Goal: Task Accomplishment & Management: Complete application form

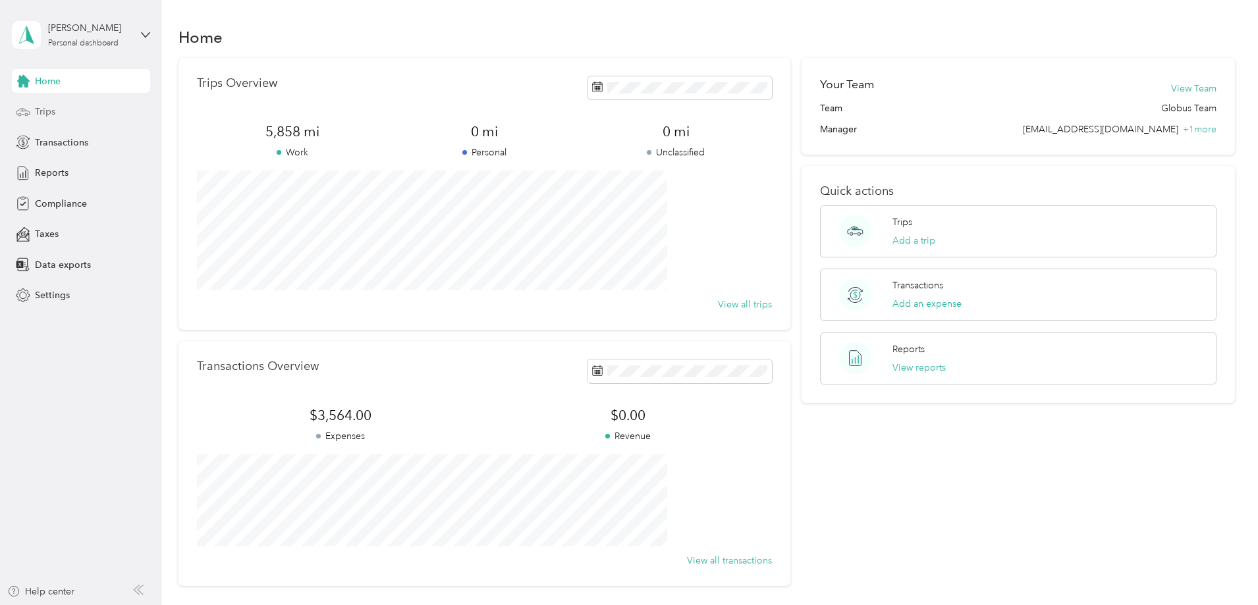
click at [40, 102] on div "Trips" at bounding box center [81, 112] width 138 height 24
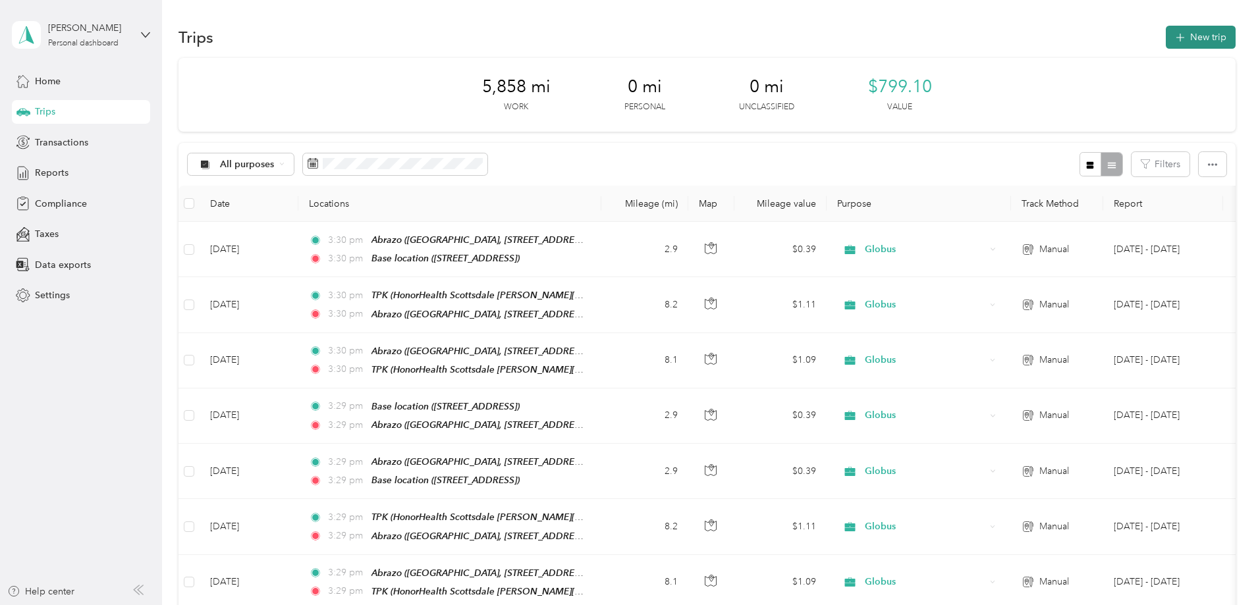
click at [1166, 32] on button "New trip" at bounding box center [1201, 37] width 70 height 23
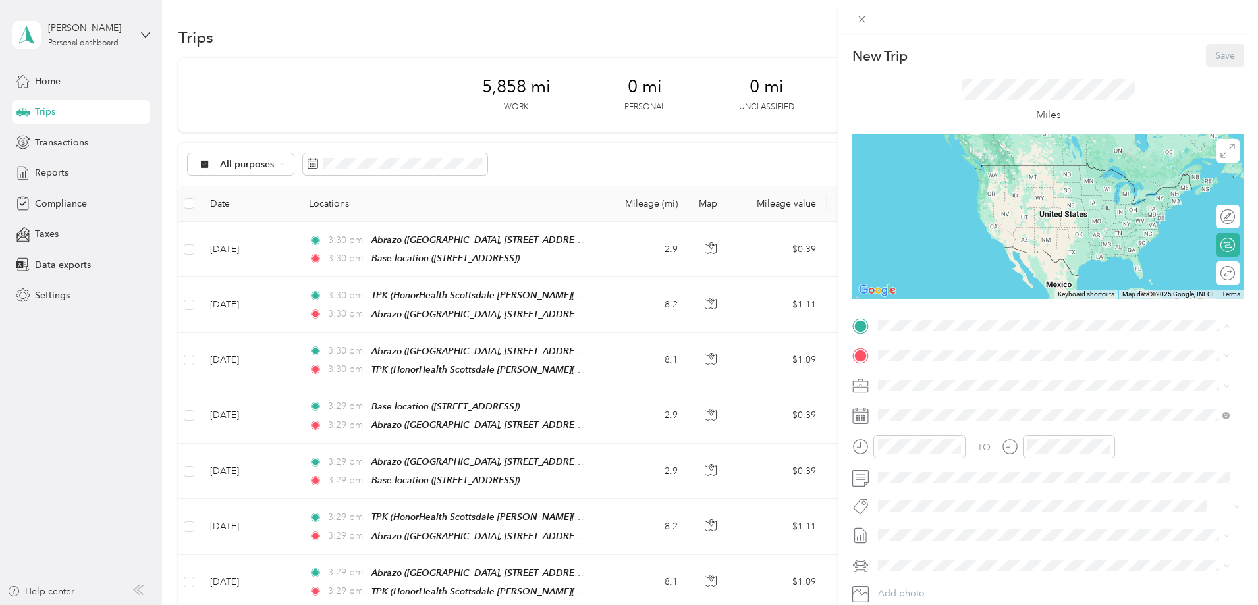
click at [912, 453] on div "Base location [STREET_ADDRESS]" at bounding box center [945, 455] width 84 height 28
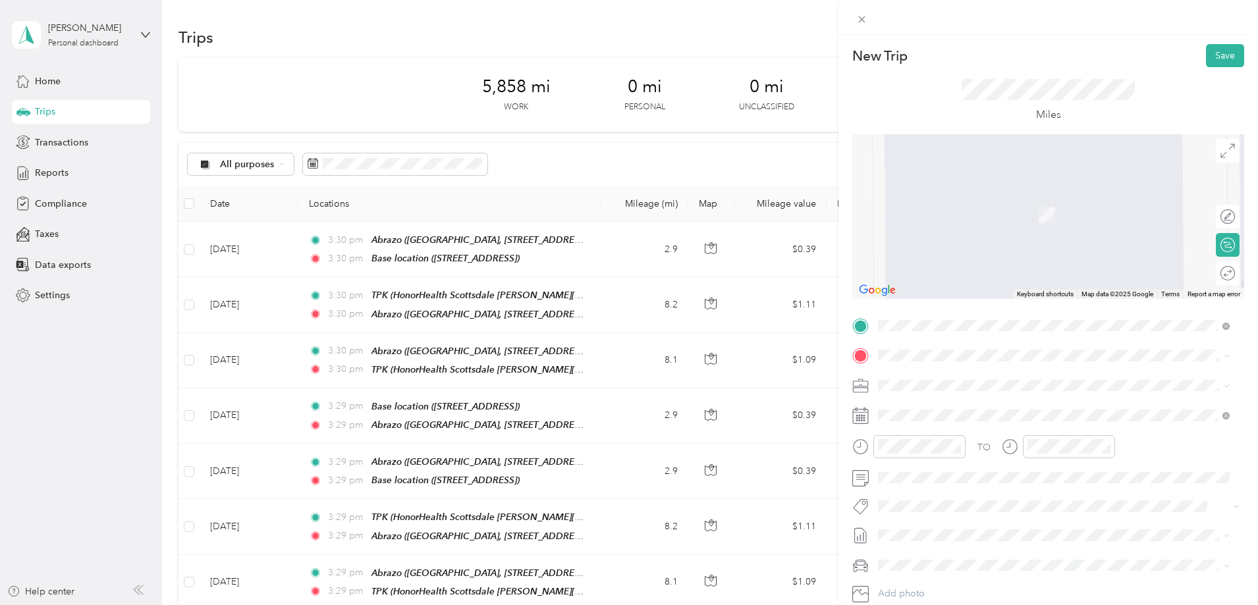
click at [920, 525] on div "Abrazo [GEOGRAPHIC_DATA], [STREET_ADDRESS][PERSON_NAME]" at bounding box center [1054, 526] width 343 height 32
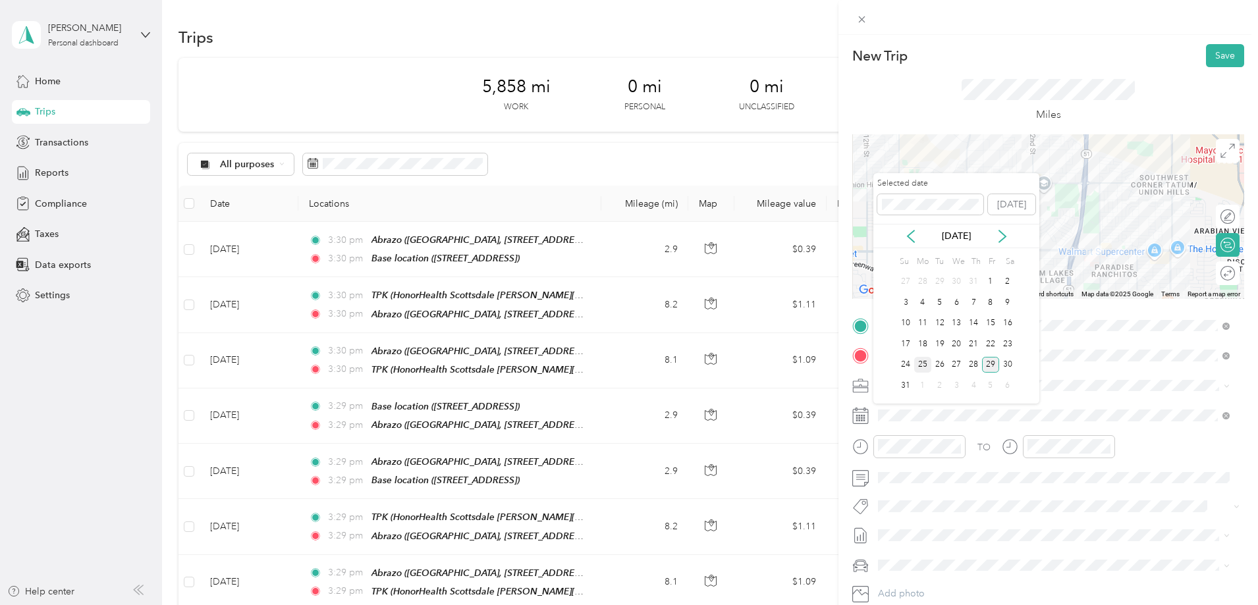
click at [921, 359] on div "25" at bounding box center [922, 365] width 17 height 16
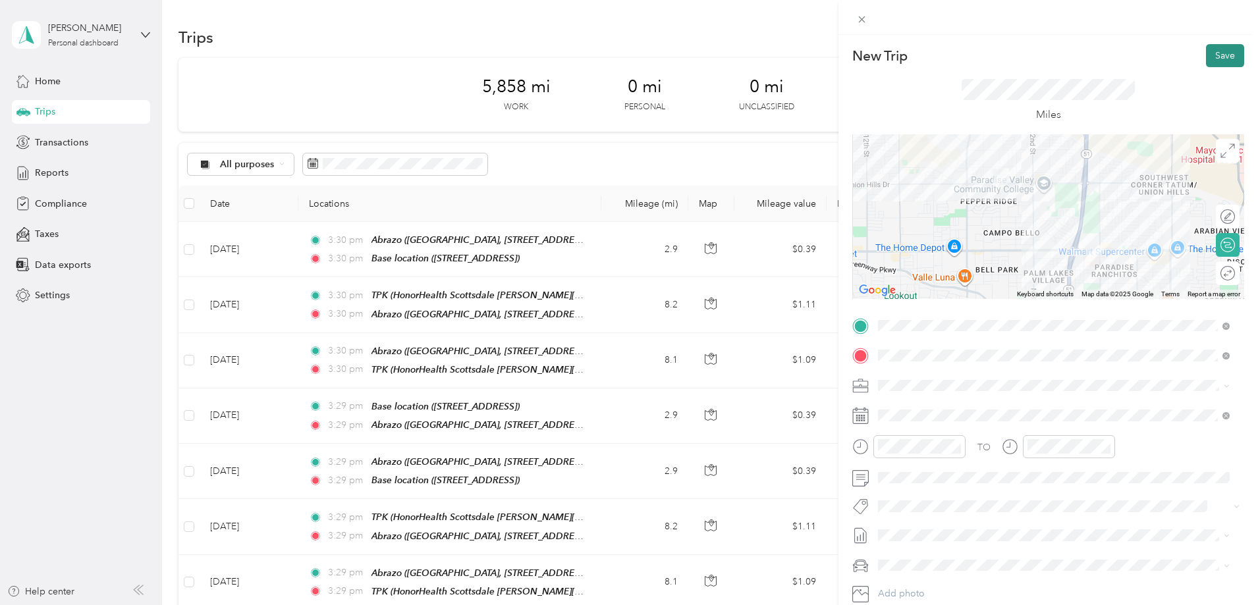
click at [1215, 53] on button "Save" at bounding box center [1225, 55] width 38 height 23
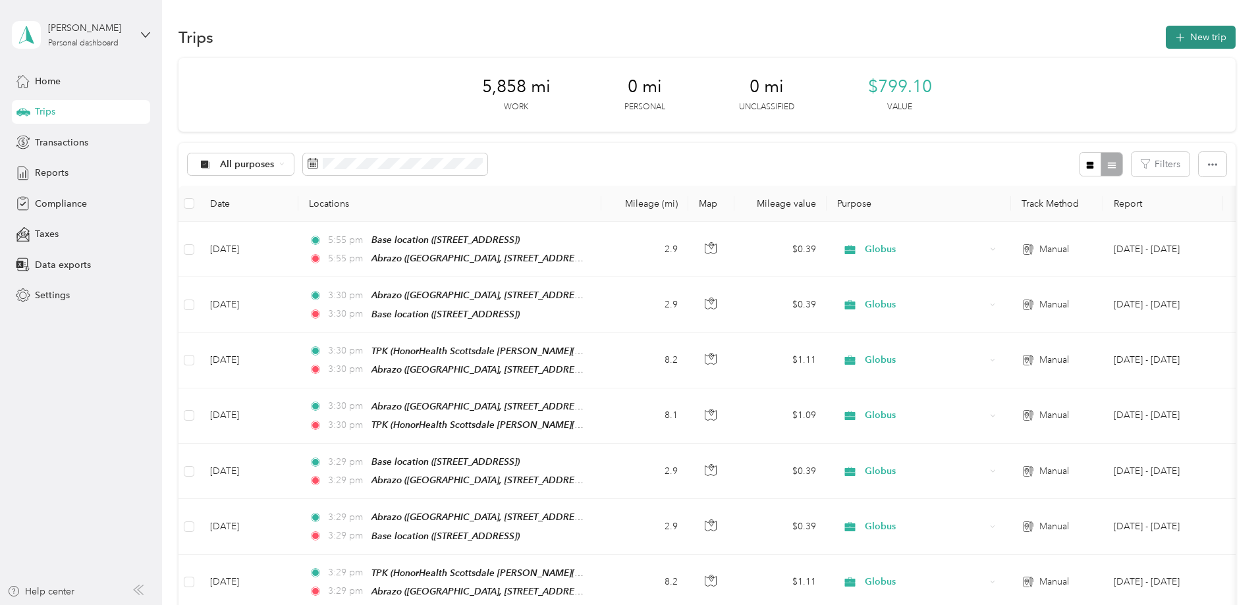
click at [1173, 41] on icon "button" at bounding box center [1180, 37] width 15 height 15
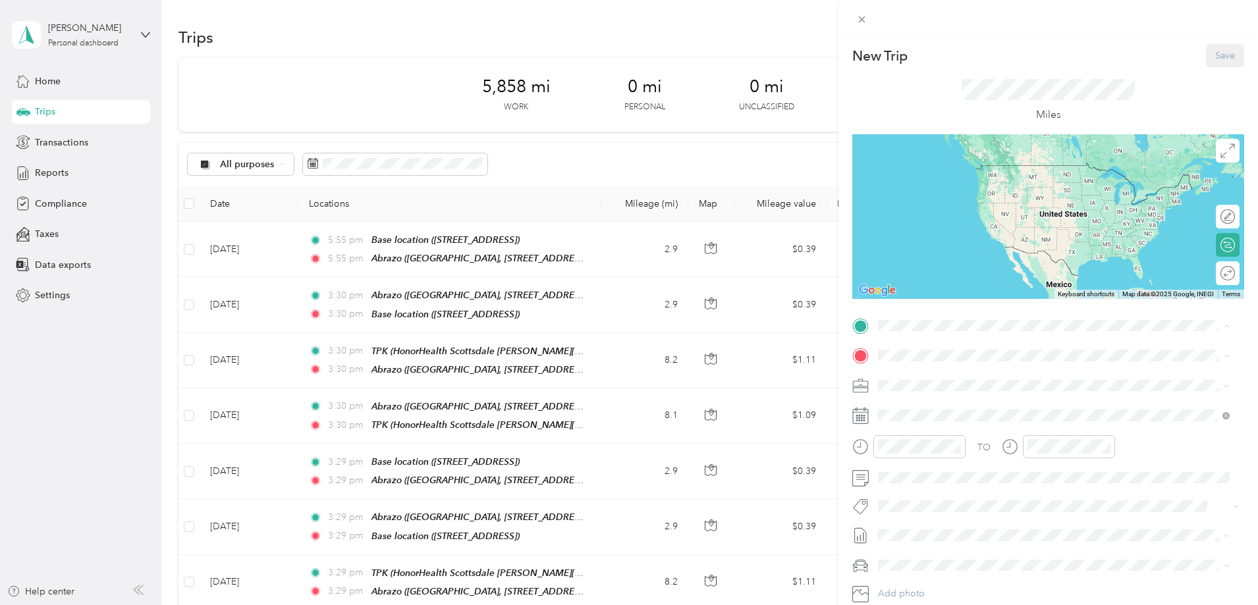
click at [927, 495] on strong "Abrazo" at bounding box center [919, 489] width 32 height 12
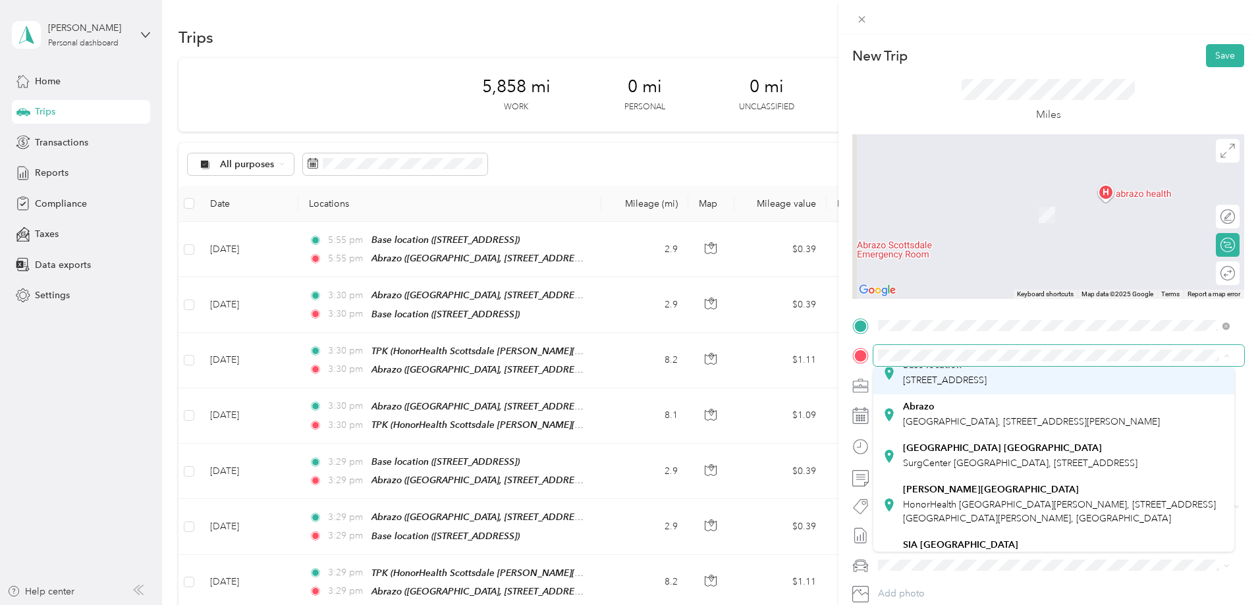
scroll to position [119, 0]
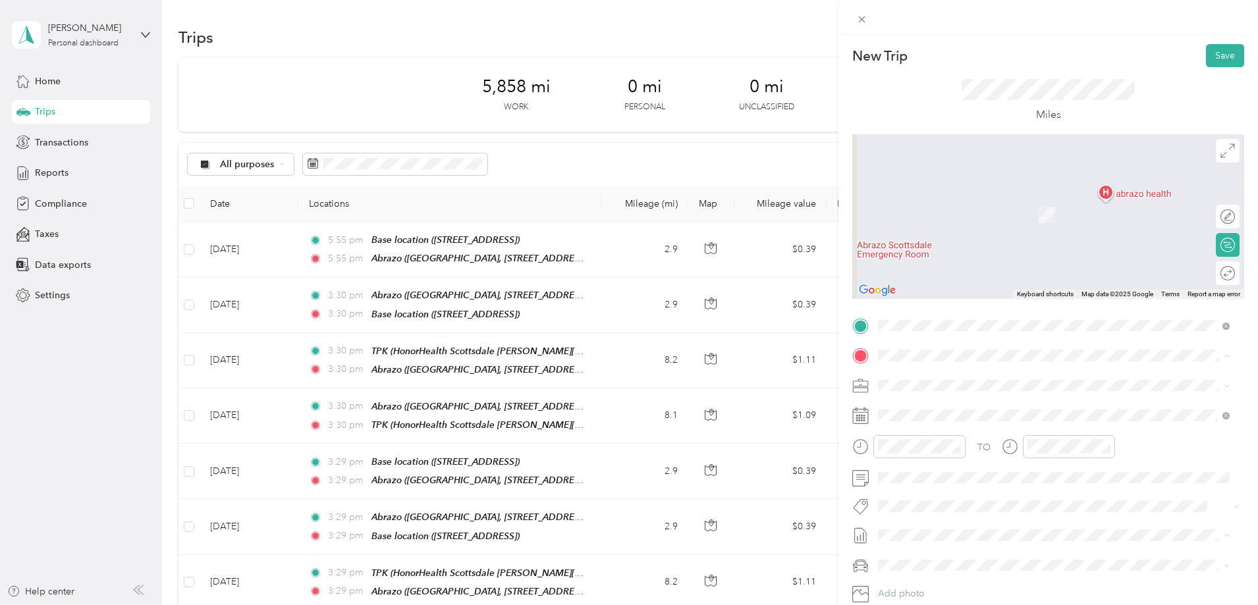
click at [931, 461] on span "SurgCenter [GEOGRAPHIC_DATA], [STREET_ADDRESS]" at bounding box center [1020, 455] width 235 height 11
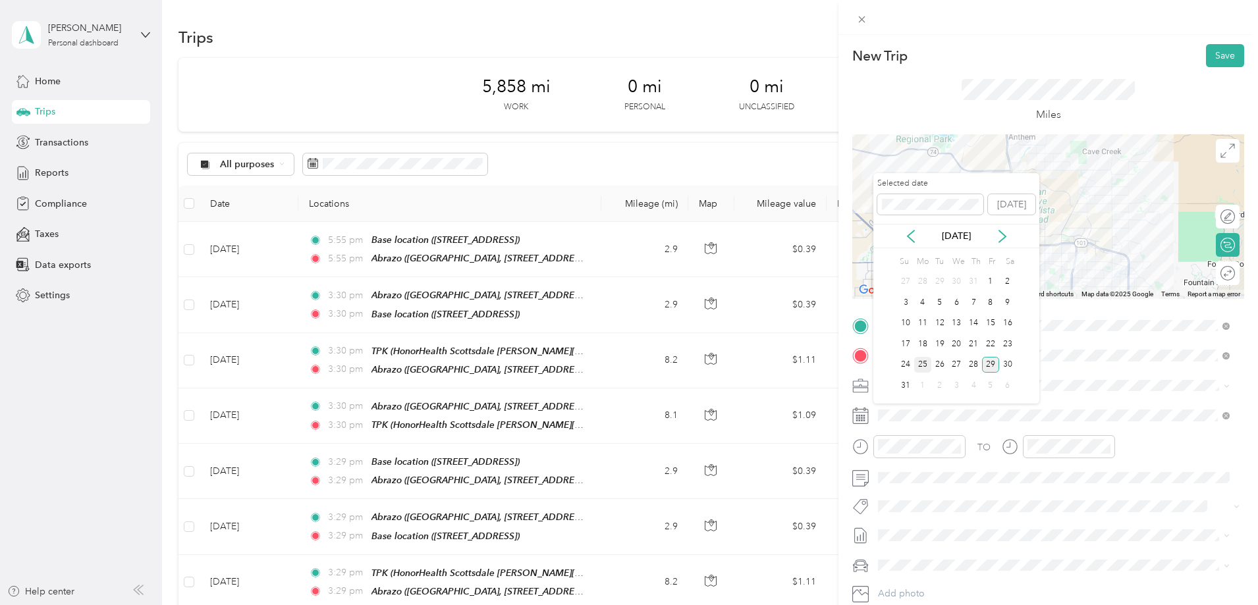
click at [921, 360] on div "25" at bounding box center [922, 365] width 17 height 16
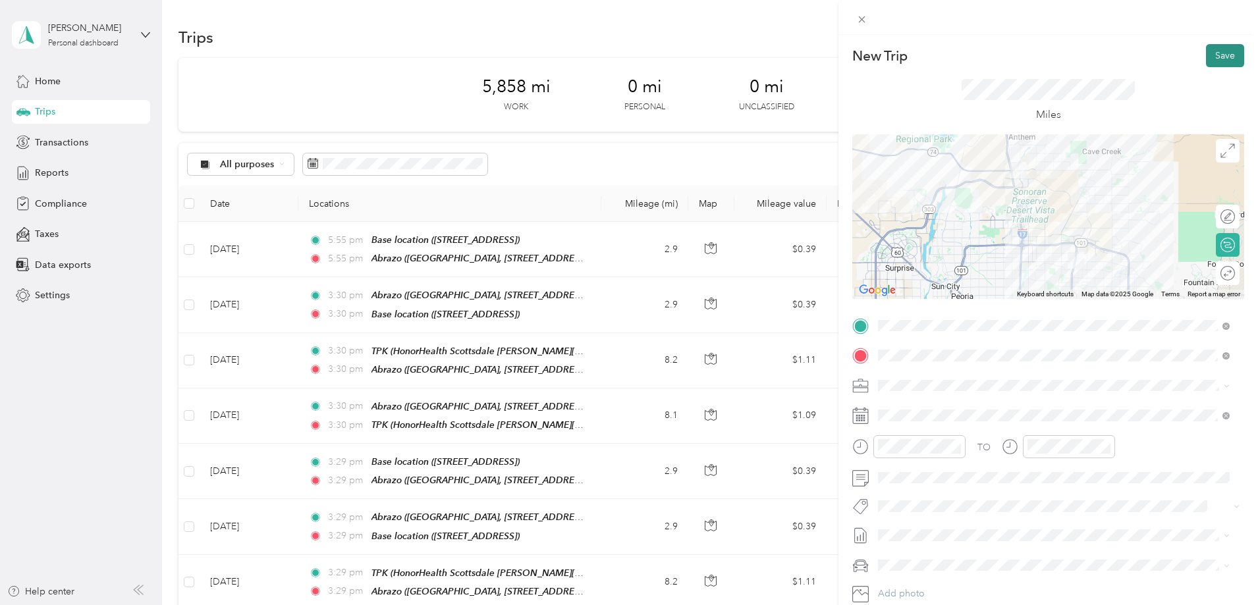
click at [1206, 51] on button "Save" at bounding box center [1225, 55] width 38 height 23
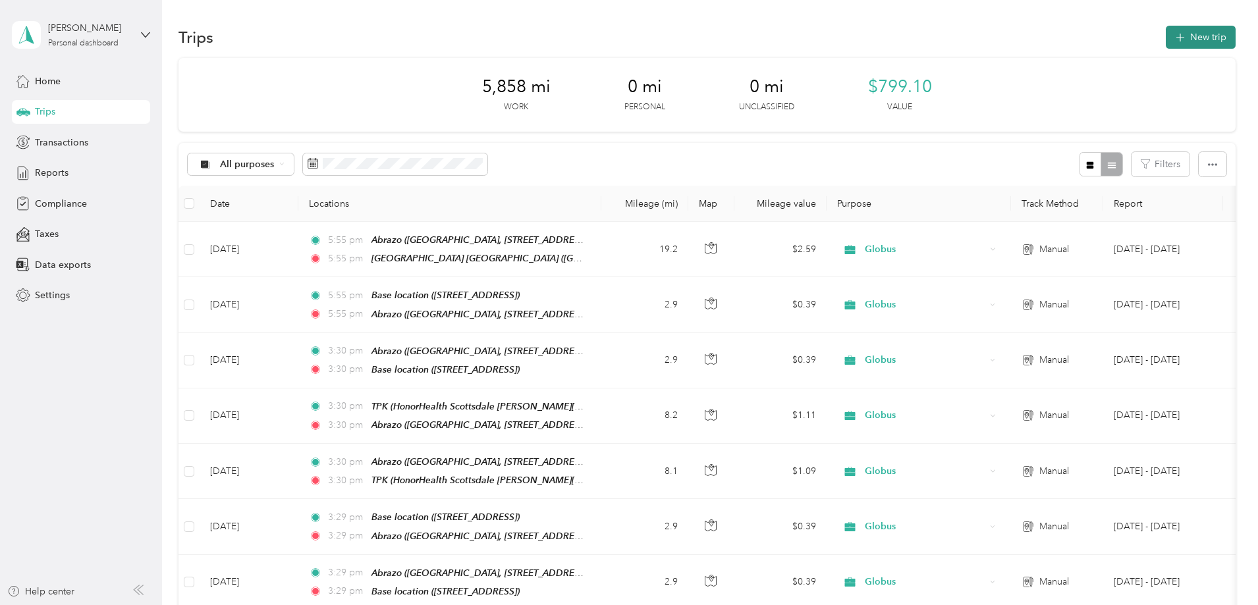
click at [1166, 37] on button "New trip" at bounding box center [1201, 37] width 70 height 23
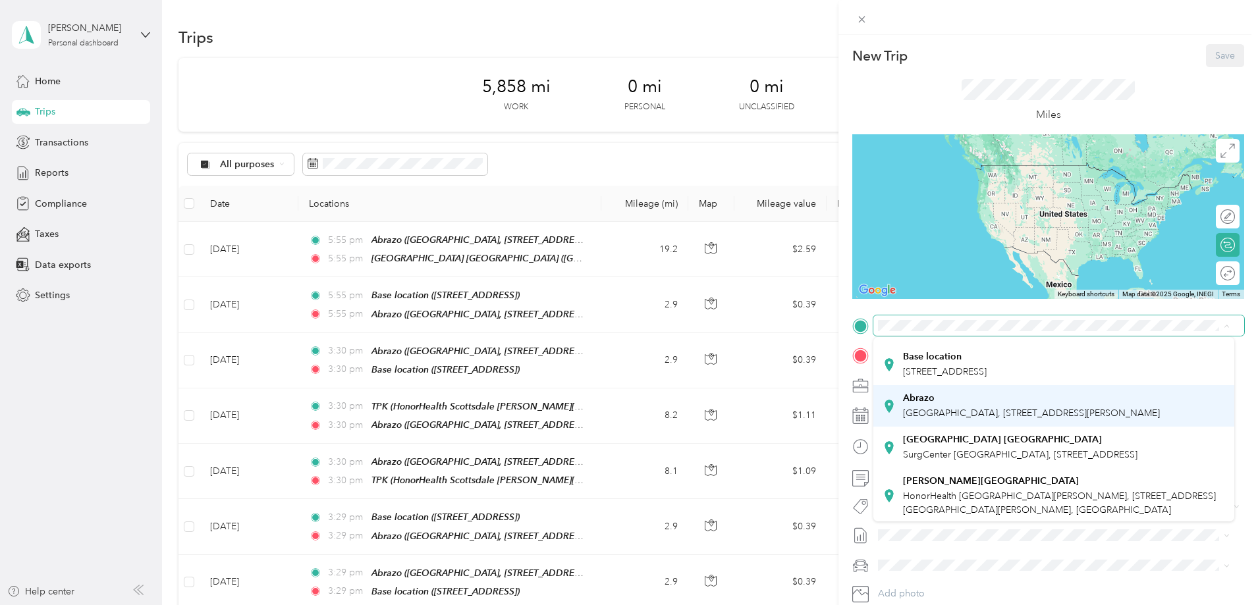
scroll to position [91, 0]
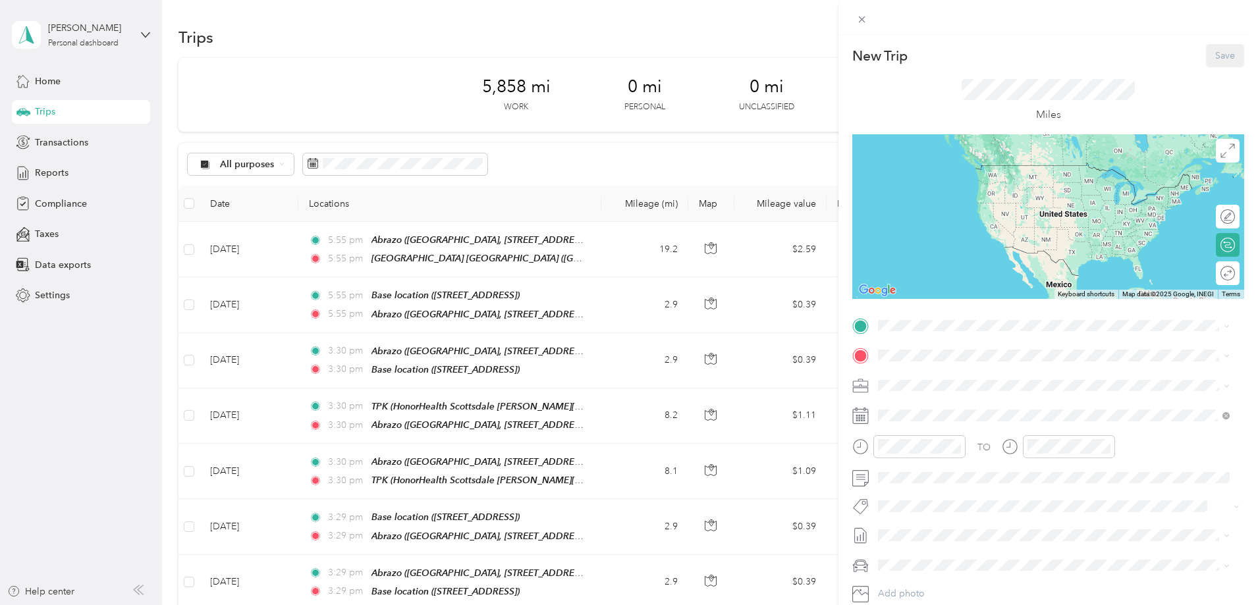
click at [926, 458] on span "SurgCenter [GEOGRAPHIC_DATA], [STREET_ADDRESS]" at bounding box center [1020, 452] width 235 height 11
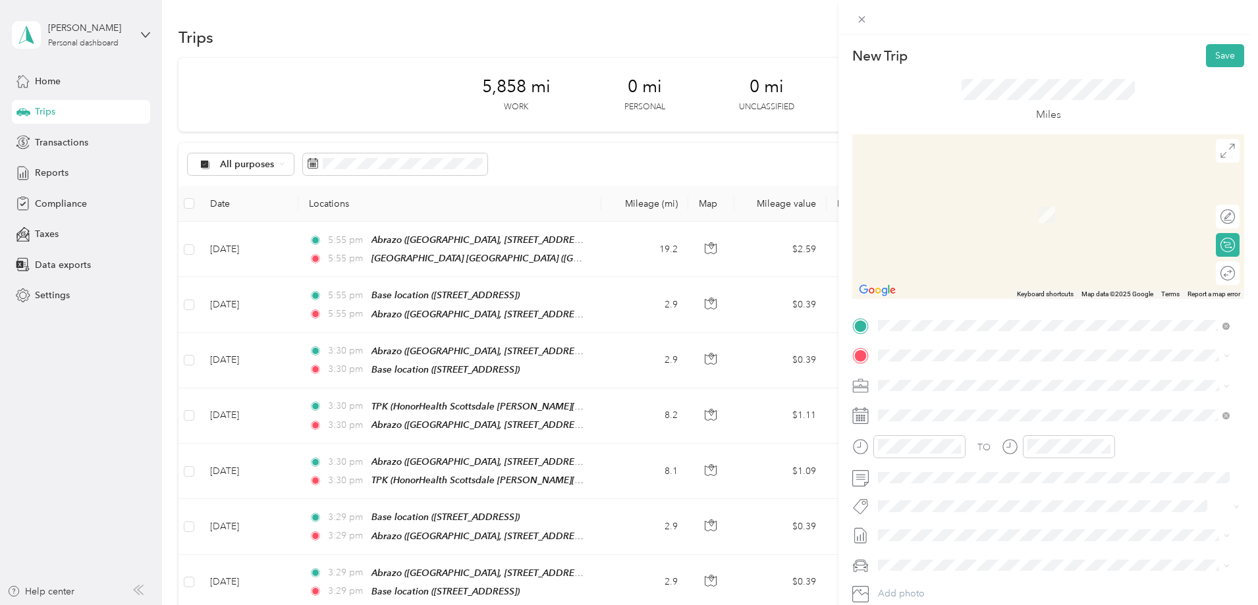
click at [920, 427] on div "TPK HonorHealth [GEOGRAPHIC_DATA][PERSON_NAME], [STREET_ADDRESS][PERSON_NAME] ,…" at bounding box center [1064, 429] width 322 height 55
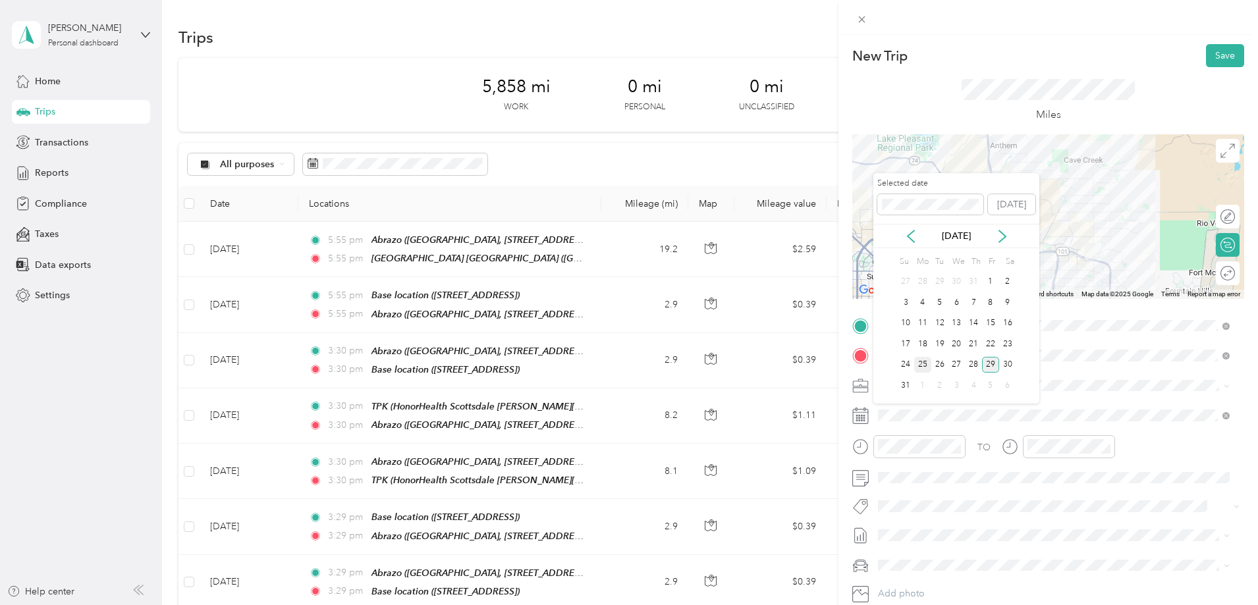
click at [921, 363] on div "25" at bounding box center [922, 365] width 17 height 16
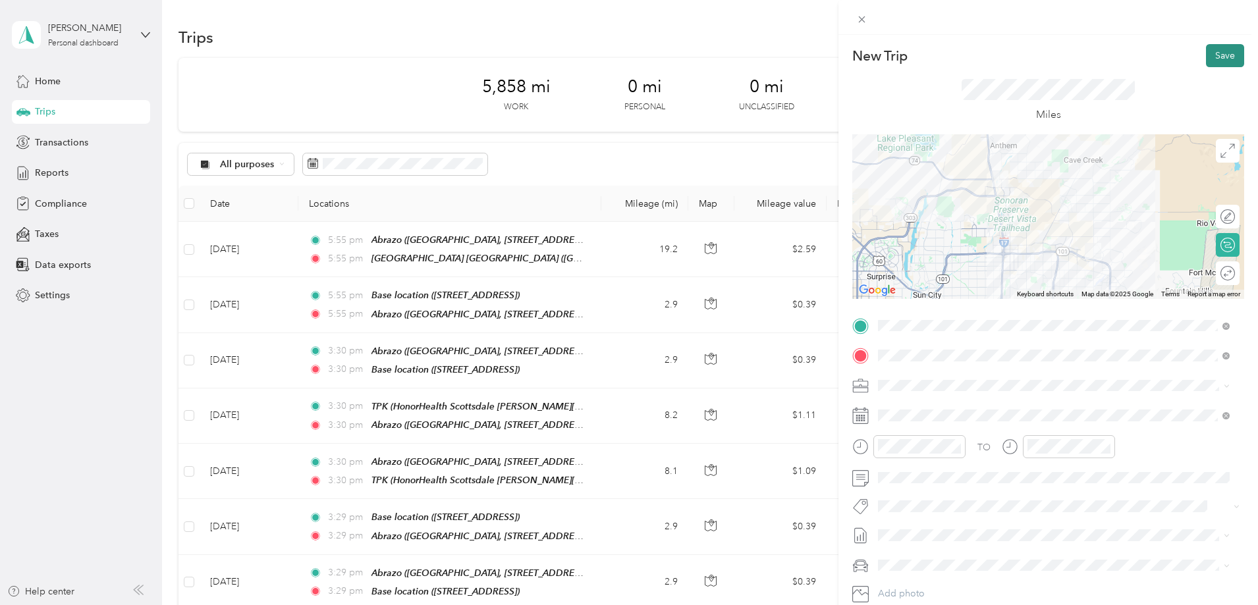
click at [1209, 55] on button "Save" at bounding box center [1225, 55] width 38 height 23
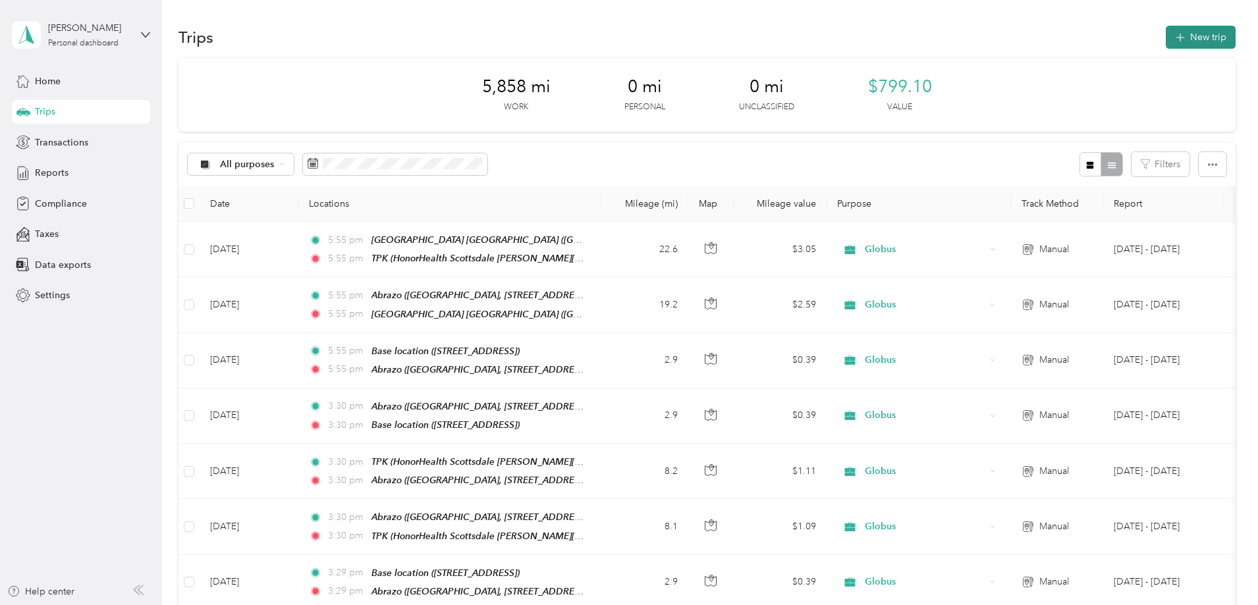
click at [1166, 41] on button "New trip" at bounding box center [1201, 37] width 70 height 23
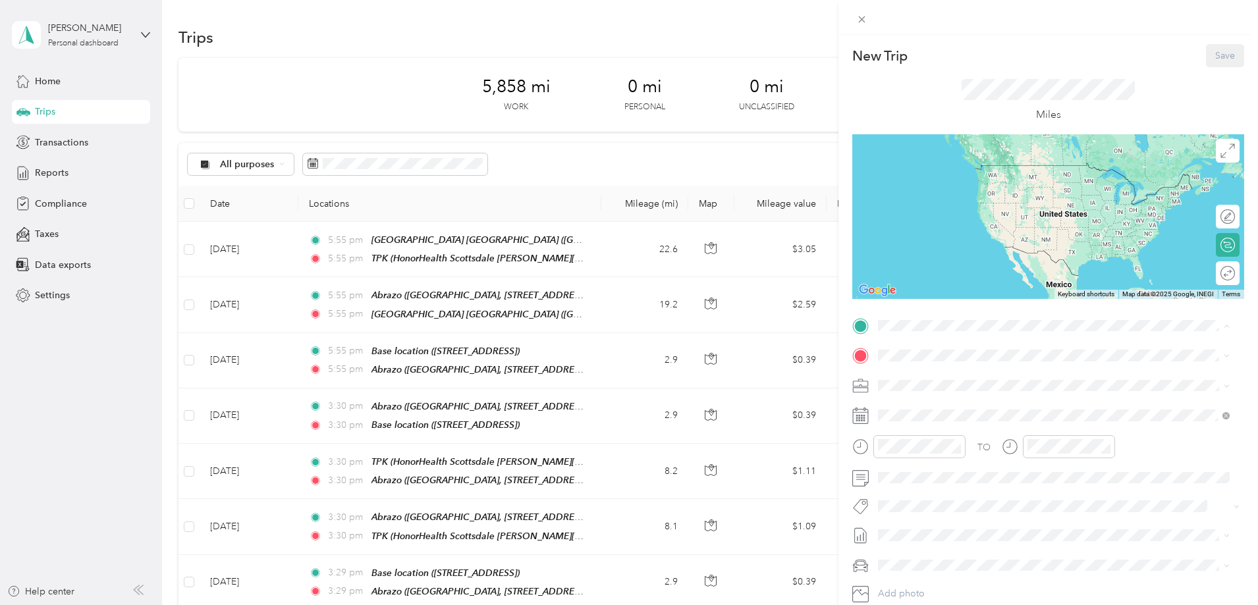
click at [915, 414] on span "HonorHealth Scottsdale [PERSON_NAME][GEOGRAPHIC_DATA], [STREET_ADDRESS][PERSON_…" at bounding box center [1050, 406] width 294 height 39
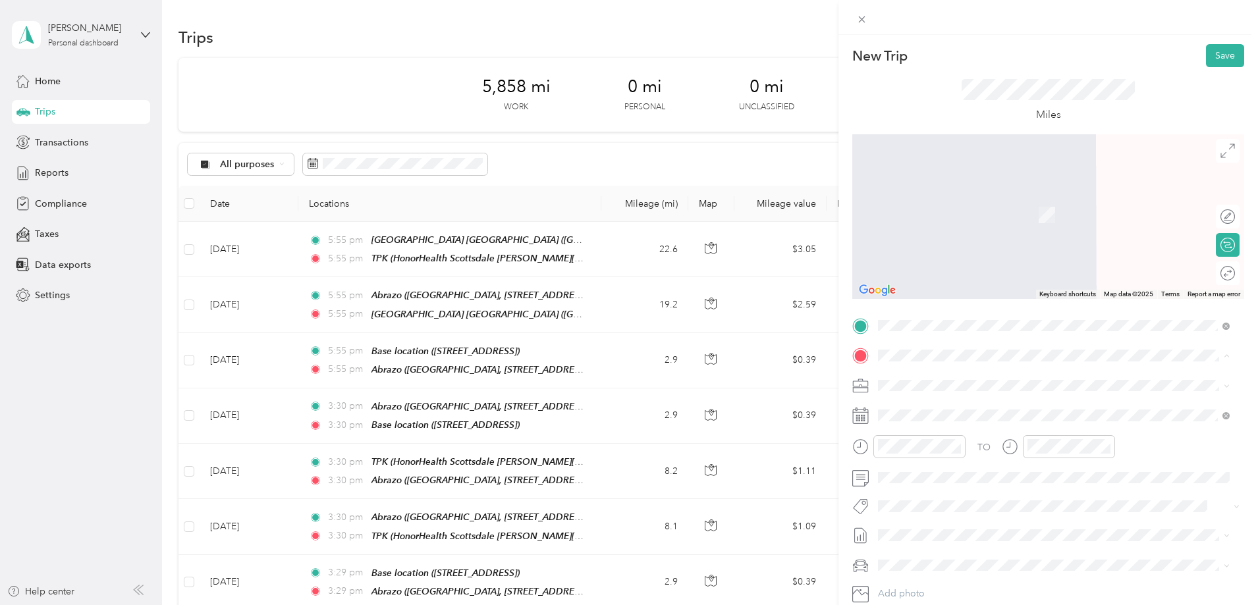
click at [916, 524] on strong "Abrazo" at bounding box center [919, 519] width 32 height 12
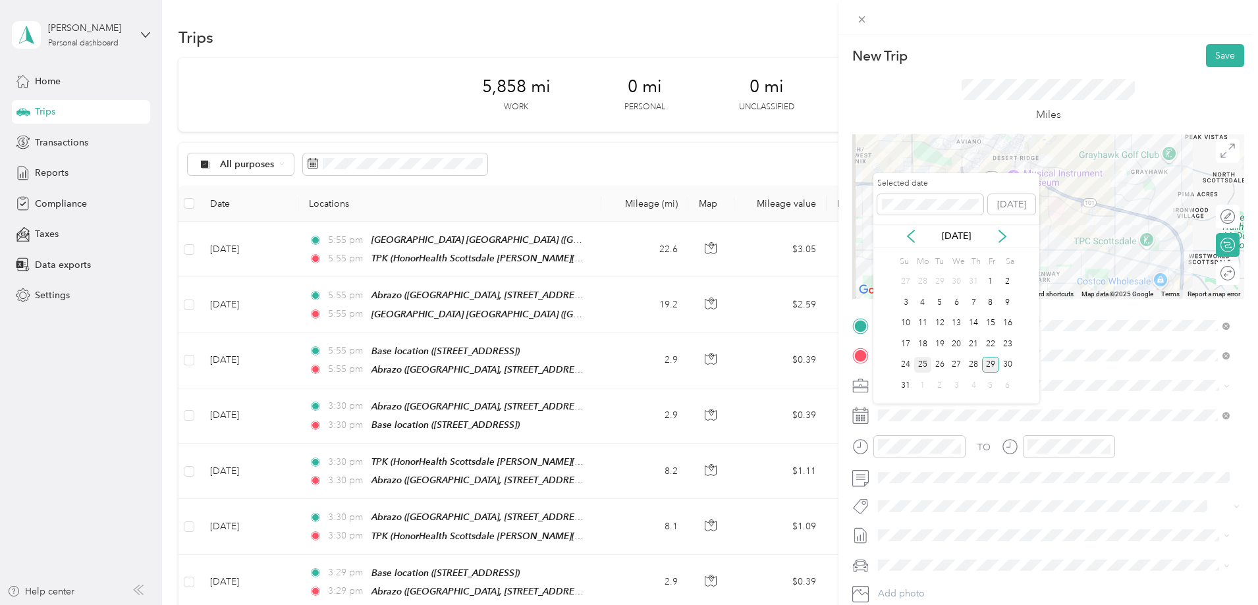
click at [918, 363] on div "25" at bounding box center [922, 365] width 17 height 16
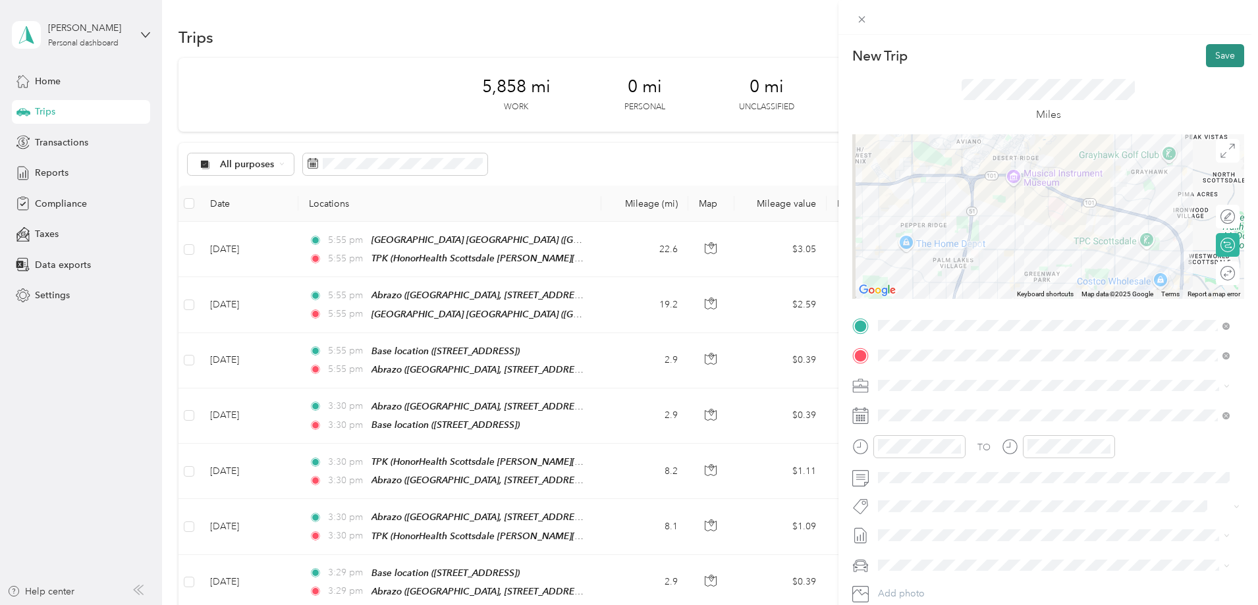
click at [1211, 55] on button "Save" at bounding box center [1225, 55] width 38 height 23
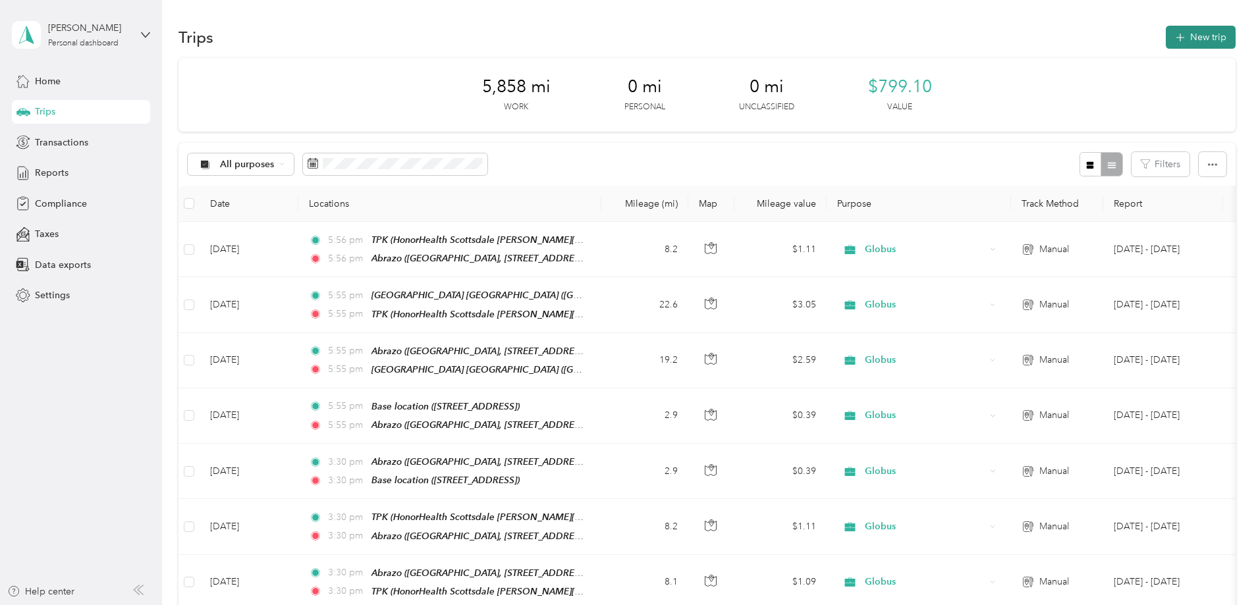
click at [1166, 32] on button "New trip" at bounding box center [1201, 37] width 70 height 23
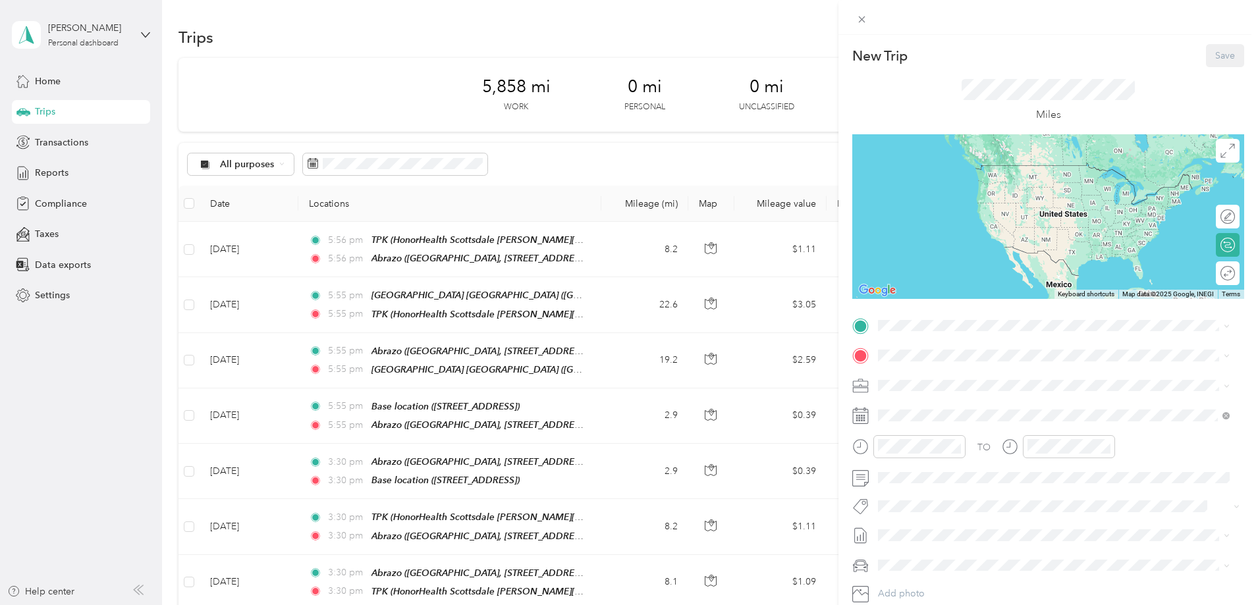
click at [922, 494] on strong "Abrazo" at bounding box center [919, 488] width 32 height 12
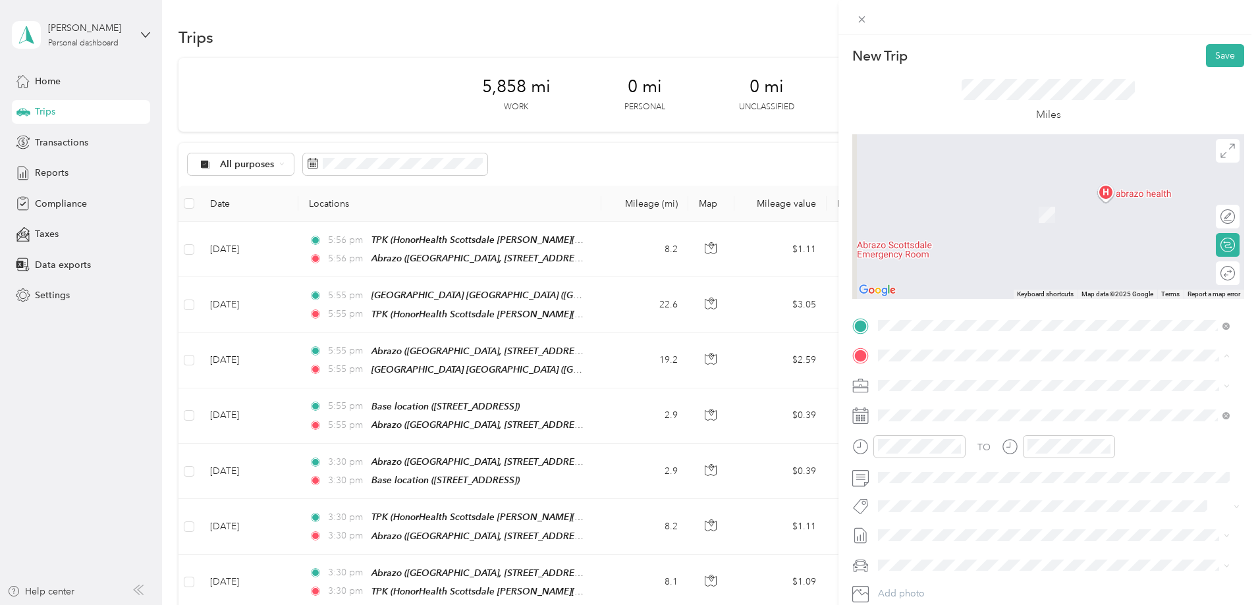
click at [928, 484] on div "Base location [STREET_ADDRESS]" at bounding box center [945, 485] width 84 height 28
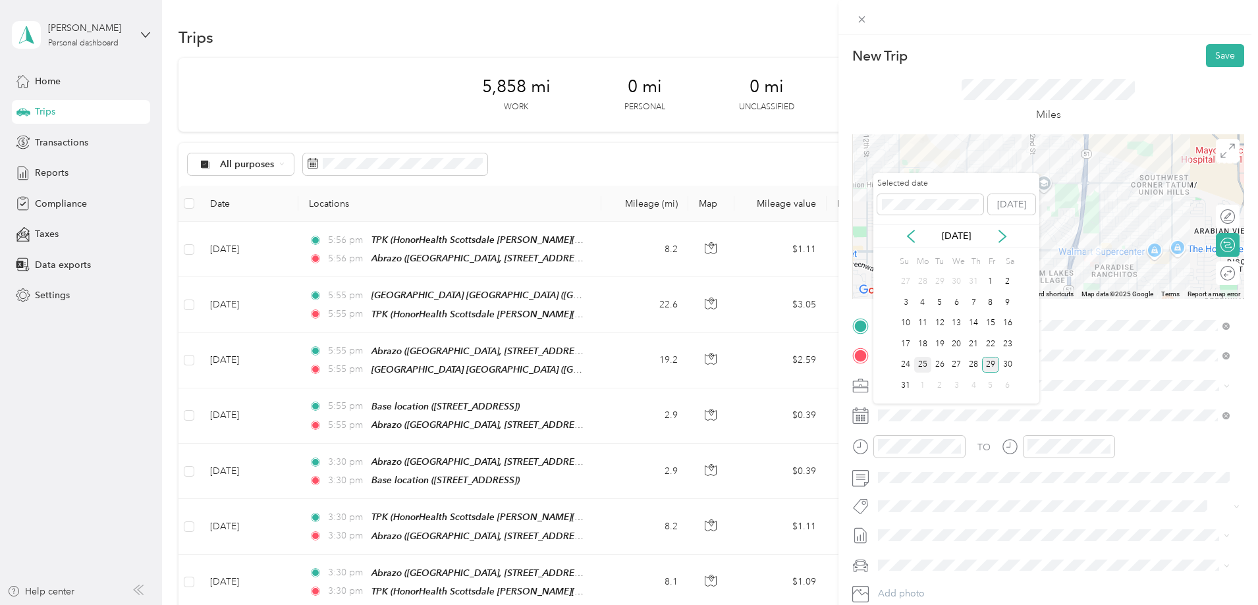
click at [923, 364] on div "25" at bounding box center [922, 365] width 17 height 16
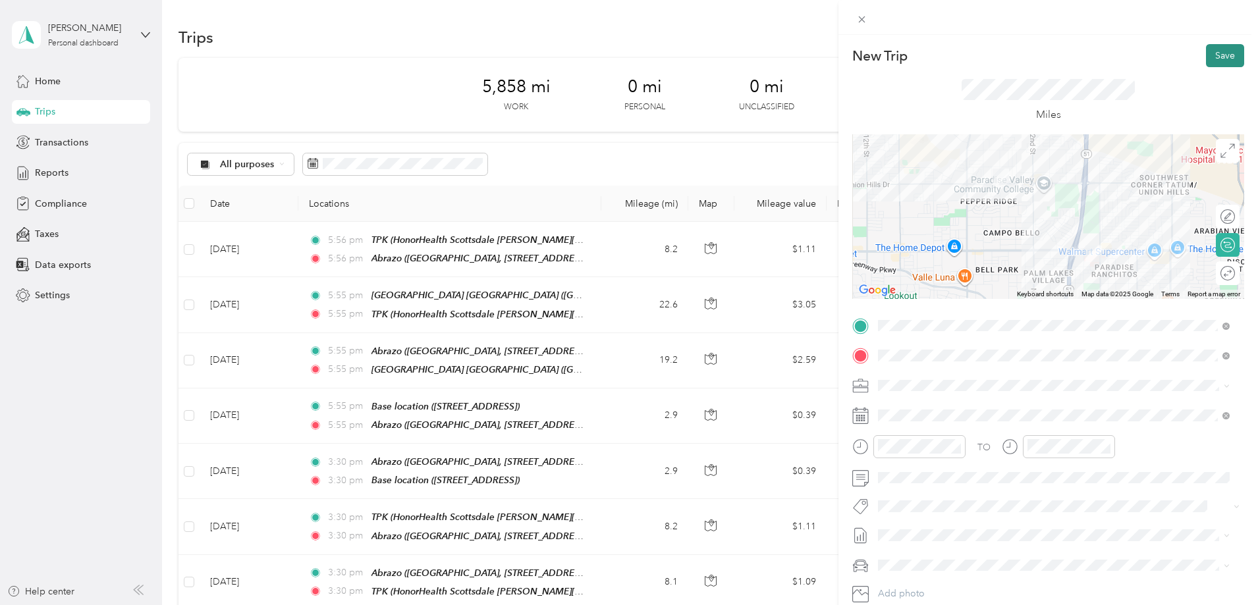
click at [1209, 51] on button "Save" at bounding box center [1225, 55] width 38 height 23
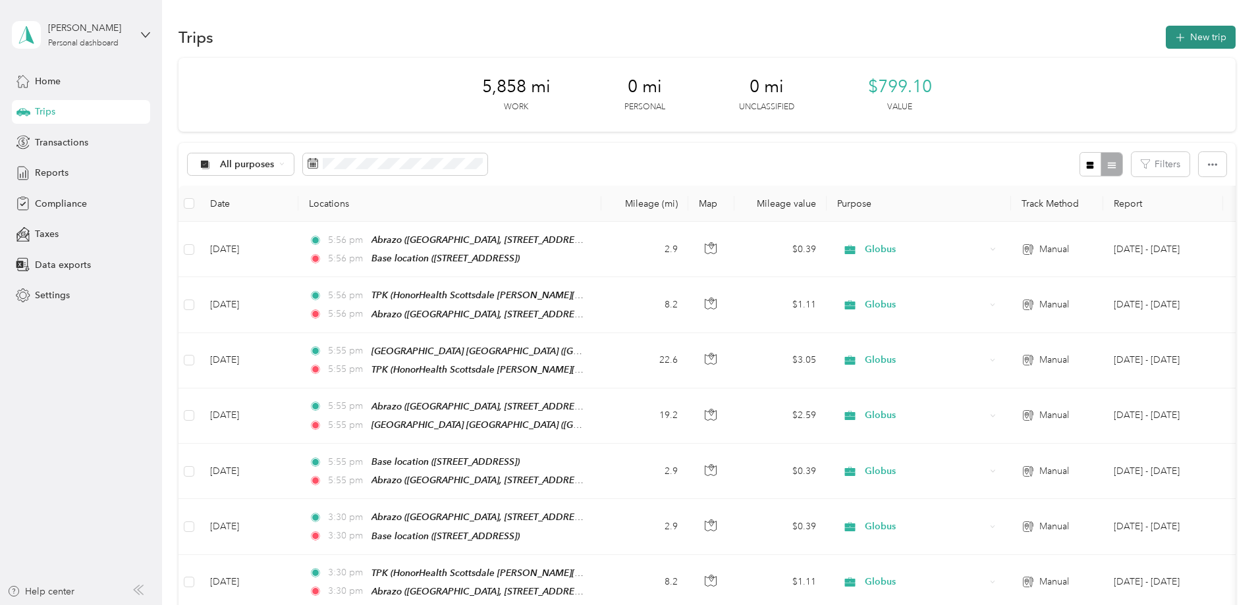
click at [1166, 38] on button "New trip" at bounding box center [1201, 37] width 70 height 23
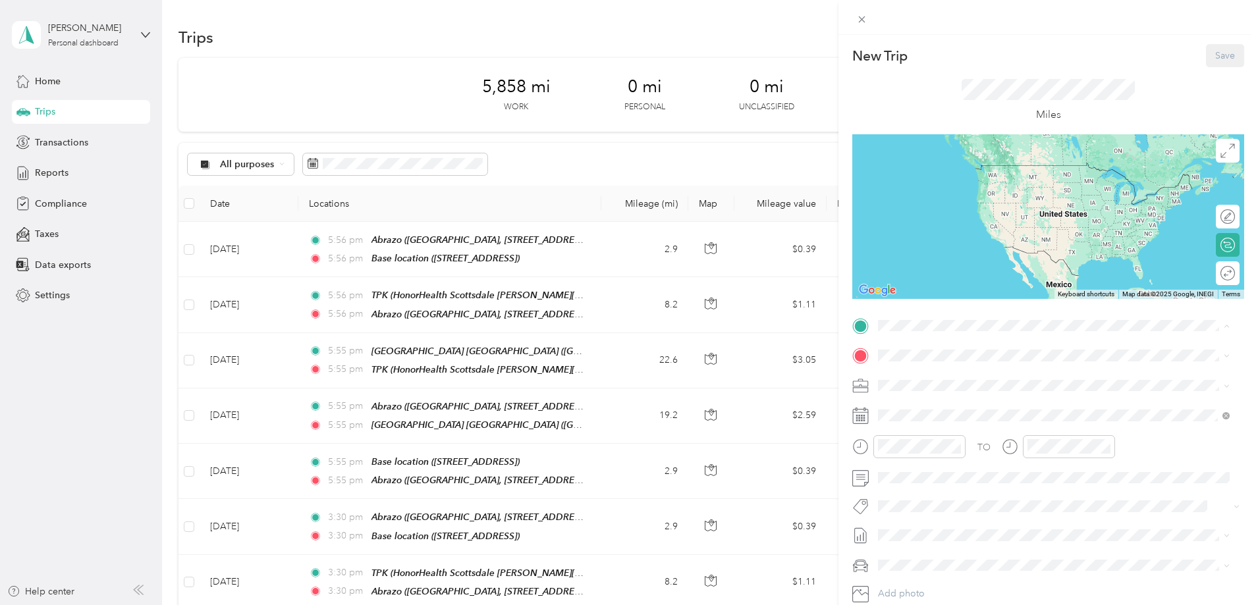
click at [919, 460] on span "[STREET_ADDRESS]" at bounding box center [945, 462] width 84 height 11
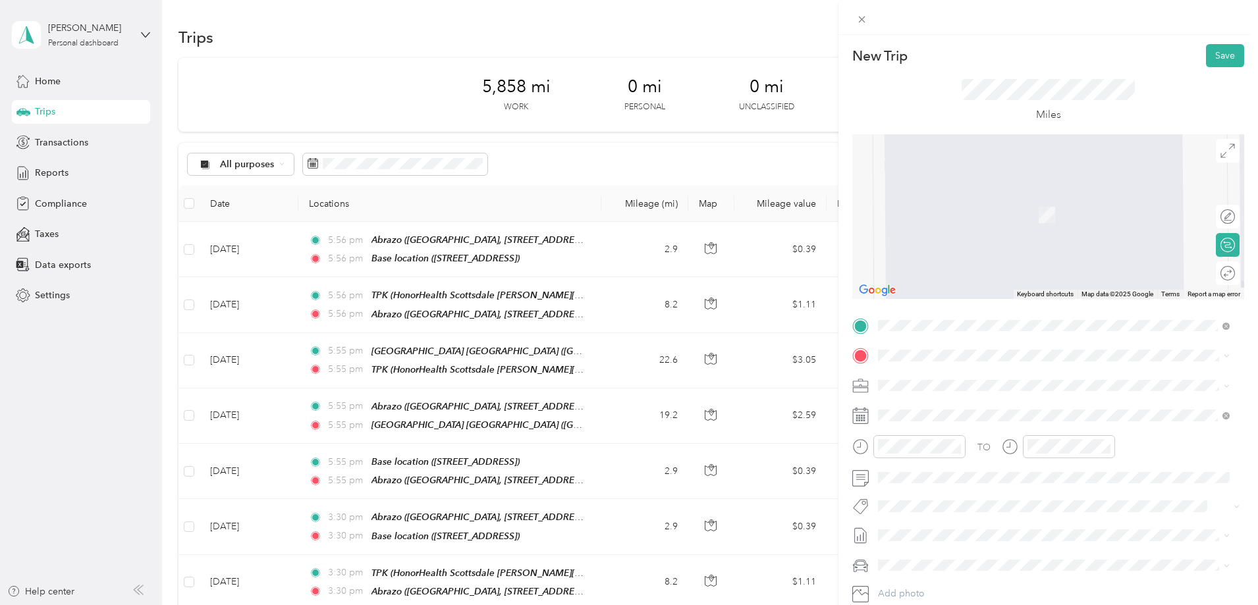
click at [928, 524] on strong "Abrazo" at bounding box center [919, 519] width 32 height 12
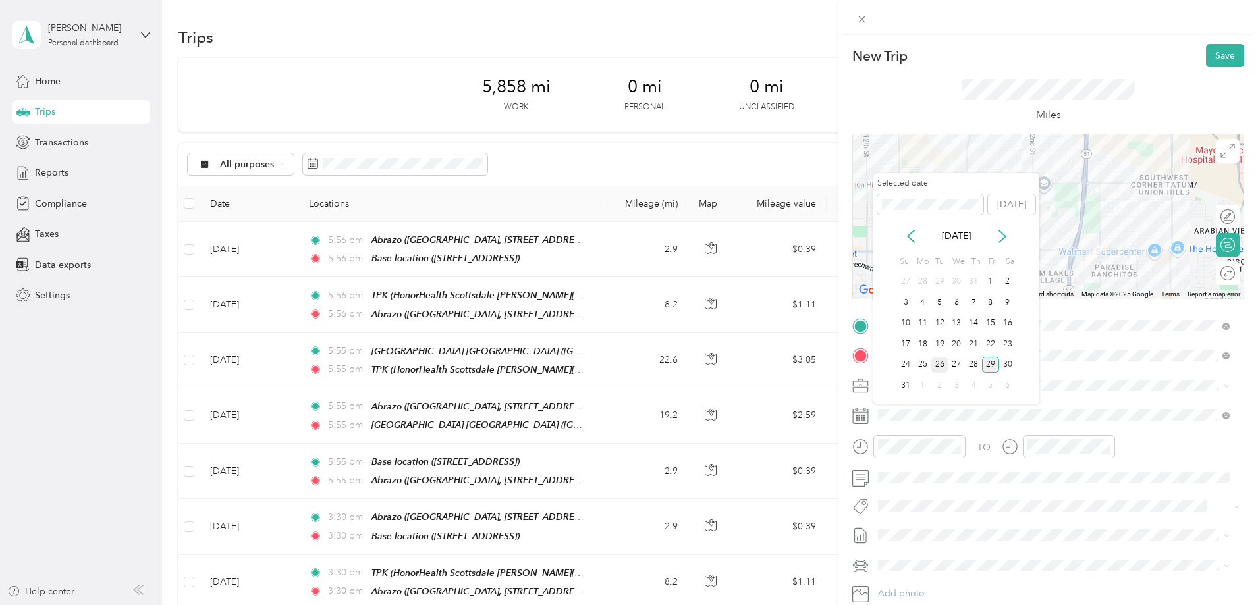
click at [939, 362] on div "26" at bounding box center [939, 365] width 17 height 16
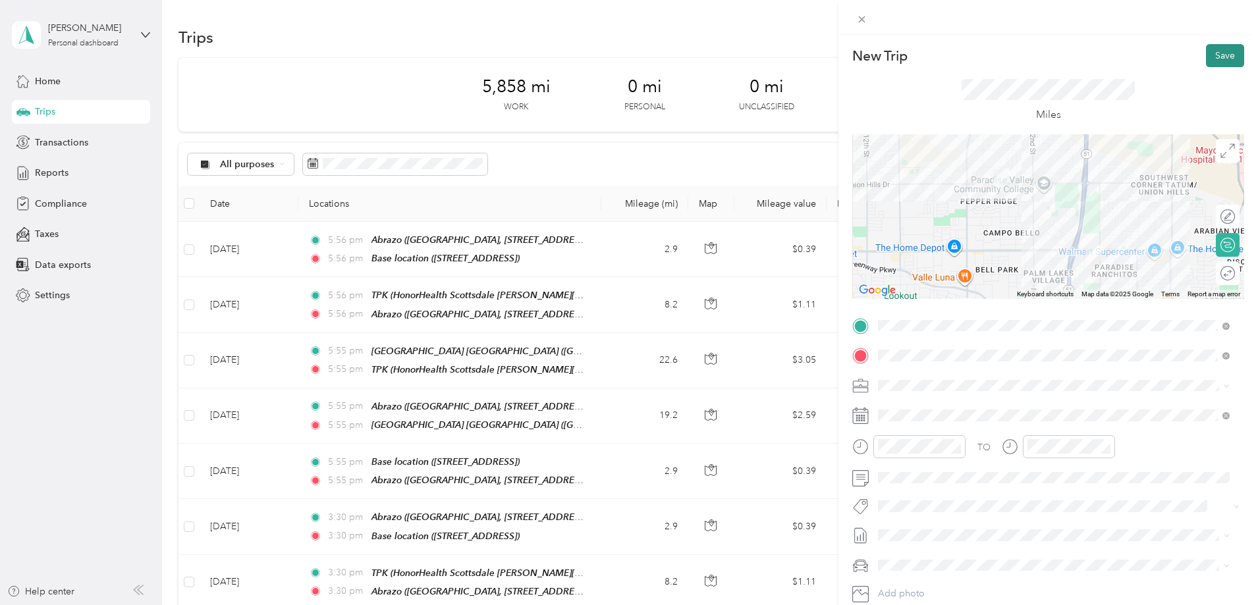
click at [1217, 47] on button "Save" at bounding box center [1225, 55] width 38 height 23
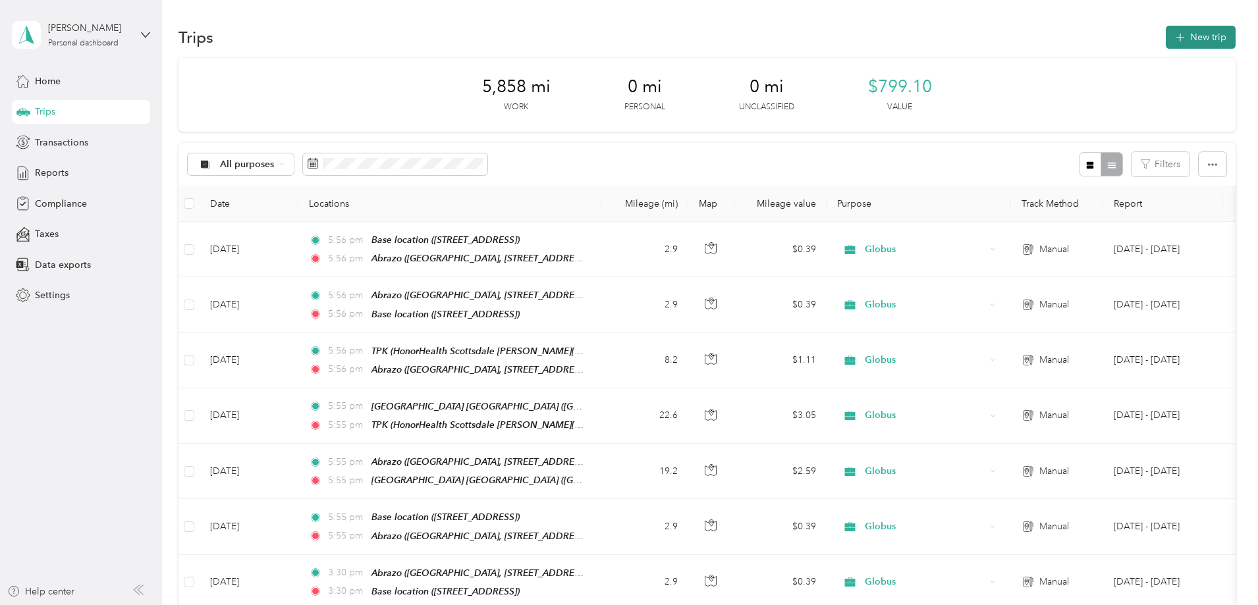
click at [1166, 41] on button "New trip" at bounding box center [1201, 37] width 70 height 23
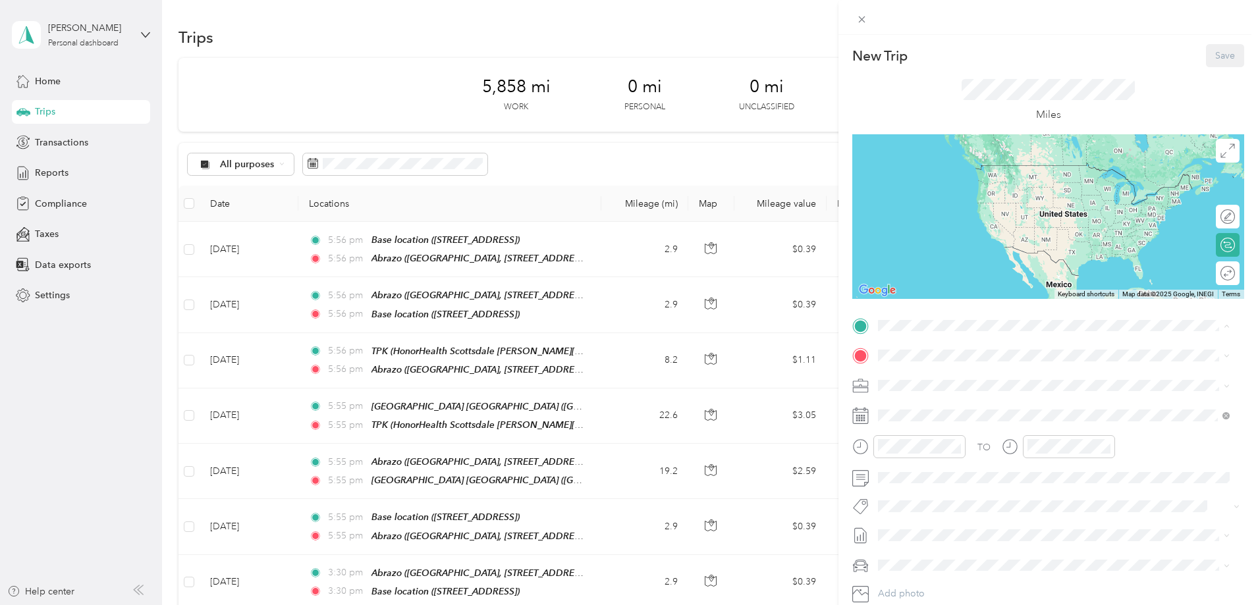
click at [920, 495] on strong "Abrazo" at bounding box center [919, 489] width 32 height 12
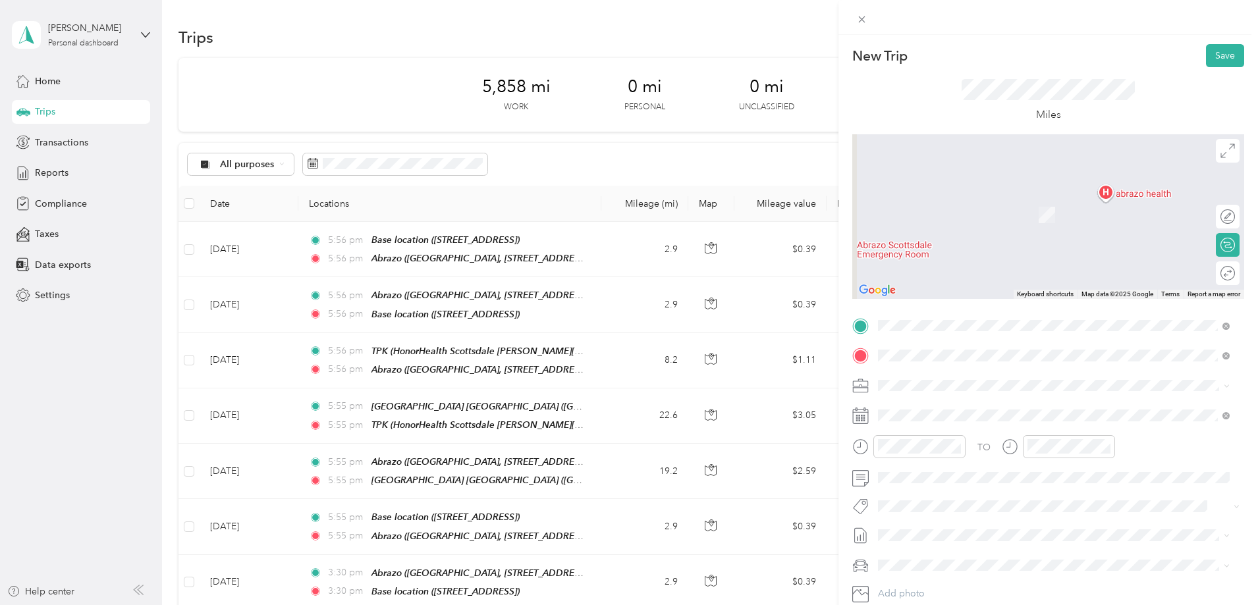
click at [944, 408] on span "[STREET_ADDRESS][US_STATE]" at bounding box center [969, 403] width 132 height 12
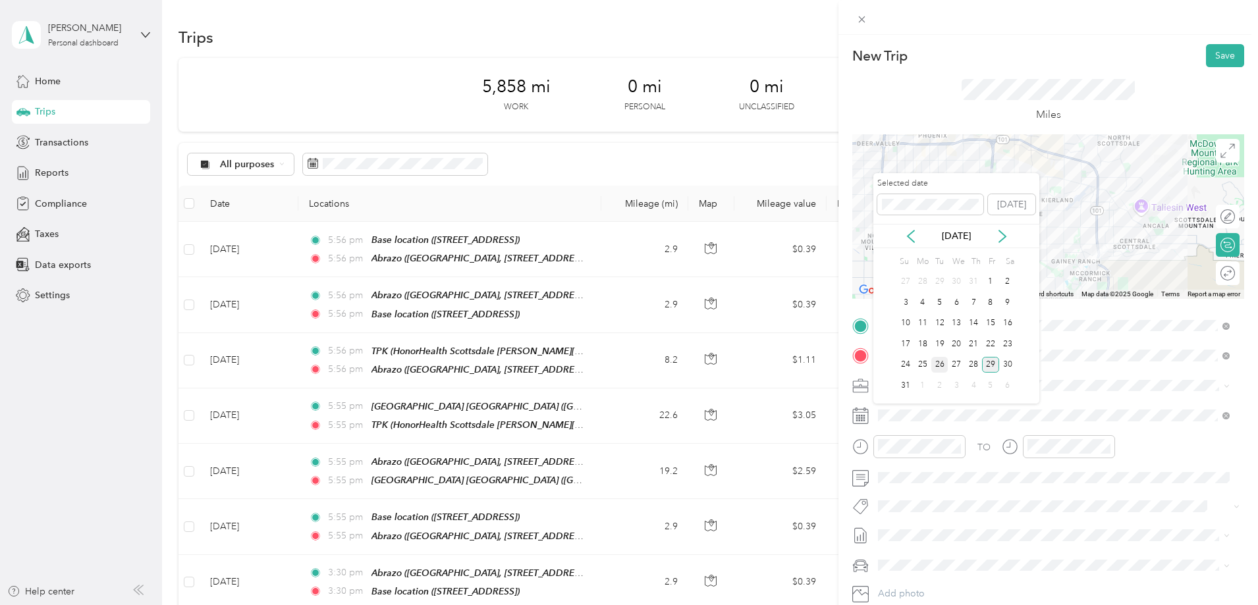
click at [936, 362] on div "26" at bounding box center [939, 365] width 17 height 16
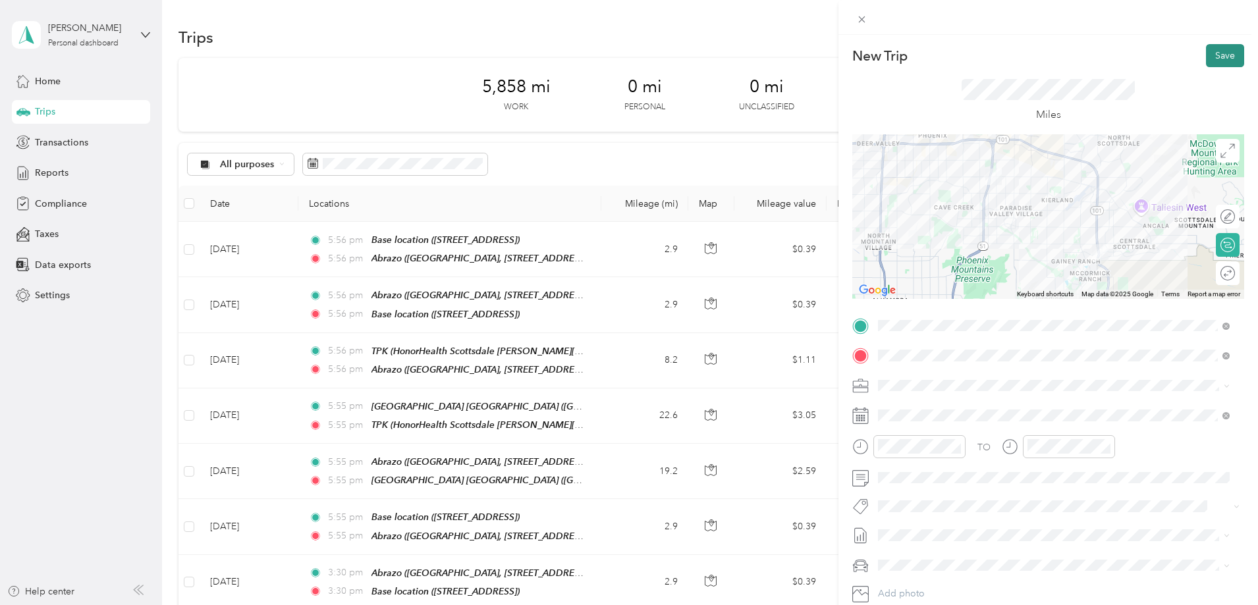
click at [1211, 53] on button "Save" at bounding box center [1225, 55] width 38 height 23
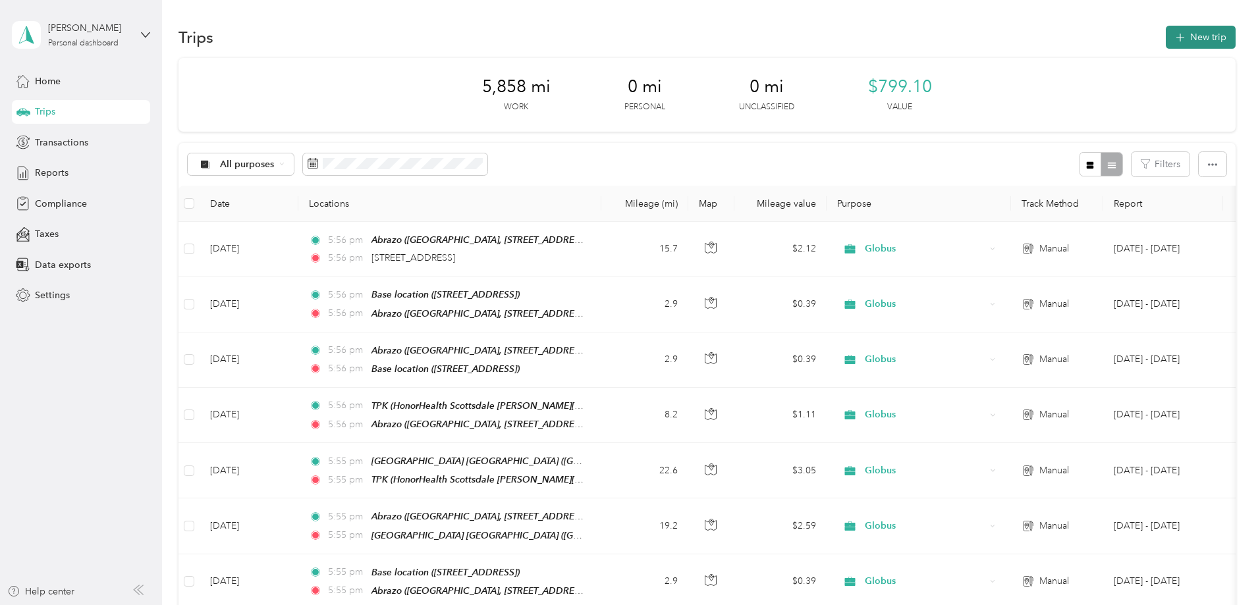
click at [1166, 34] on button "New trip" at bounding box center [1201, 37] width 70 height 23
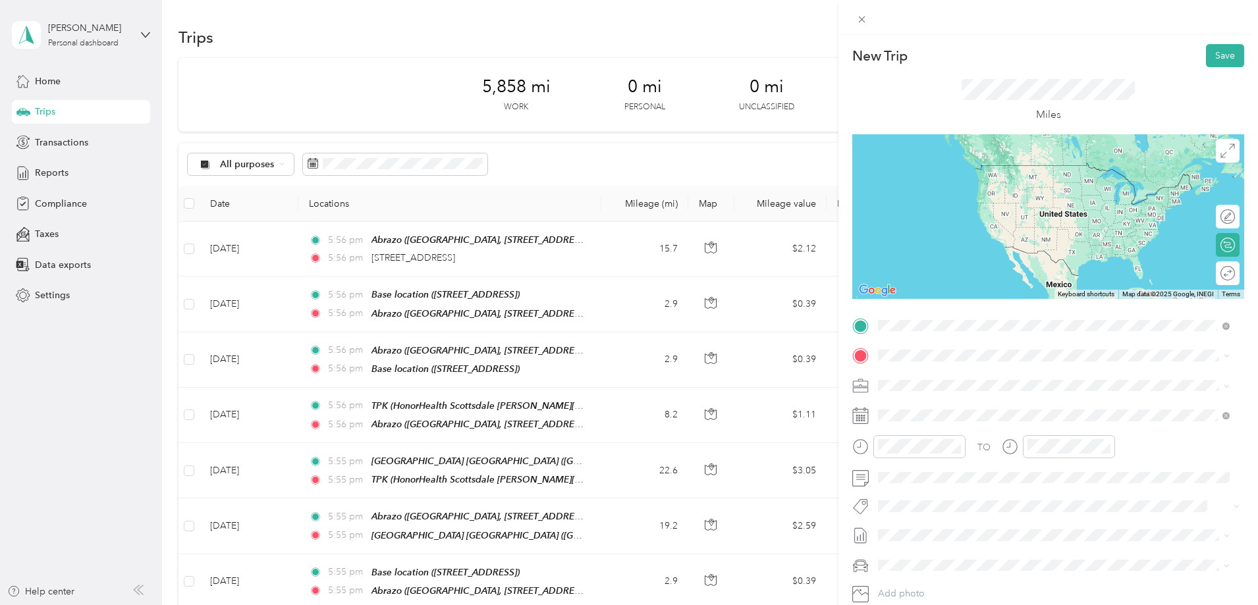
click at [934, 383] on div "[STREET_ADDRESS][US_STATE]" at bounding box center [1054, 374] width 343 height 18
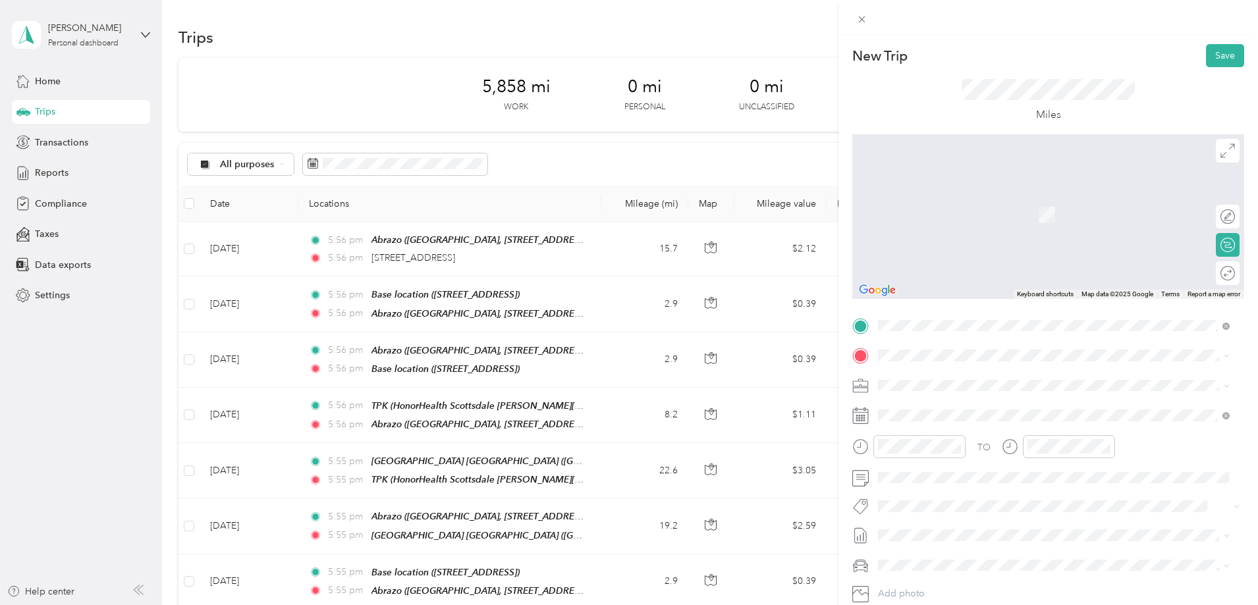
click at [914, 424] on span "HonorHealth Scottsdale [PERSON_NAME][GEOGRAPHIC_DATA], [STREET_ADDRESS][PERSON_…" at bounding box center [1050, 436] width 294 height 39
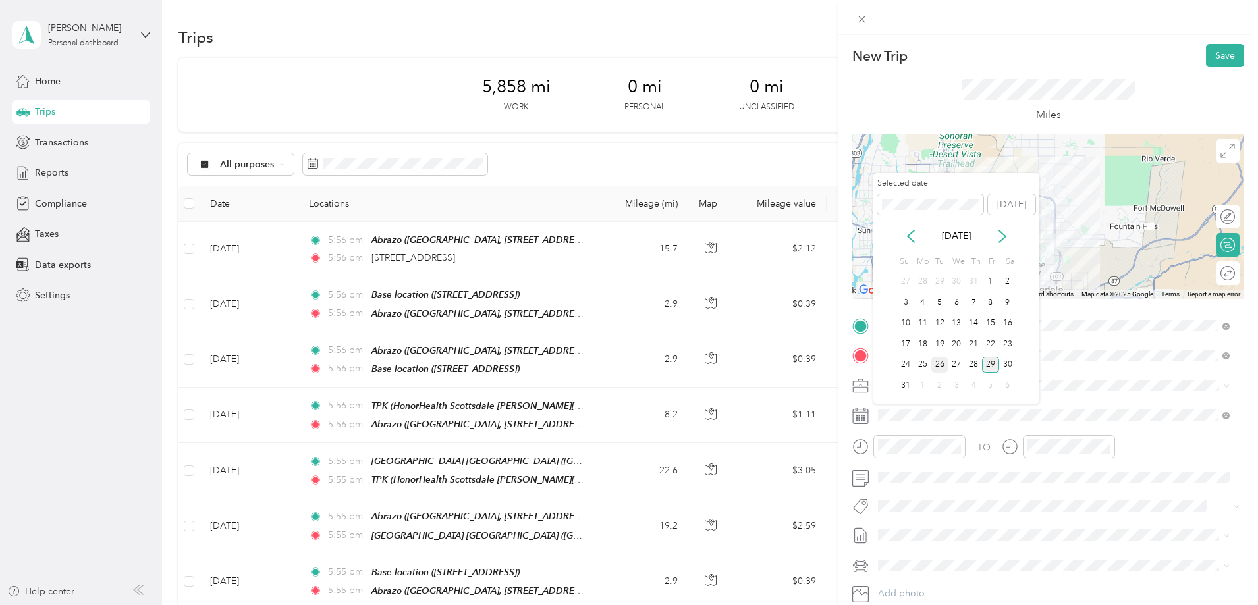
click at [939, 358] on div "26" at bounding box center [939, 365] width 17 height 16
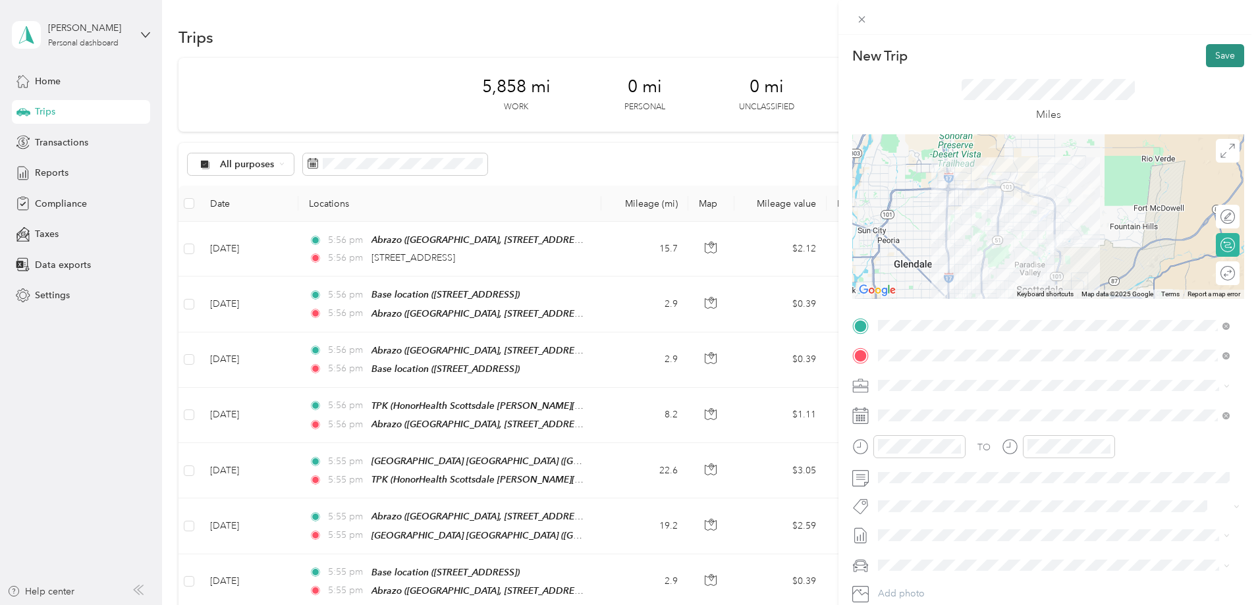
click at [1211, 48] on button "Save" at bounding box center [1225, 55] width 38 height 23
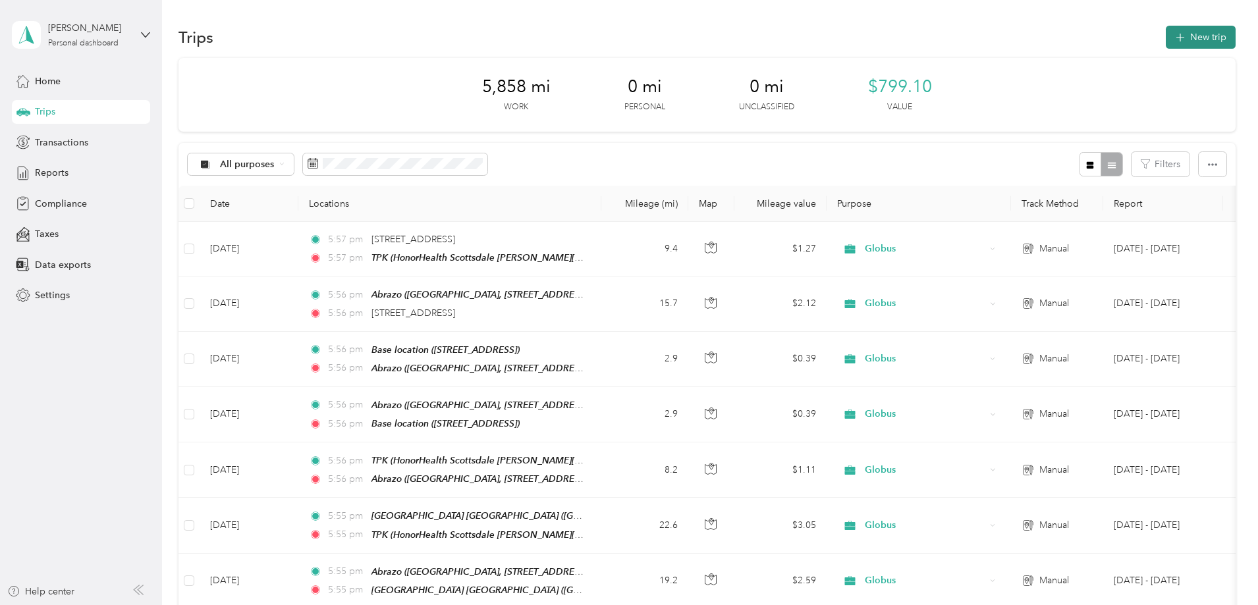
click at [1166, 35] on button "New trip" at bounding box center [1201, 37] width 70 height 23
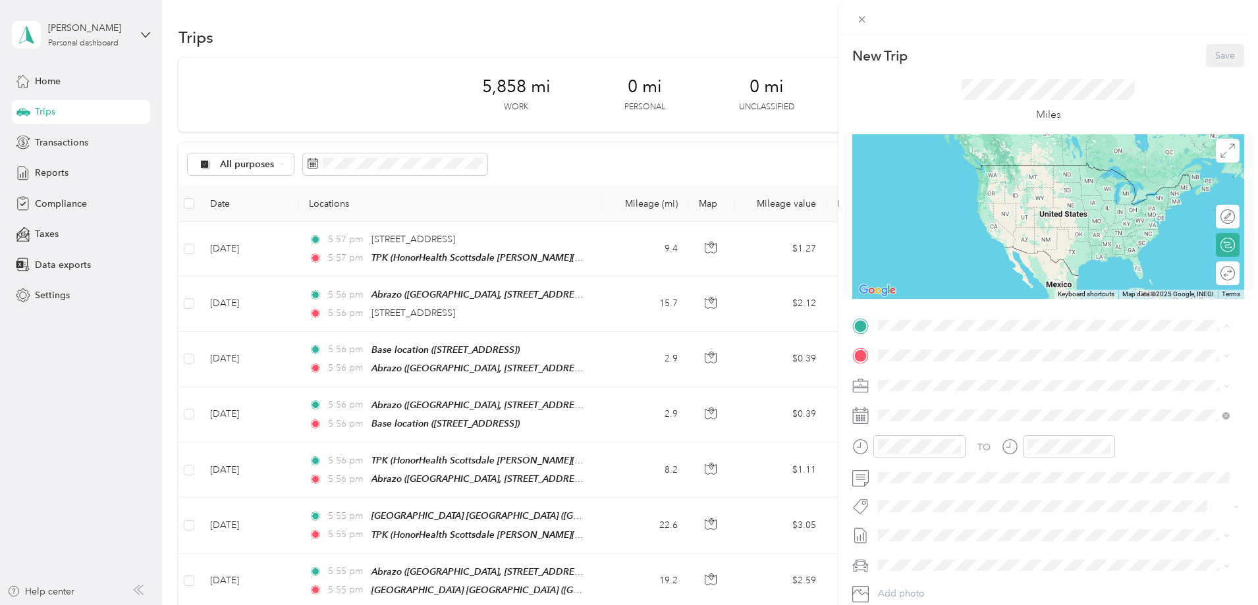
click at [926, 385] on div "TPK HonorHealth [GEOGRAPHIC_DATA][PERSON_NAME], [STREET_ADDRESS][PERSON_NAME] ,…" at bounding box center [1064, 399] width 322 height 55
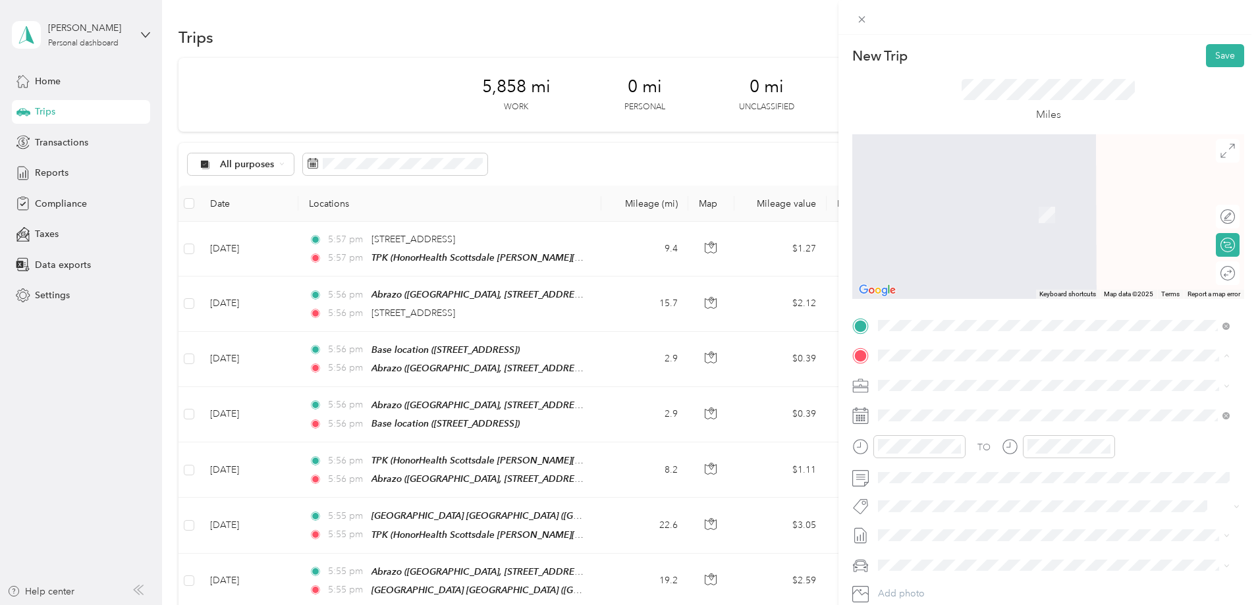
click at [928, 491] on span "[STREET_ADDRESS]" at bounding box center [945, 491] width 84 height 11
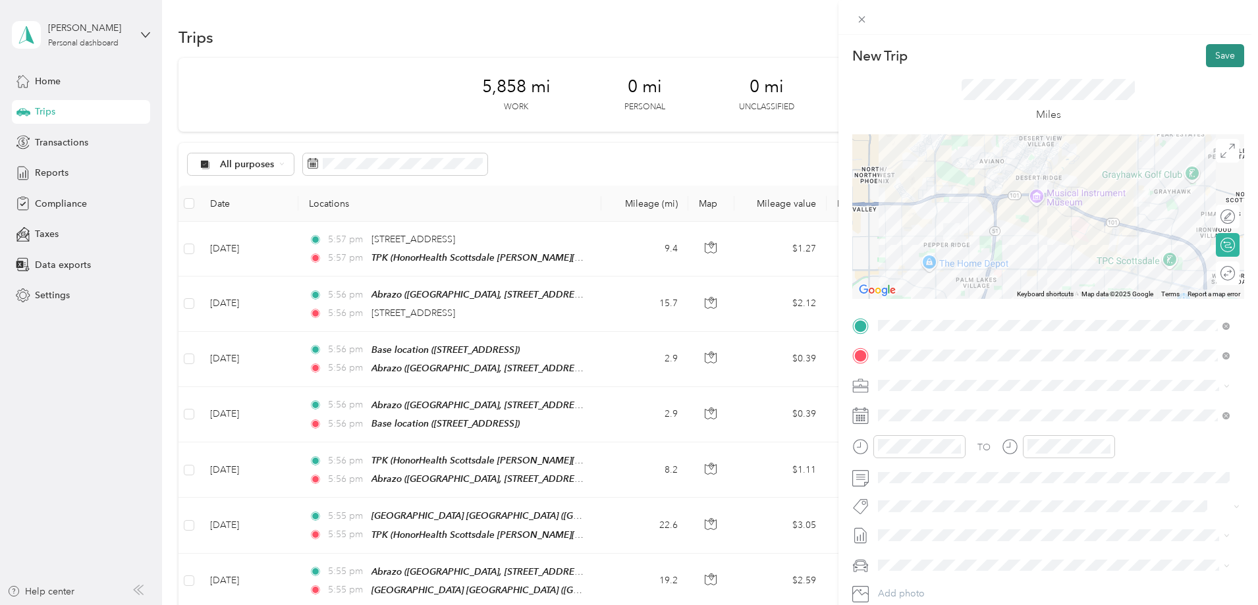
click at [1206, 49] on button "Save" at bounding box center [1225, 55] width 38 height 23
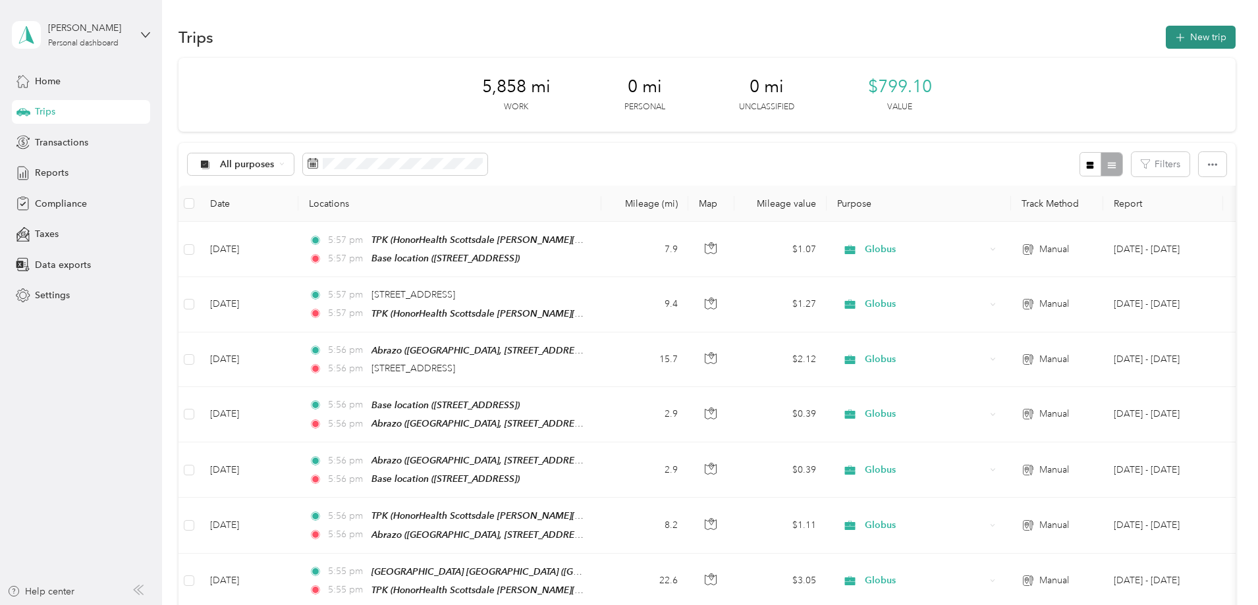
click at [1166, 36] on button "New trip" at bounding box center [1201, 37] width 70 height 23
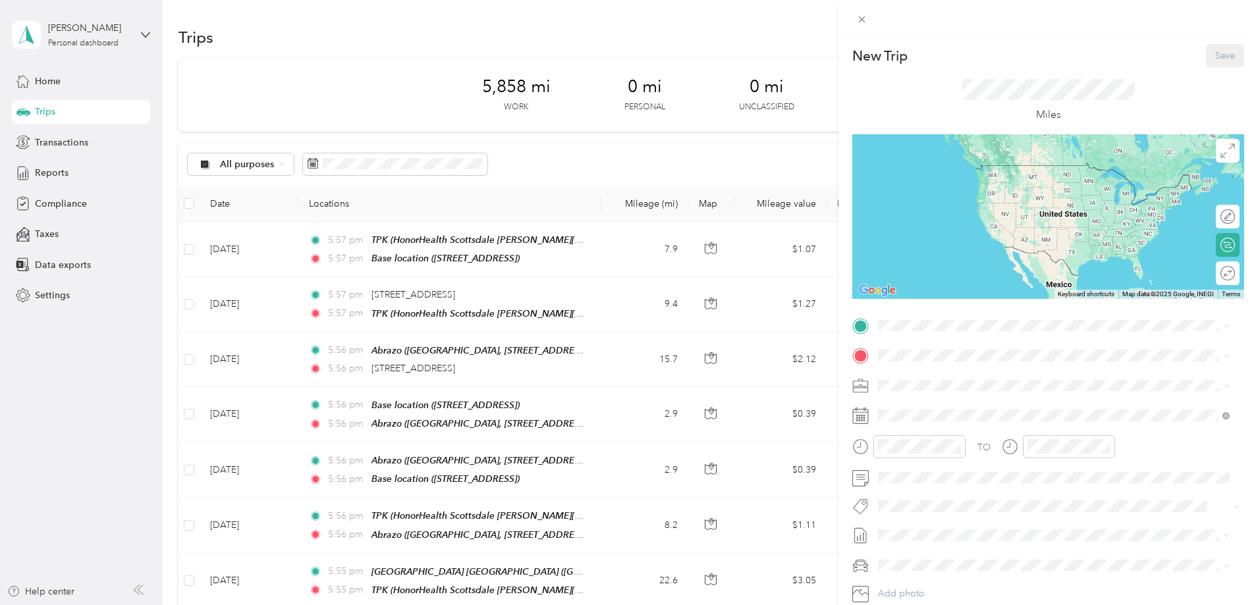
click at [918, 460] on span "[STREET_ADDRESS]" at bounding box center [945, 462] width 84 height 11
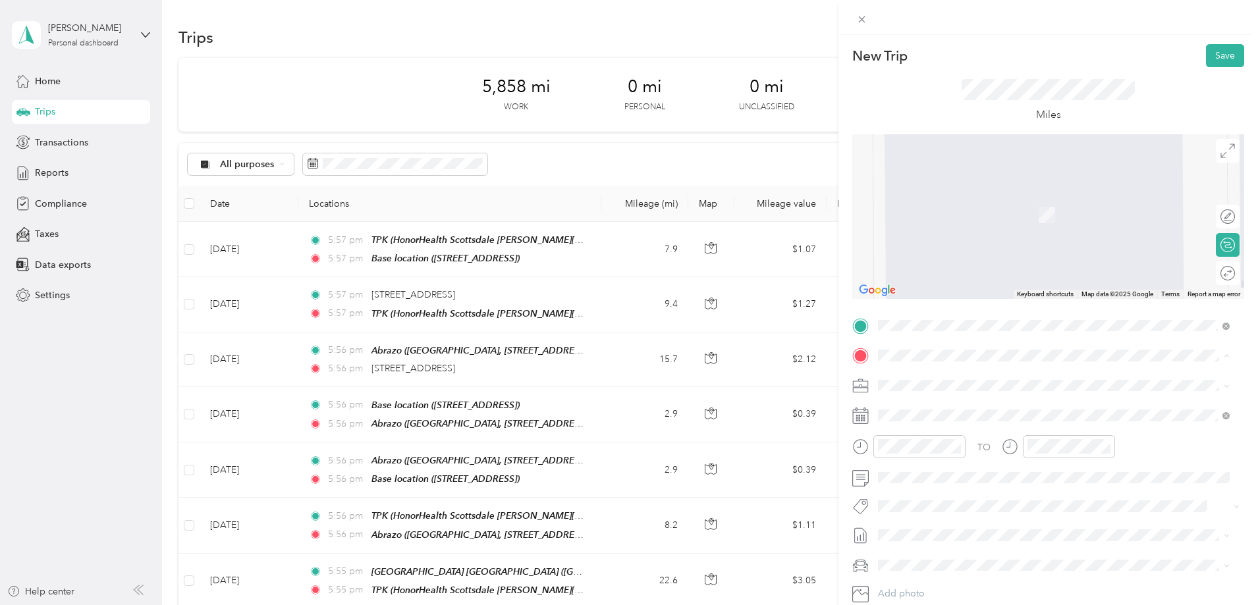
click at [918, 431] on div "TPK HonorHealth [GEOGRAPHIC_DATA][PERSON_NAME], [STREET_ADDRESS][PERSON_NAME] ,…" at bounding box center [1064, 429] width 322 height 55
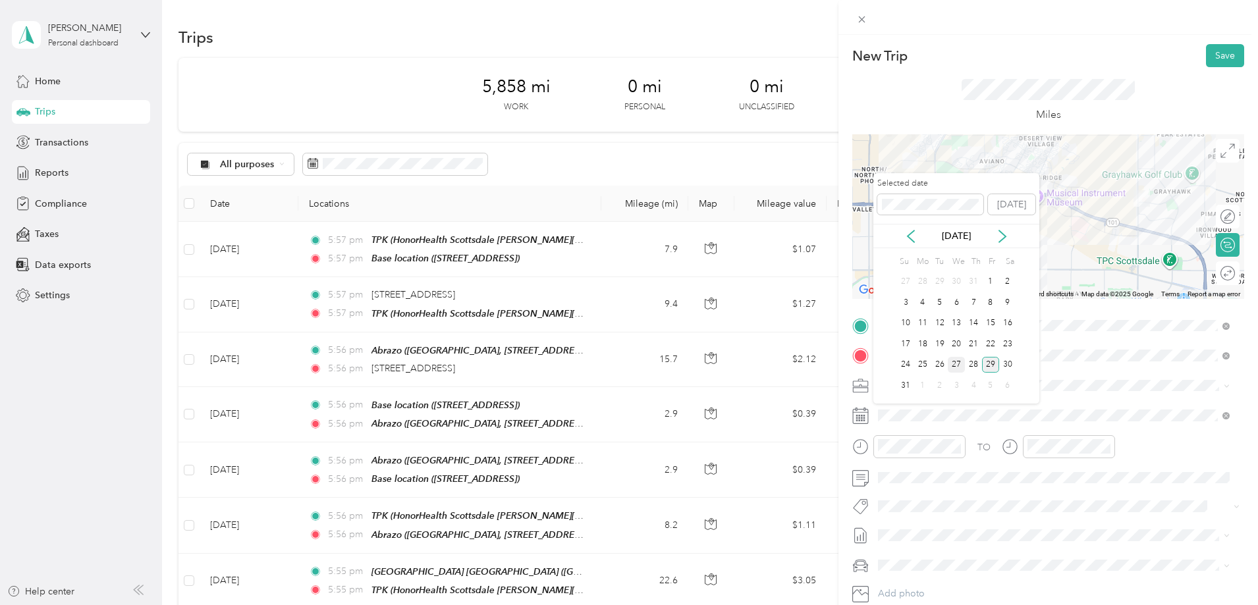
click at [955, 360] on div "27" at bounding box center [956, 365] width 17 height 16
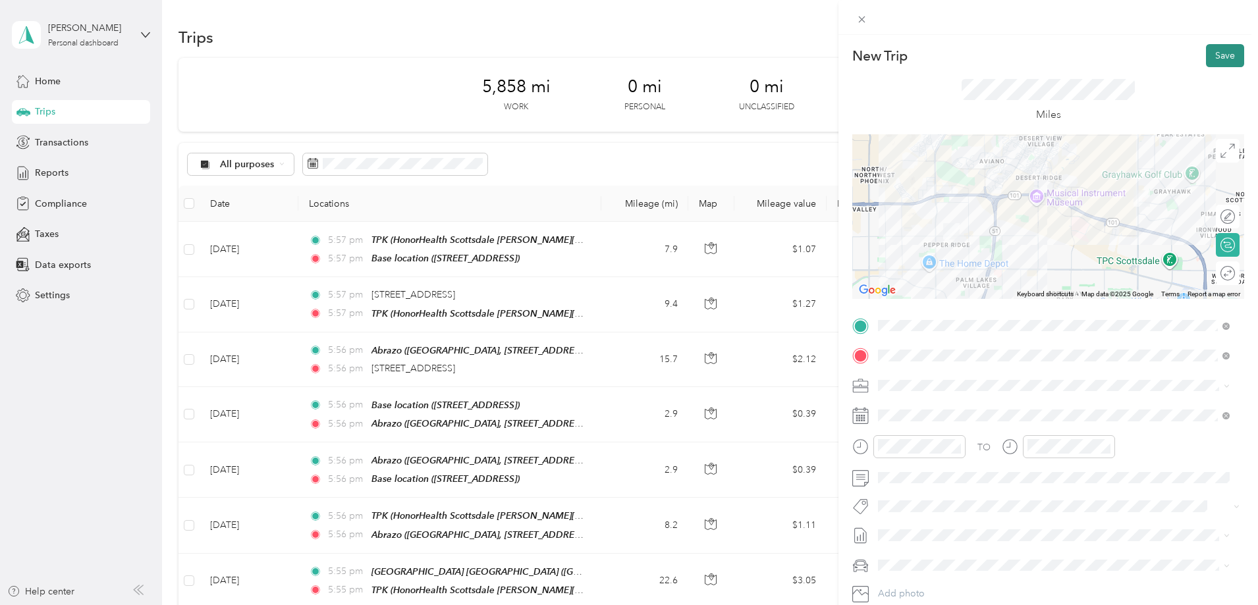
click at [1215, 49] on button "Save" at bounding box center [1225, 55] width 38 height 23
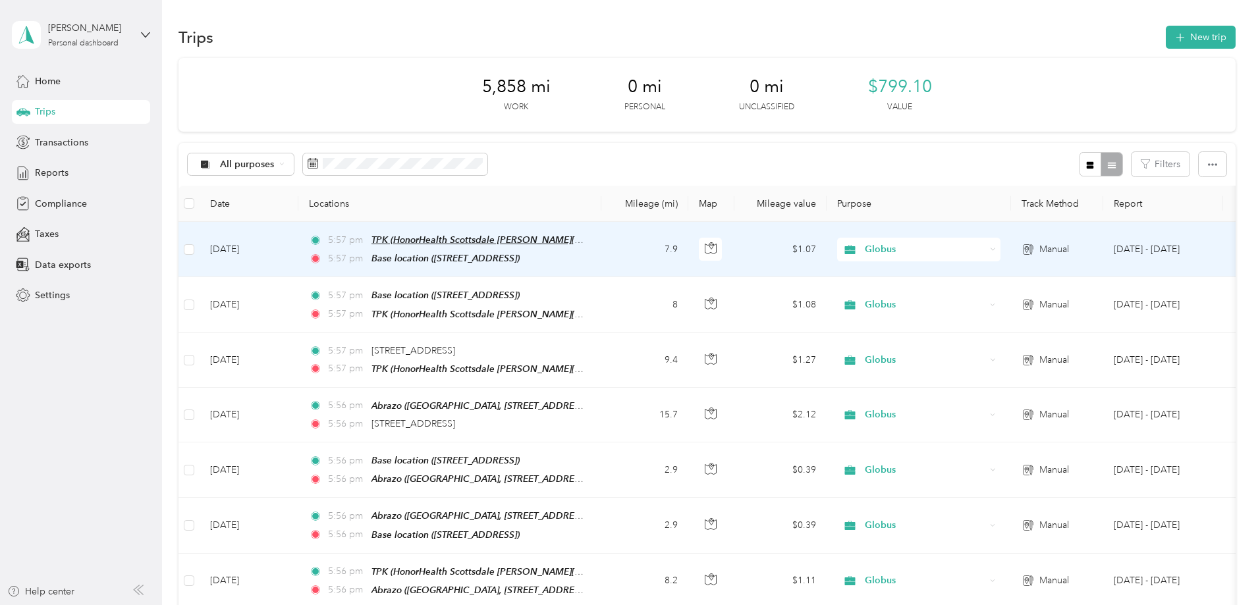
click at [671, 244] on span "TPK (HonorHealth Scottsdale [PERSON_NAME][GEOGRAPHIC_DATA], [STREET_ADDRESS][PE…" at bounding box center [699, 240] width 655 height 11
click at [298, 245] on td "[DATE]" at bounding box center [249, 249] width 99 height 55
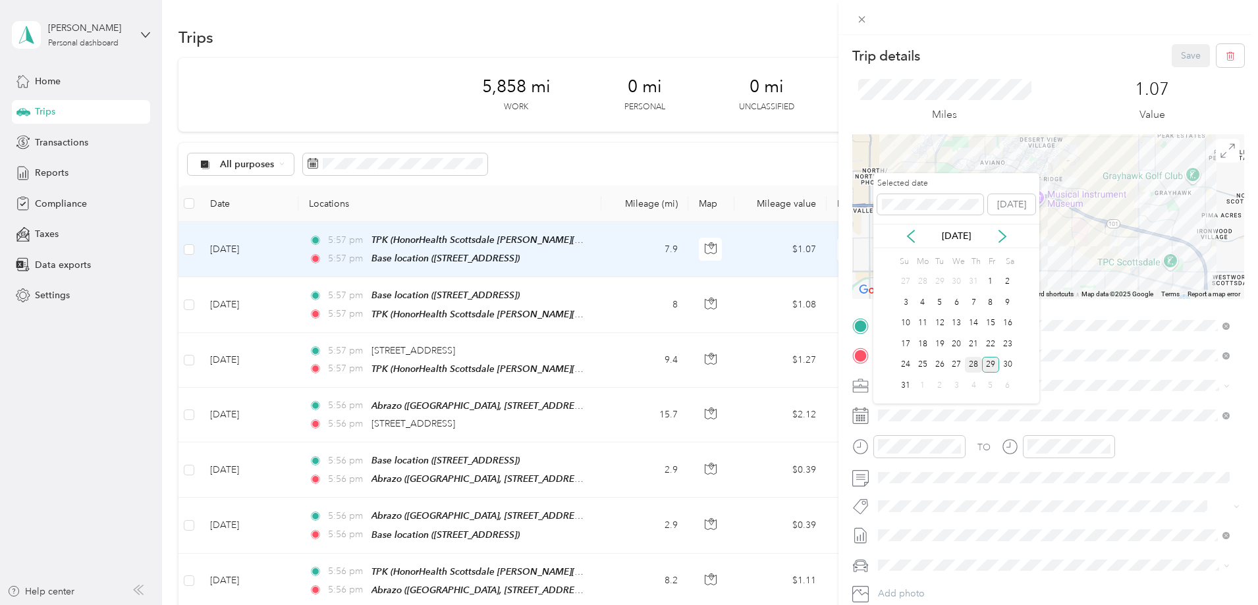
click at [972, 361] on div "28" at bounding box center [973, 365] width 17 height 16
click at [954, 364] on div "27" at bounding box center [956, 365] width 17 height 16
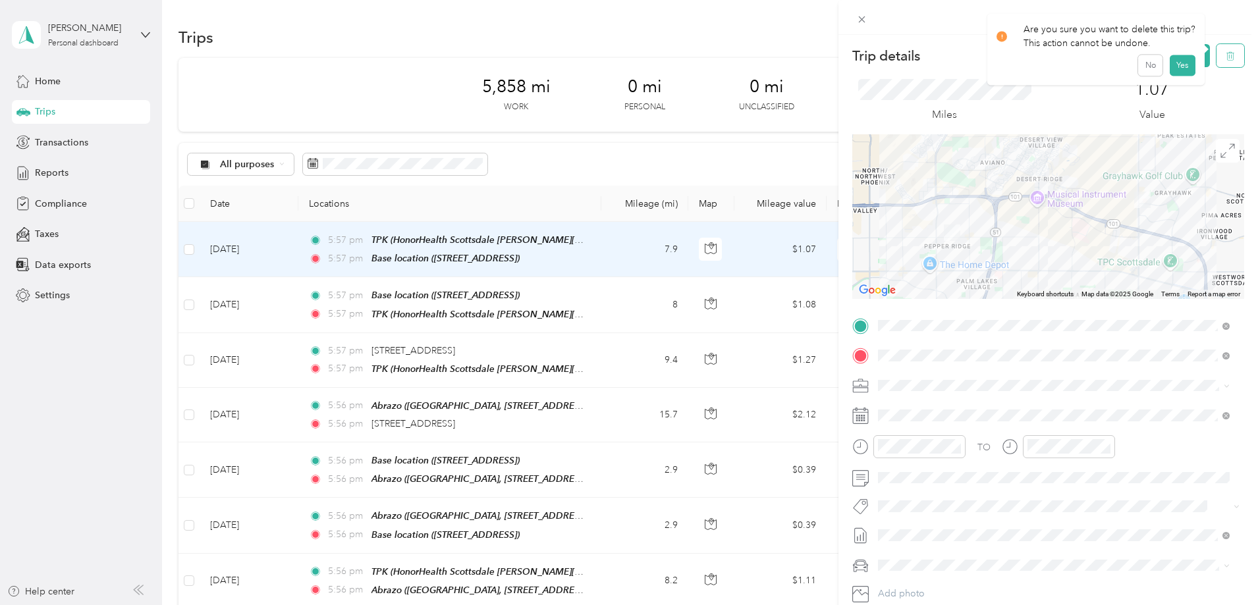
click at [1226, 56] on icon "button" at bounding box center [1230, 55] width 9 height 9
click at [1183, 73] on button "Yes" at bounding box center [1182, 71] width 26 height 21
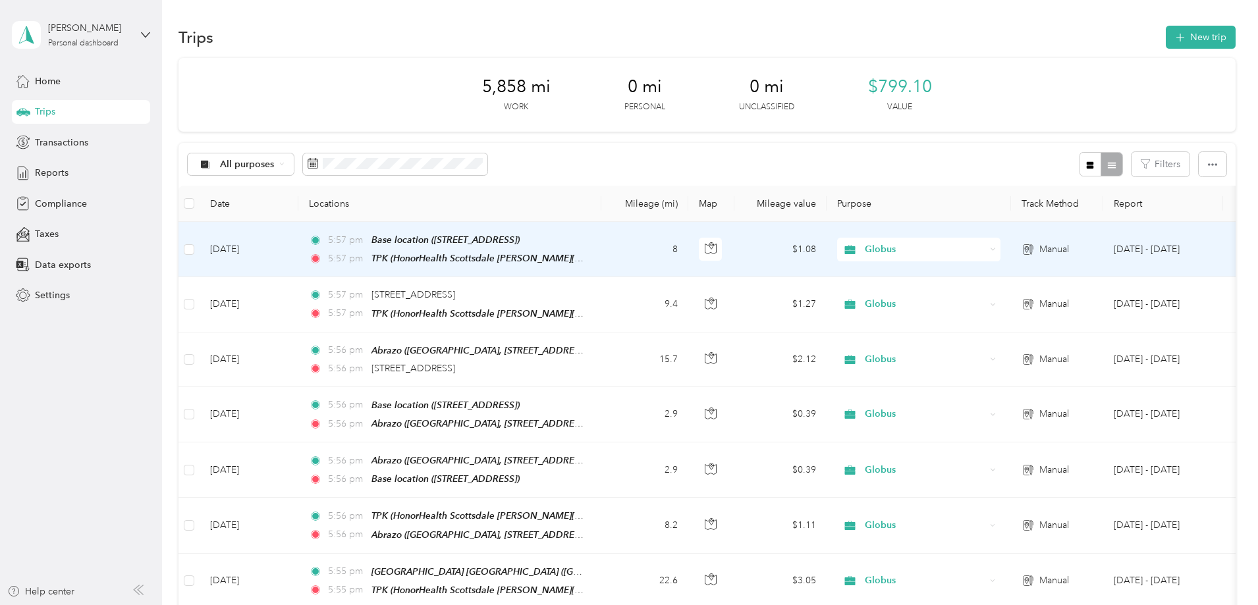
click at [298, 245] on td "[DATE]" at bounding box center [249, 249] width 99 height 55
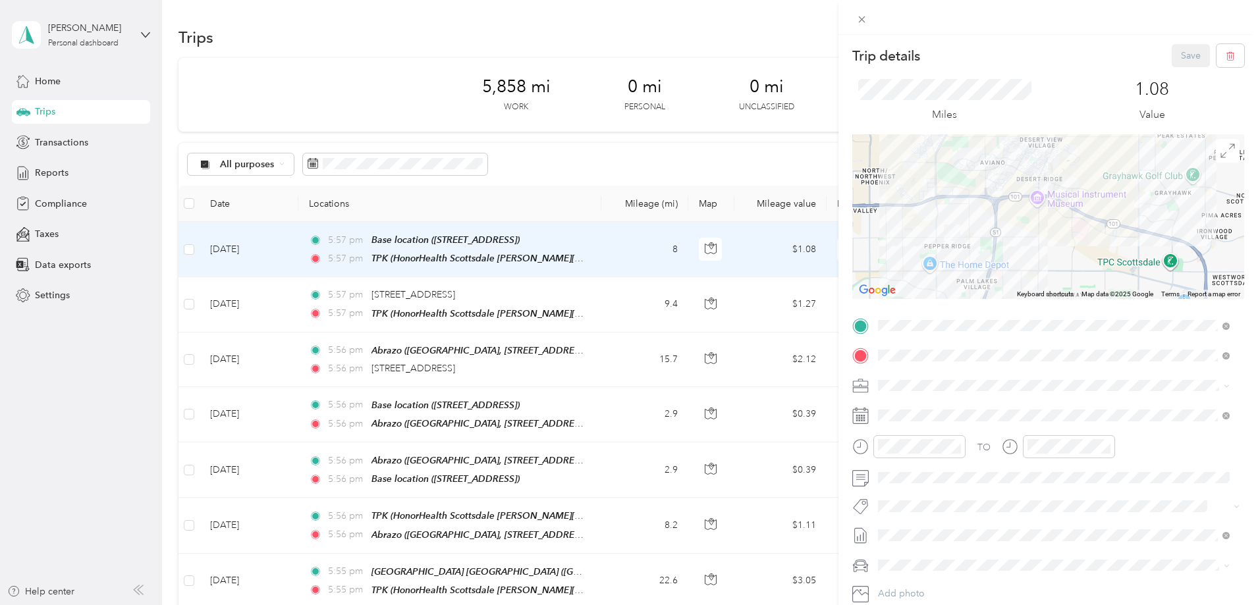
click at [935, 462] on span "HonorHealth Scottsdale [PERSON_NAME][GEOGRAPHIC_DATA], [STREET_ADDRESS][PERSON_…" at bounding box center [1050, 448] width 294 height 39
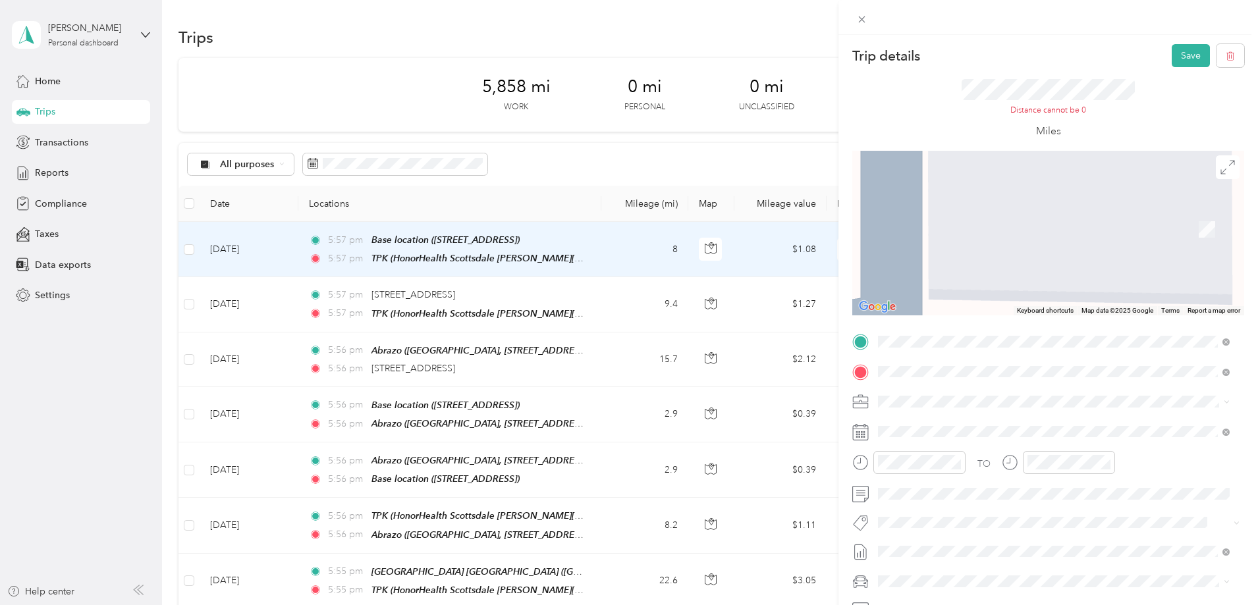
click at [926, 482] on span "[STREET_ADDRESS]" at bounding box center [945, 476] width 84 height 11
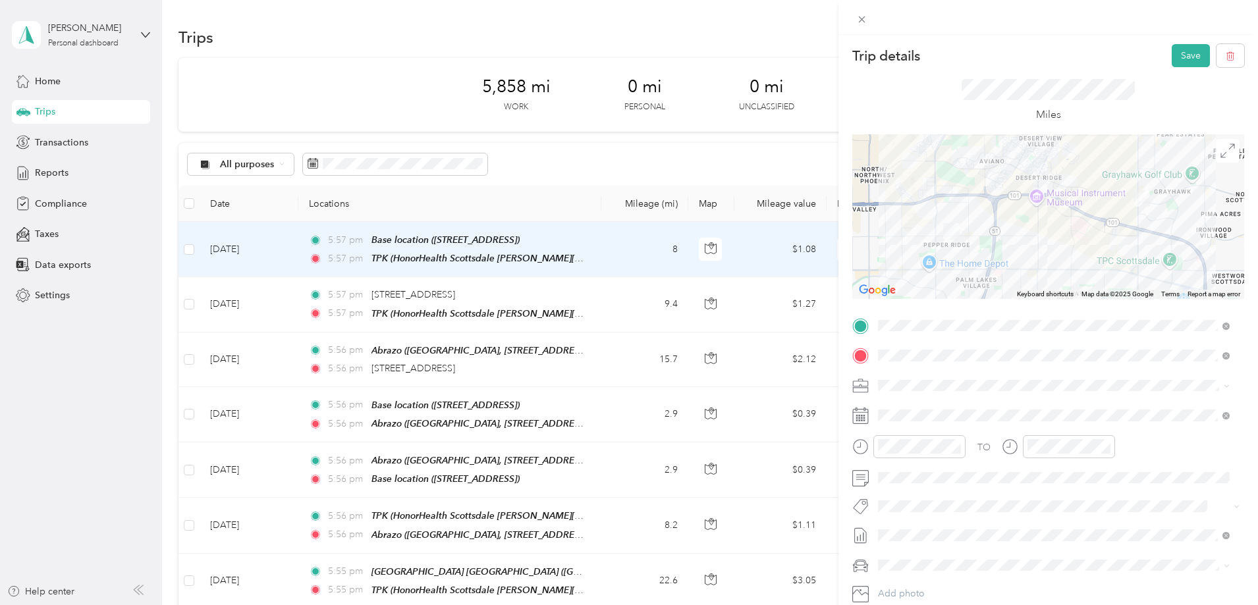
click at [866, 410] on icon at bounding box center [860, 417] width 15 height 14
click at [860, 413] on icon at bounding box center [861, 413] width 16 height 0
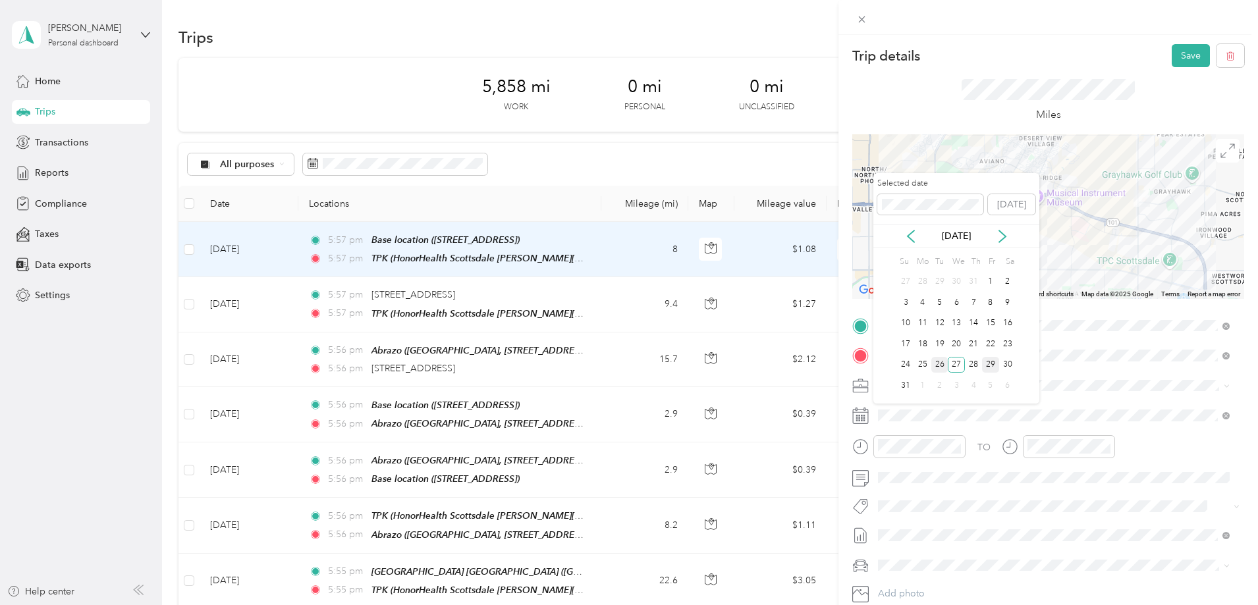
click at [939, 361] on div "26" at bounding box center [939, 365] width 17 height 16
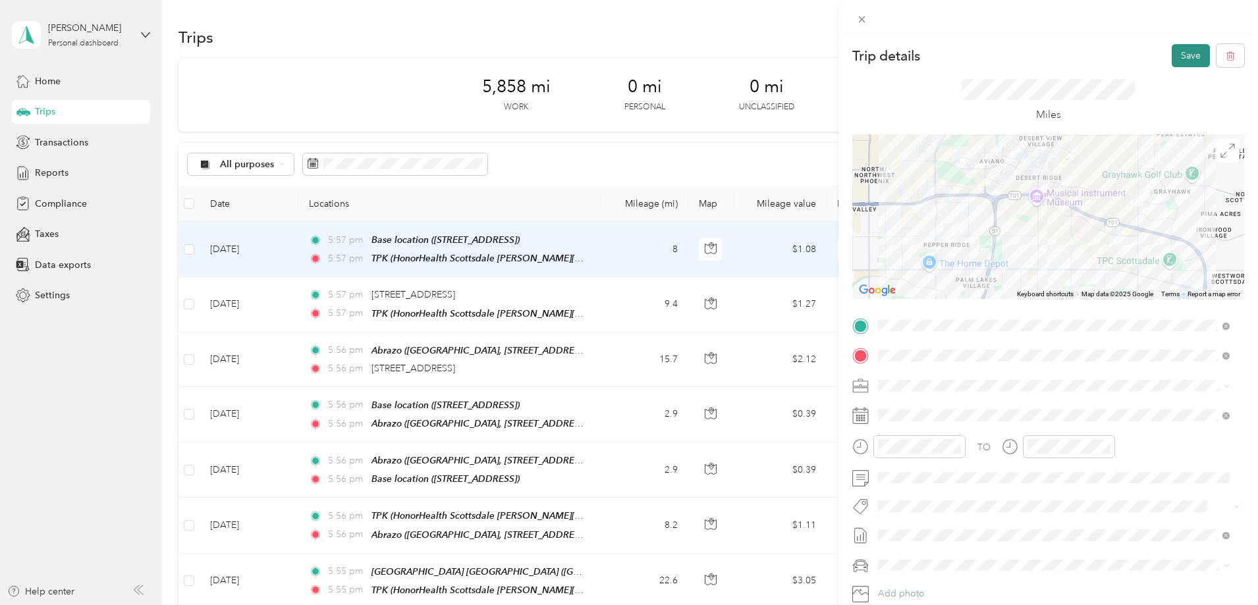
click at [1174, 49] on button "Save" at bounding box center [1191, 55] width 38 height 23
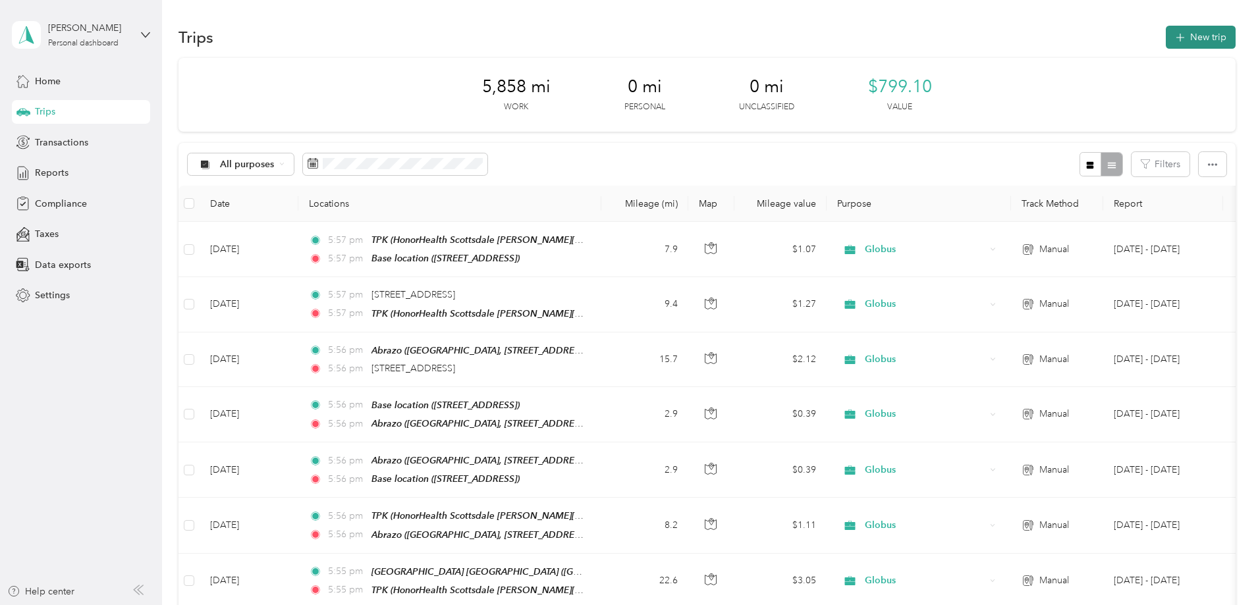
click at [1166, 33] on button "New trip" at bounding box center [1201, 37] width 70 height 23
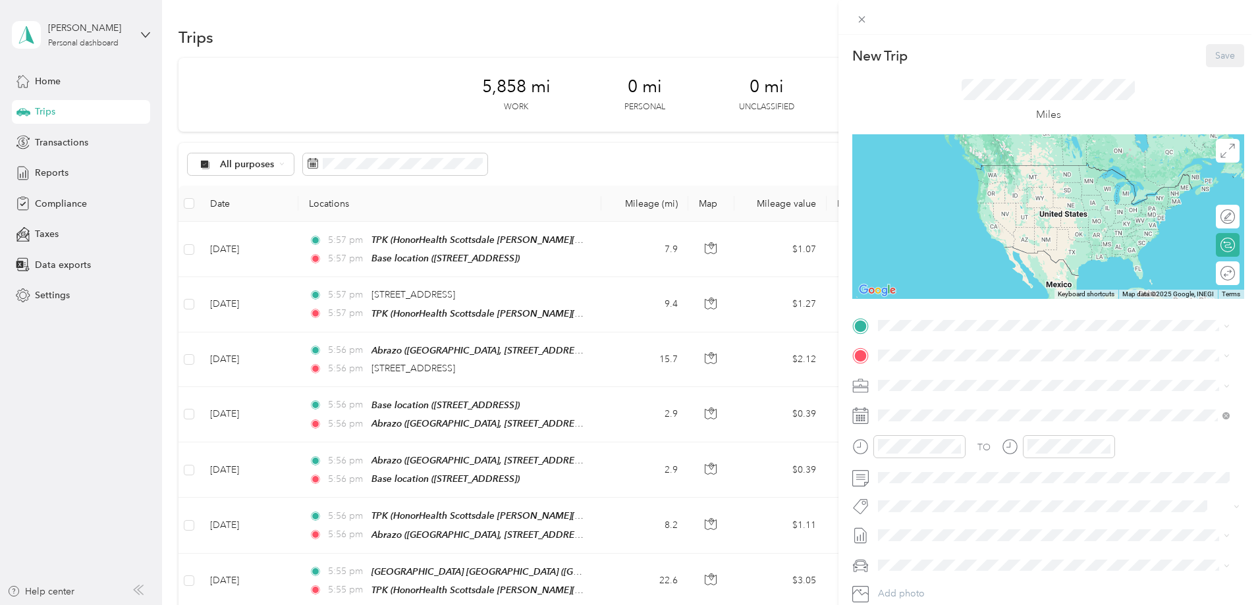
click at [920, 450] on div "Base location [STREET_ADDRESS]" at bounding box center [945, 453] width 84 height 28
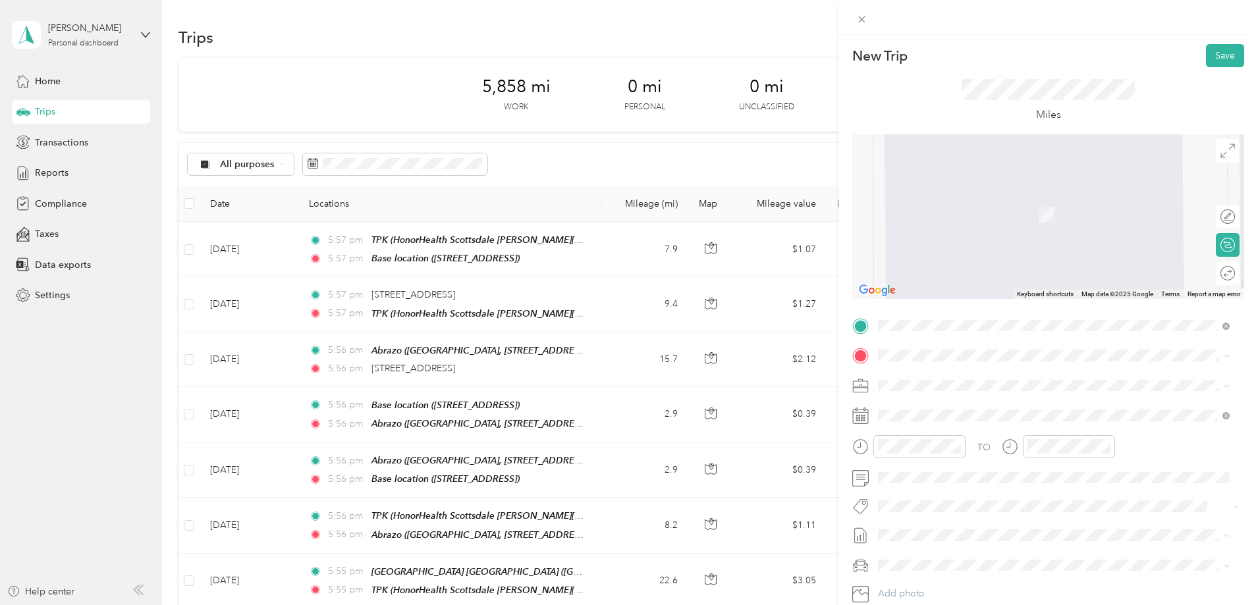
click at [919, 428] on span "HonorHealth Scottsdale [PERSON_NAME][GEOGRAPHIC_DATA], [STREET_ADDRESS][PERSON_…" at bounding box center [1050, 435] width 294 height 39
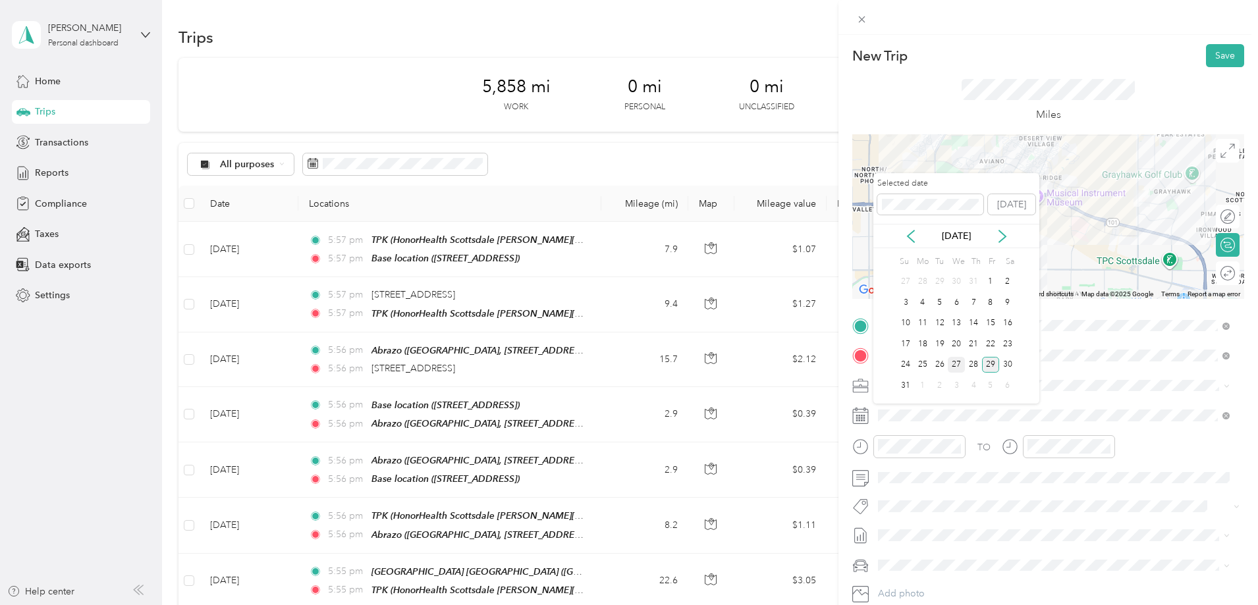
click at [954, 360] on div "27" at bounding box center [956, 365] width 17 height 16
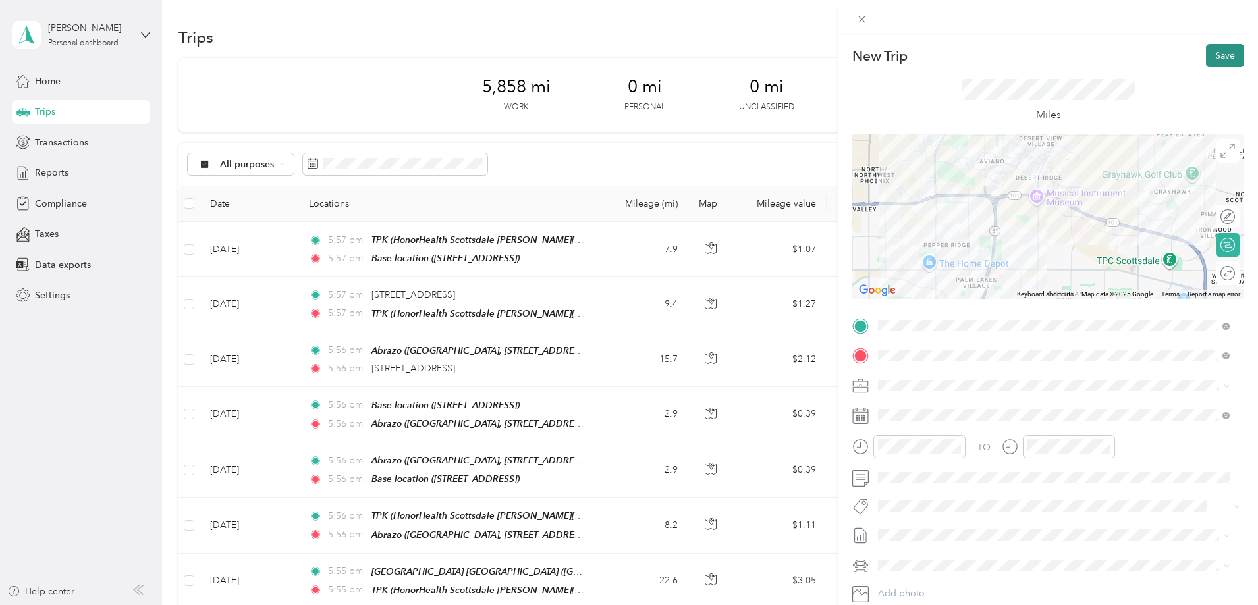
click at [1215, 53] on button "Save" at bounding box center [1225, 55] width 38 height 23
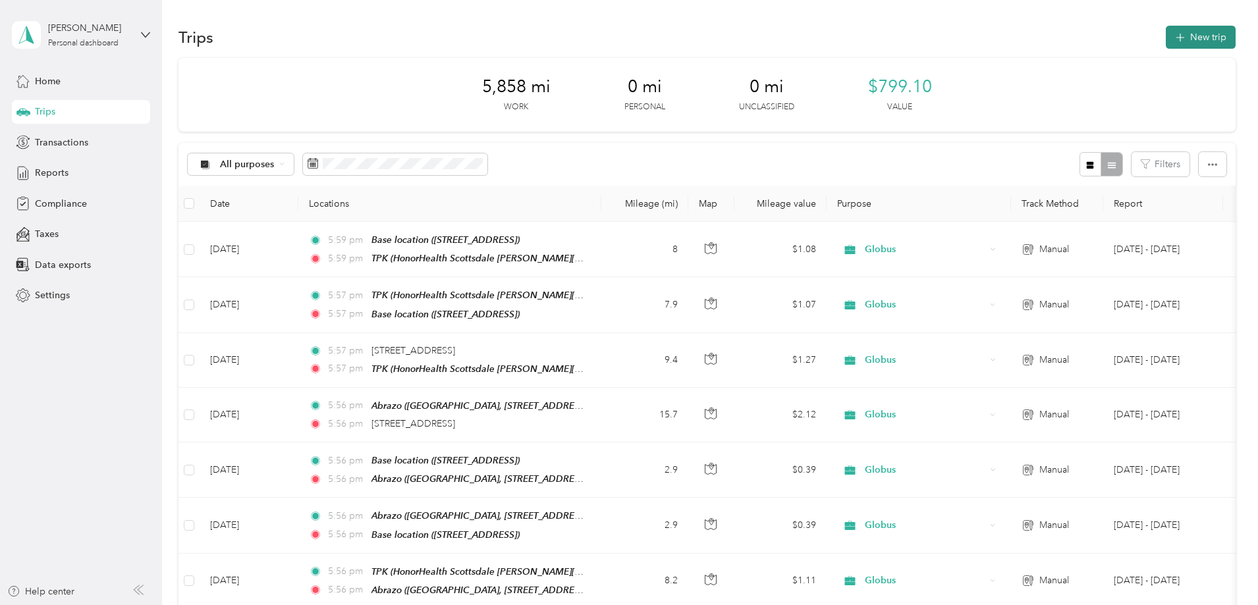
click at [1166, 35] on button "New trip" at bounding box center [1201, 37] width 70 height 23
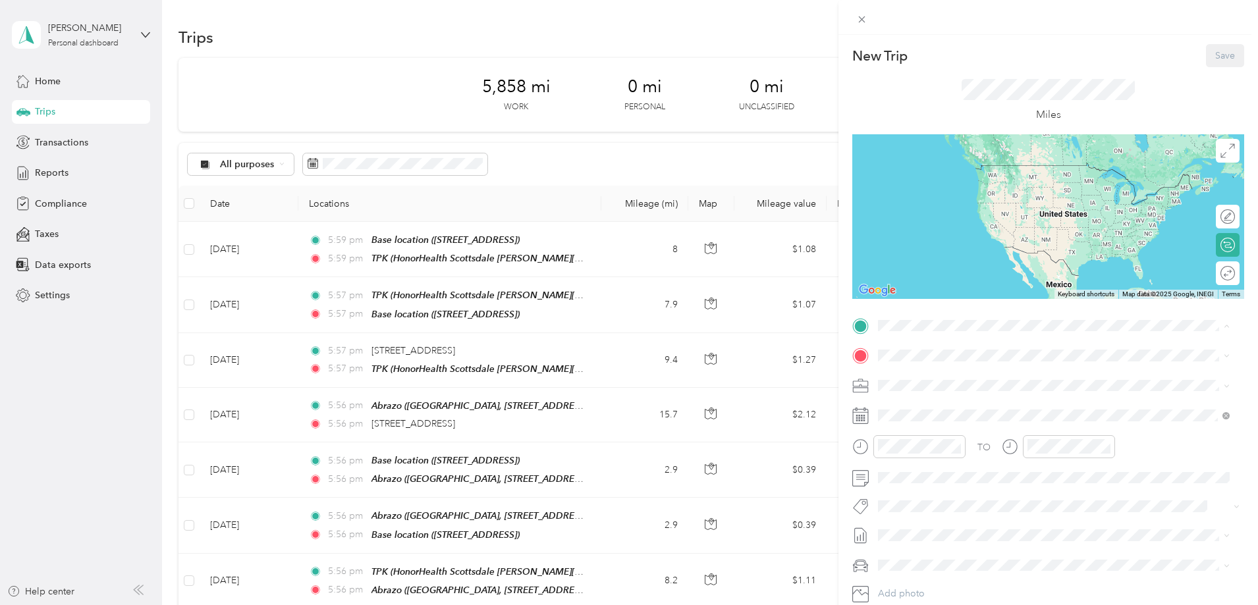
click at [916, 393] on span "HonorHealth Scottsdale [PERSON_NAME][GEOGRAPHIC_DATA], [STREET_ADDRESS][PERSON_…" at bounding box center [1050, 406] width 294 height 39
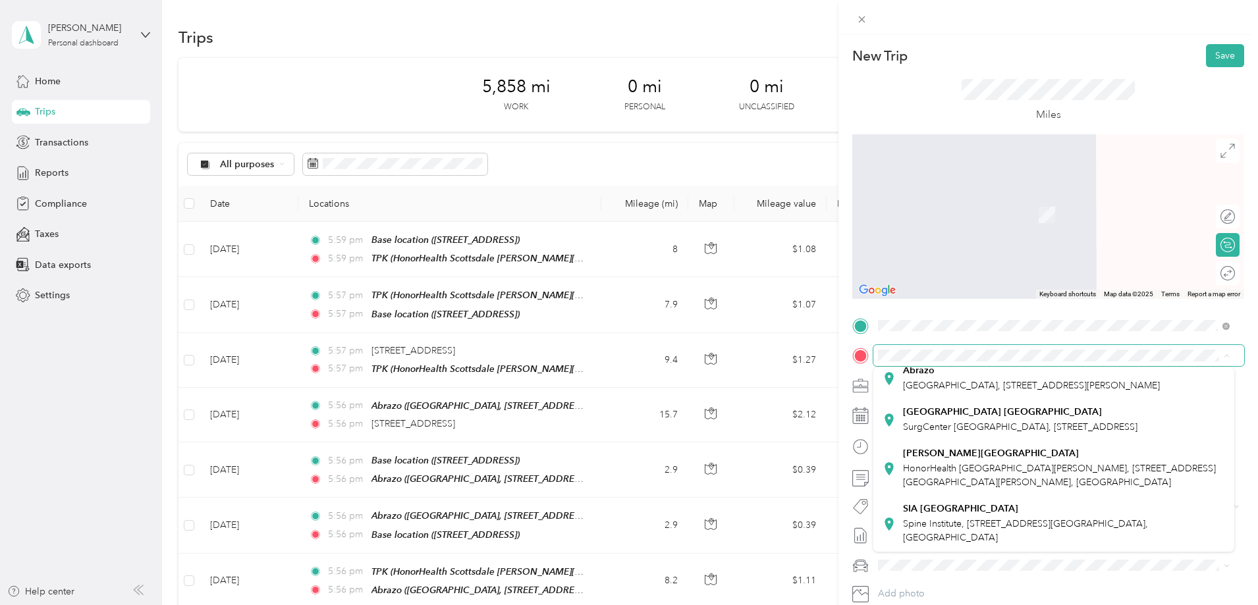
scroll to position [182, 0]
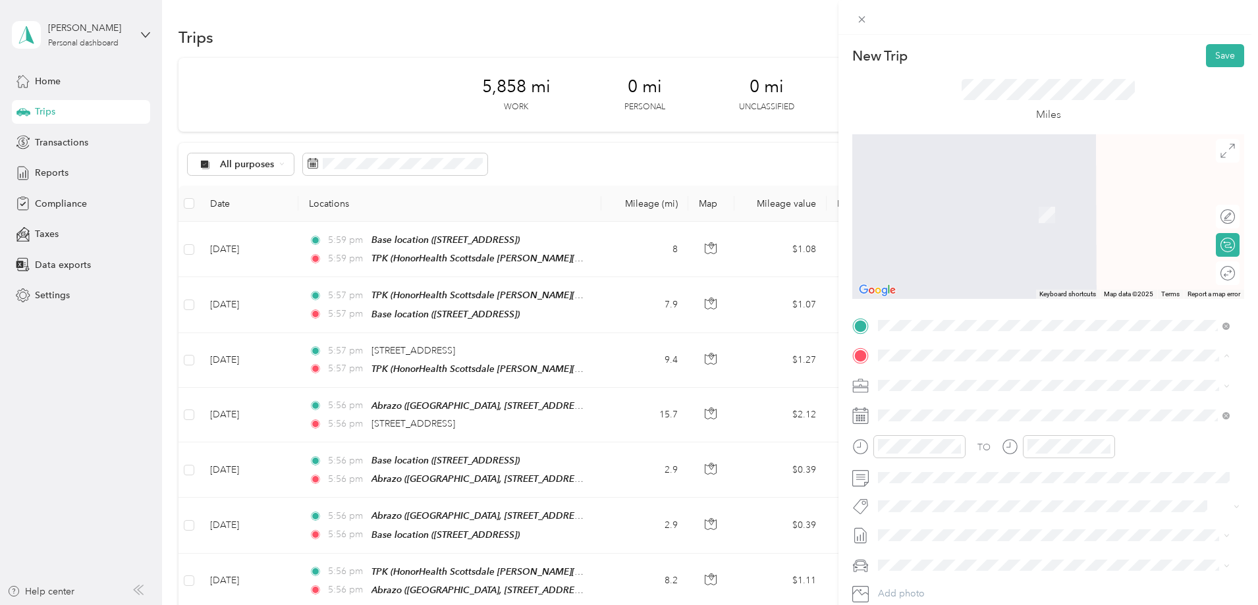
click at [934, 524] on div "SIA [GEOGRAPHIC_DATA], [STREET_ADDRESS]" at bounding box center [1064, 524] width 322 height 42
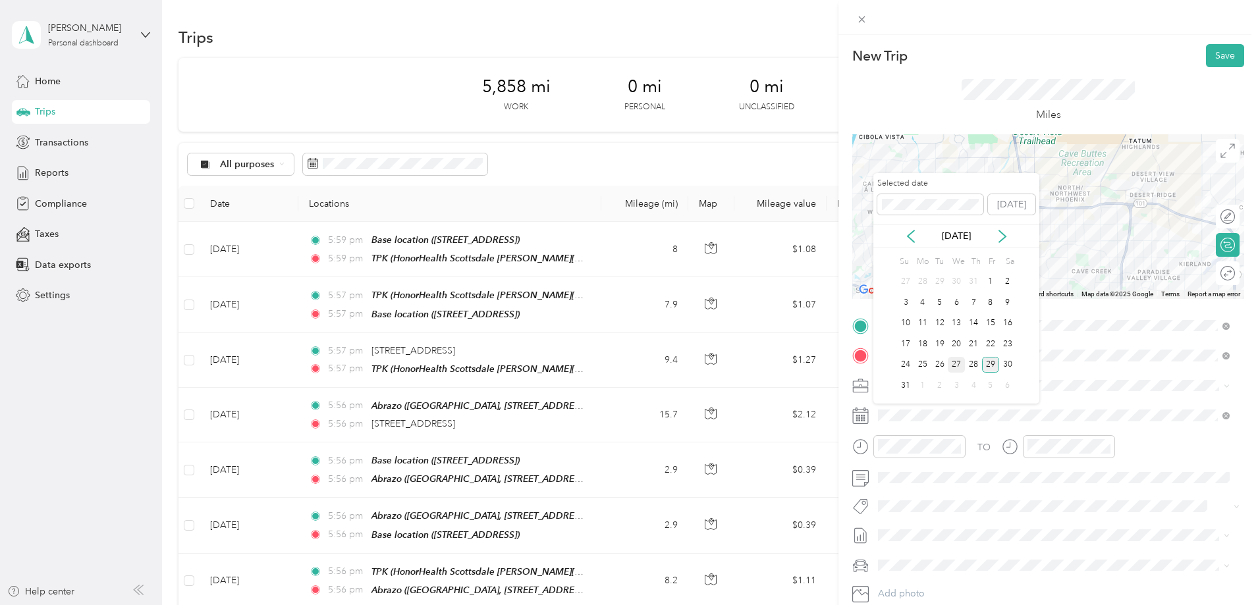
click at [957, 362] on div "27" at bounding box center [956, 365] width 17 height 16
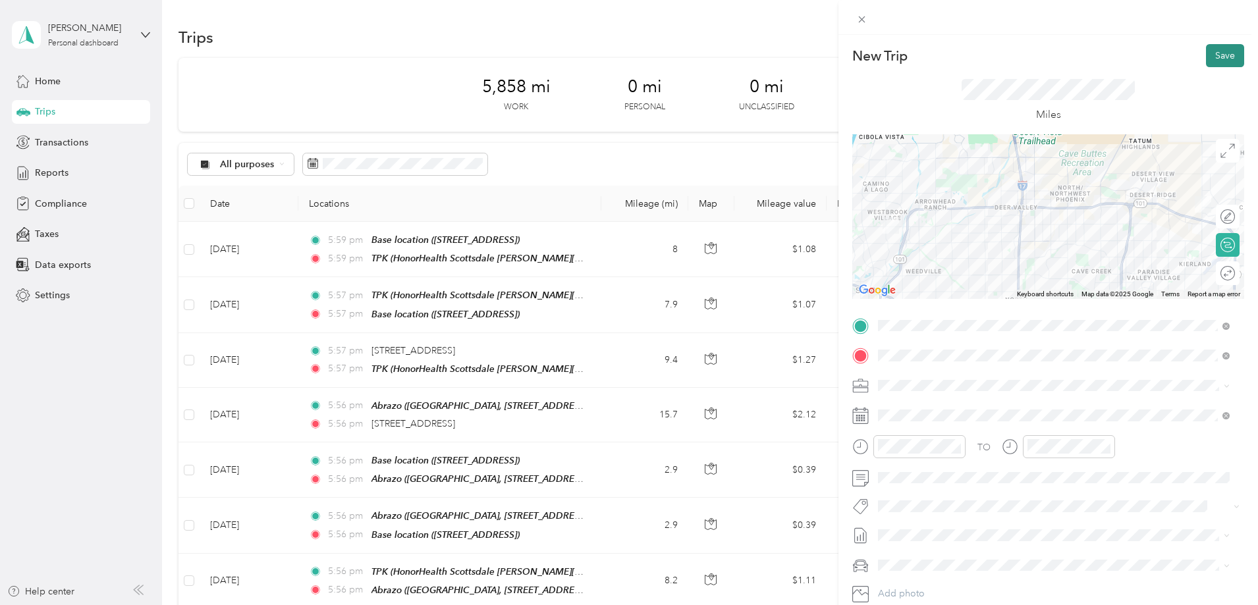
click at [1211, 45] on button "Save" at bounding box center [1225, 55] width 38 height 23
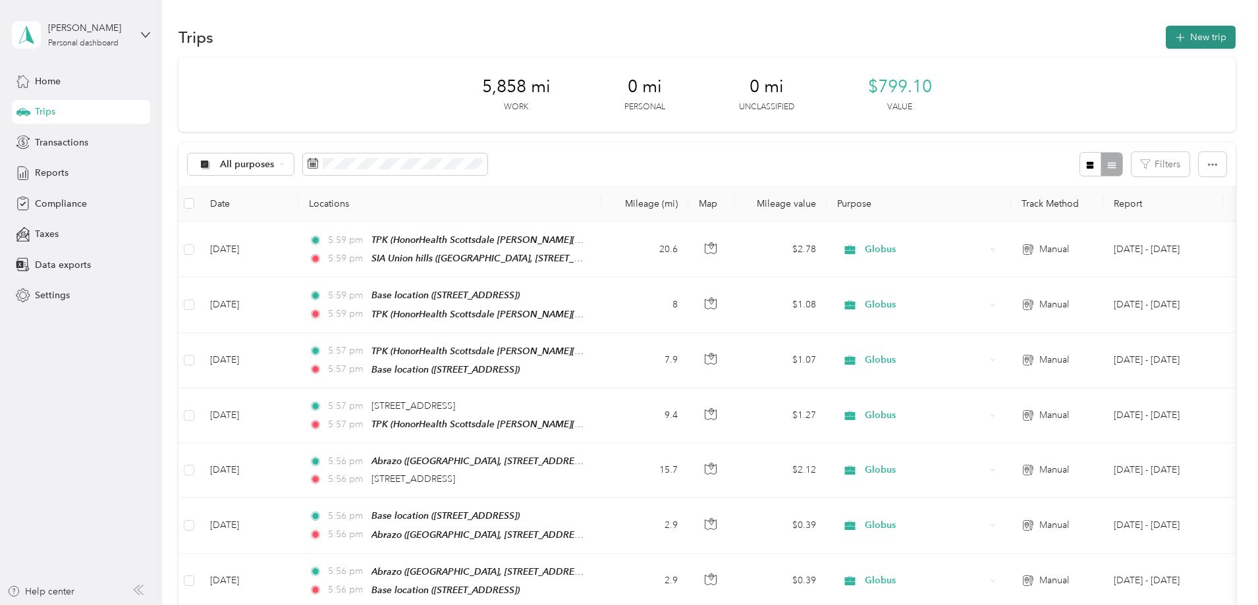
click at [1166, 40] on button "New trip" at bounding box center [1201, 37] width 70 height 23
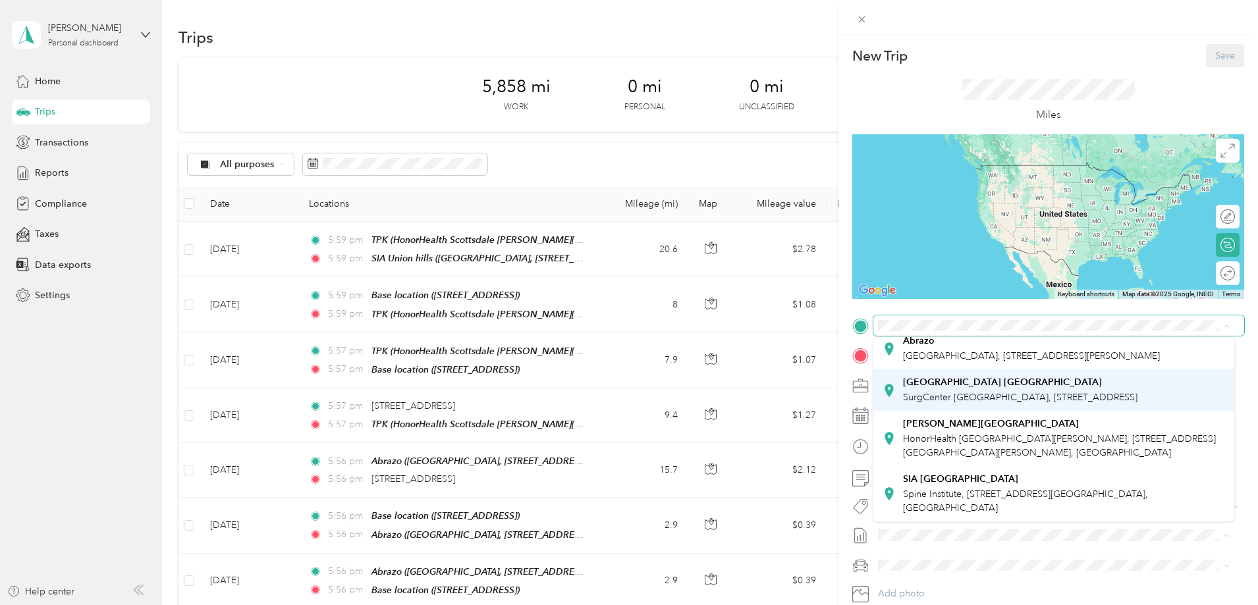
scroll to position [185, 0]
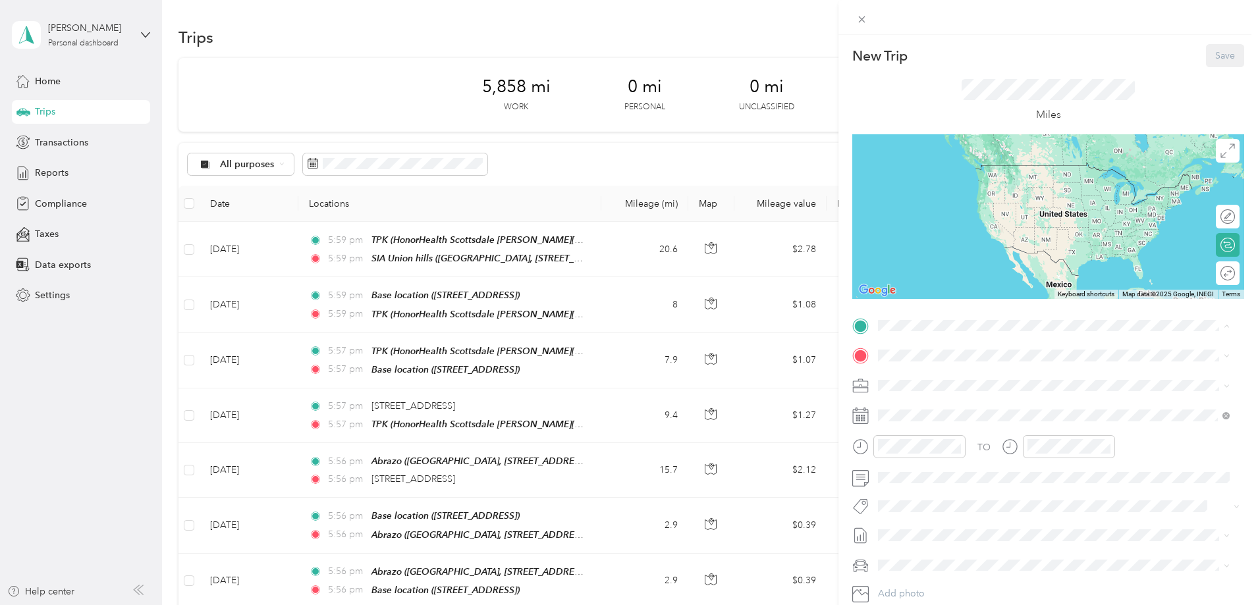
click at [952, 487] on div "SIA [GEOGRAPHIC_DATA], [STREET_ADDRESS]" at bounding box center [1064, 495] width 322 height 42
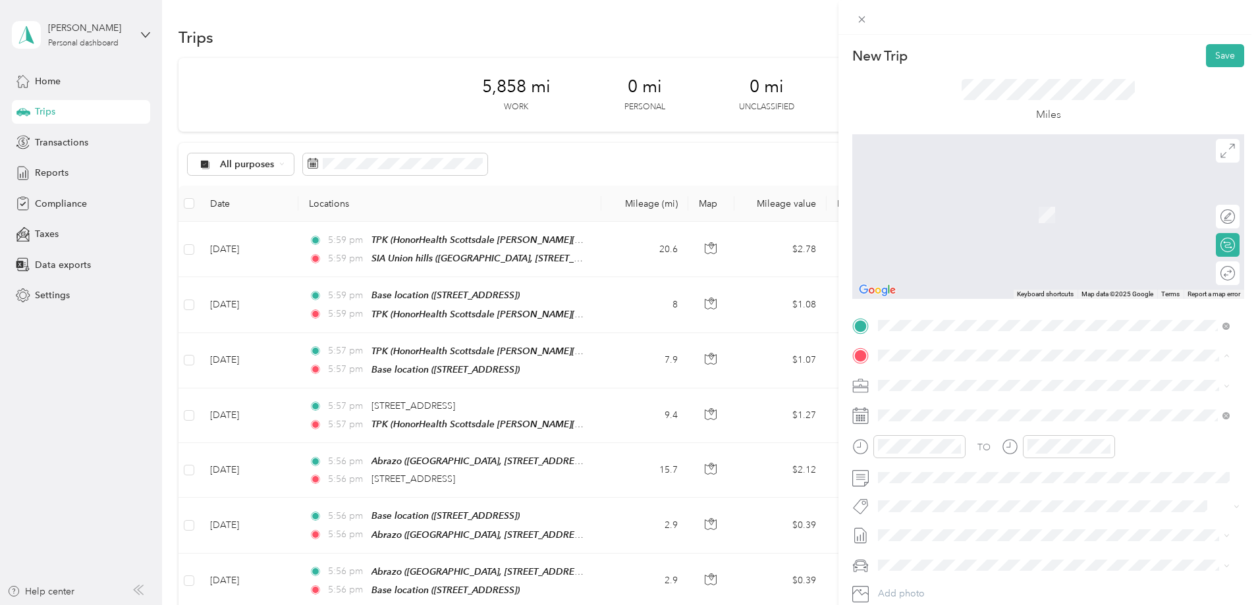
click at [926, 540] on div "Abrazo [GEOGRAPHIC_DATA], [STREET_ADDRESS][PERSON_NAME]" at bounding box center [1031, 527] width 257 height 28
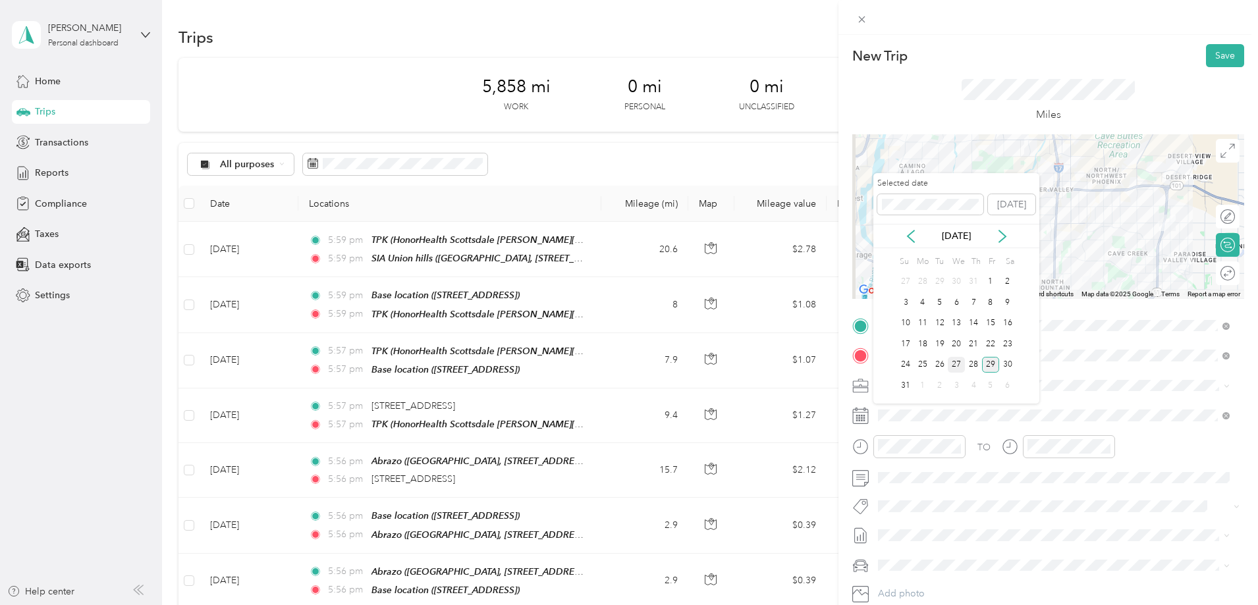
click at [959, 364] on div "27" at bounding box center [956, 365] width 17 height 16
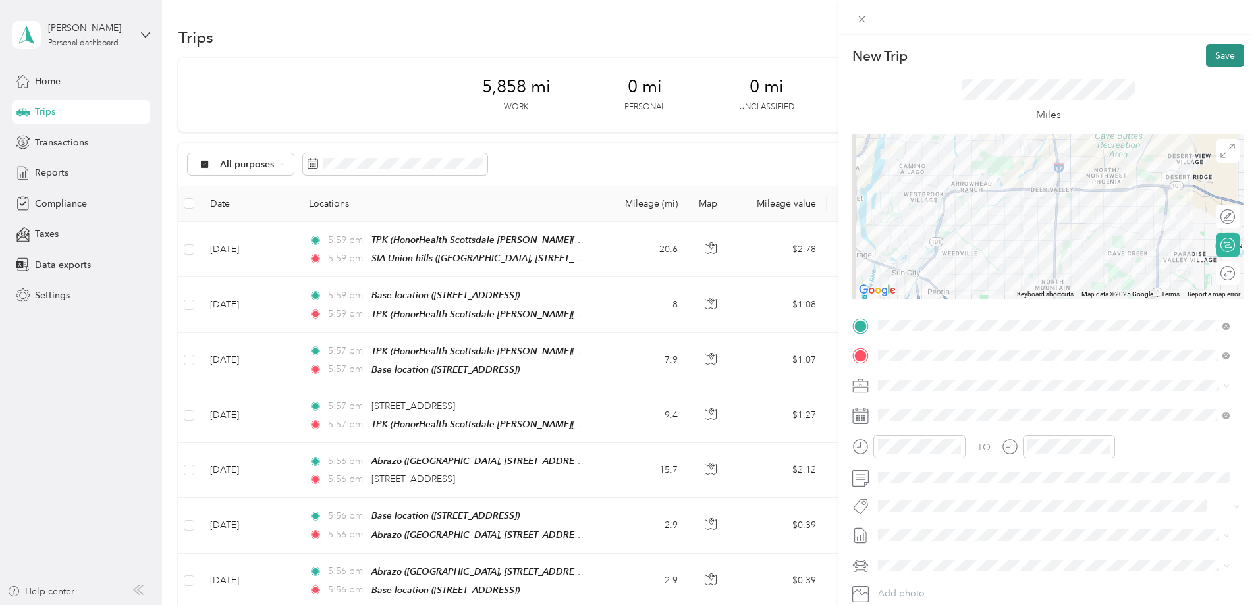
click at [1219, 51] on button "Save" at bounding box center [1225, 55] width 38 height 23
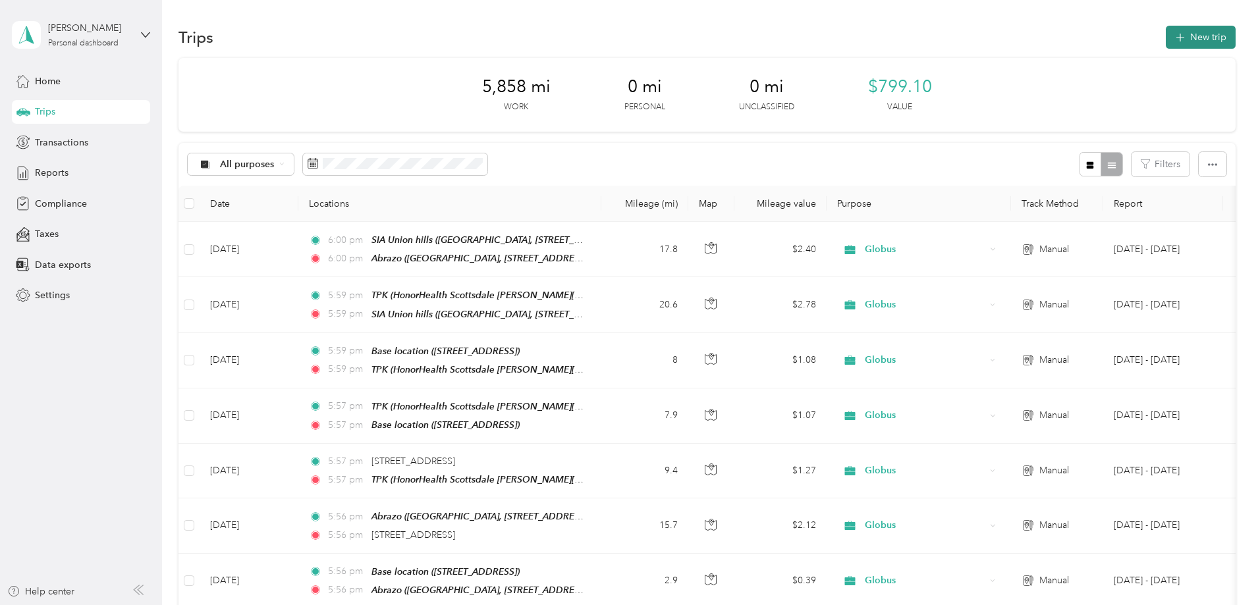
click at [1166, 37] on button "New trip" at bounding box center [1201, 37] width 70 height 23
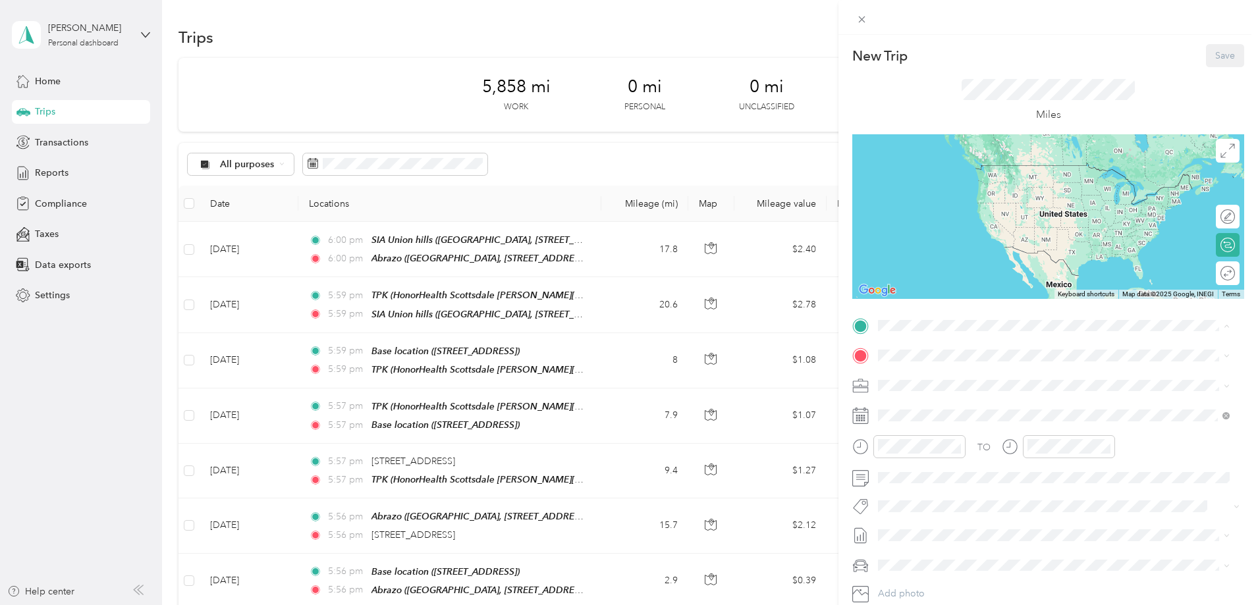
click at [920, 495] on strong "Abrazo" at bounding box center [919, 489] width 32 height 12
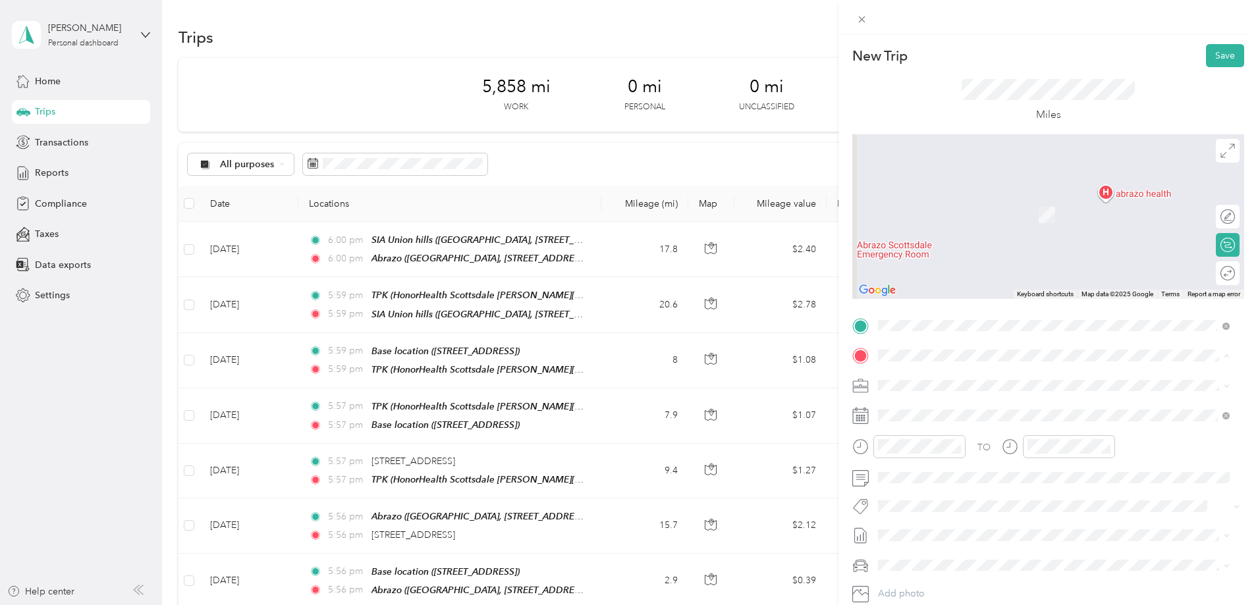
click at [920, 447] on span "HonorHealth Scottsdale [PERSON_NAME][GEOGRAPHIC_DATA], [STREET_ADDRESS][PERSON_…" at bounding box center [1050, 436] width 294 height 39
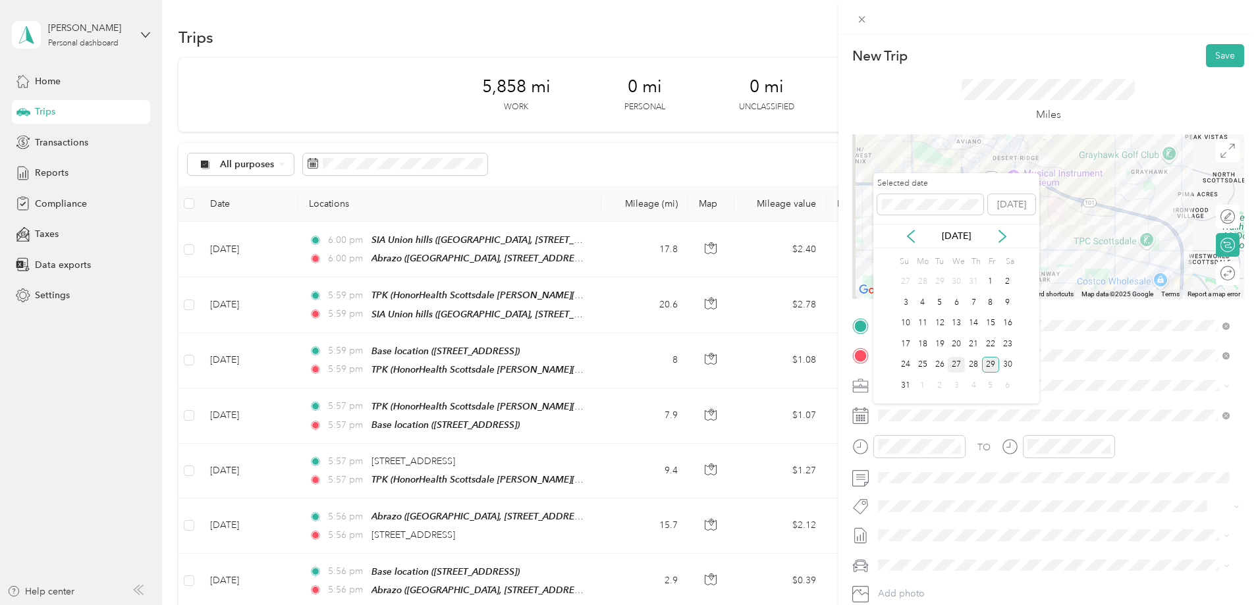
click at [957, 362] on div "27" at bounding box center [956, 365] width 17 height 16
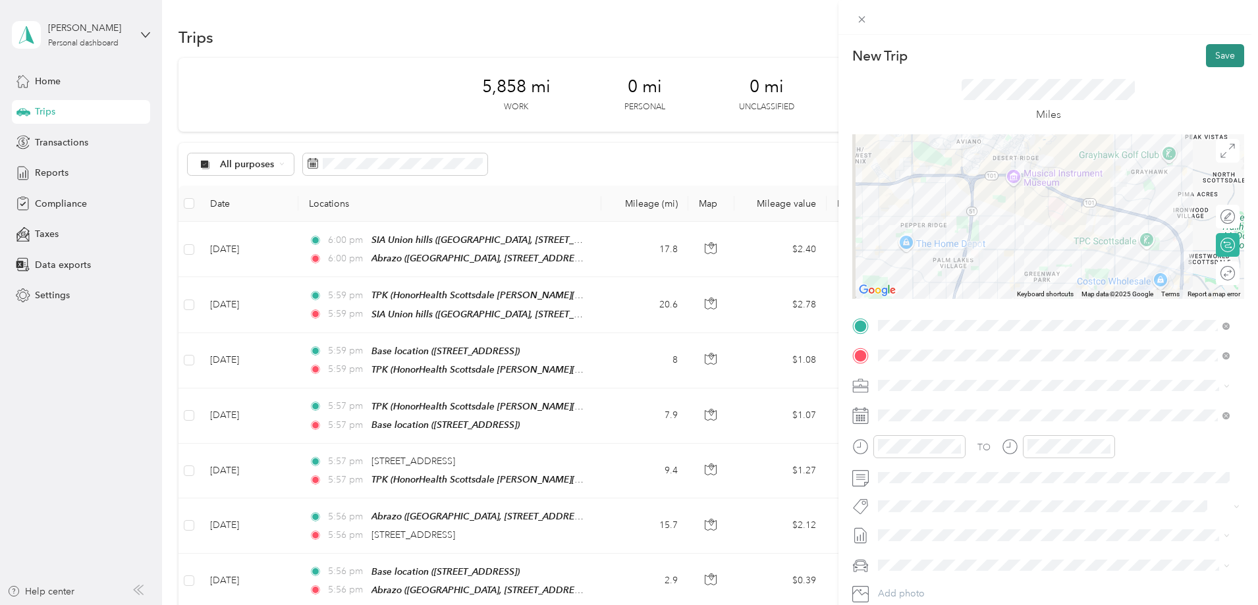
click at [1211, 51] on button "Save" at bounding box center [1225, 55] width 38 height 23
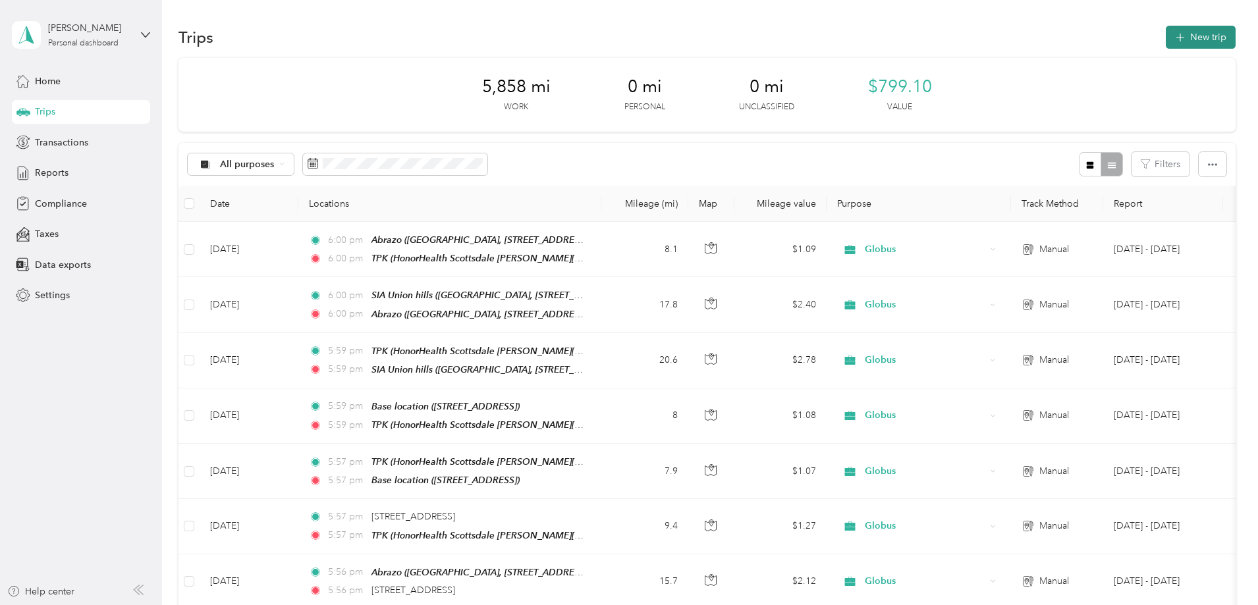
click at [1166, 32] on button "New trip" at bounding box center [1201, 37] width 70 height 23
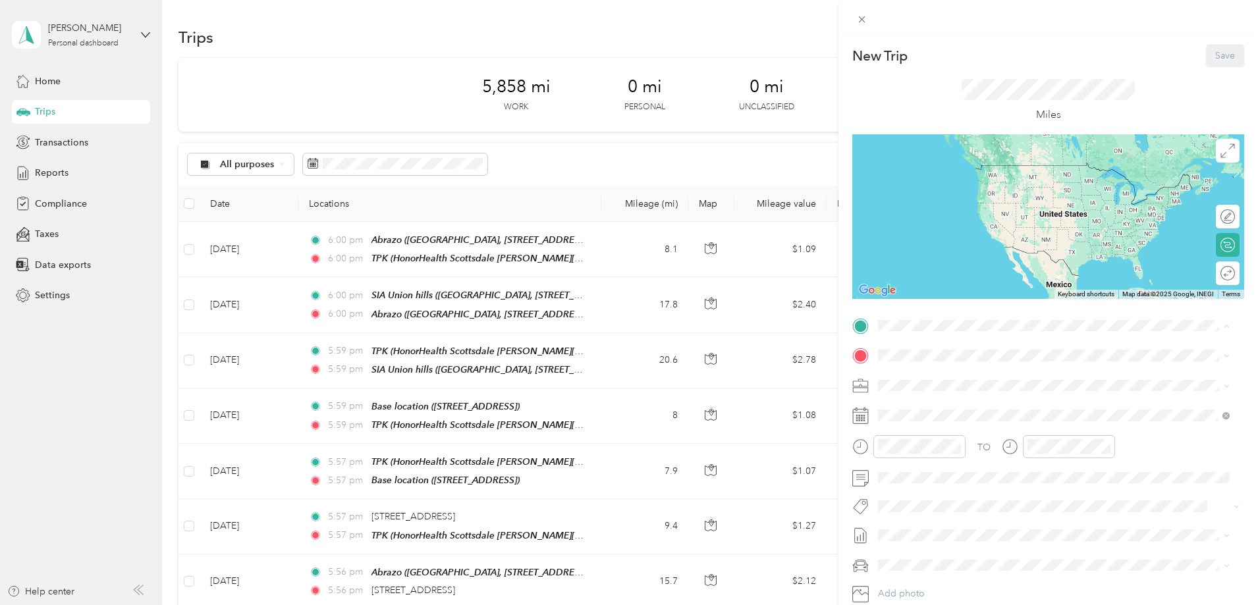
click at [912, 384] on div "TPK HonorHealth [GEOGRAPHIC_DATA][PERSON_NAME], [STREET_ADDRESS][PERSON_NAME] ,…" at bounding box center [1064, 399] width 322 height 55
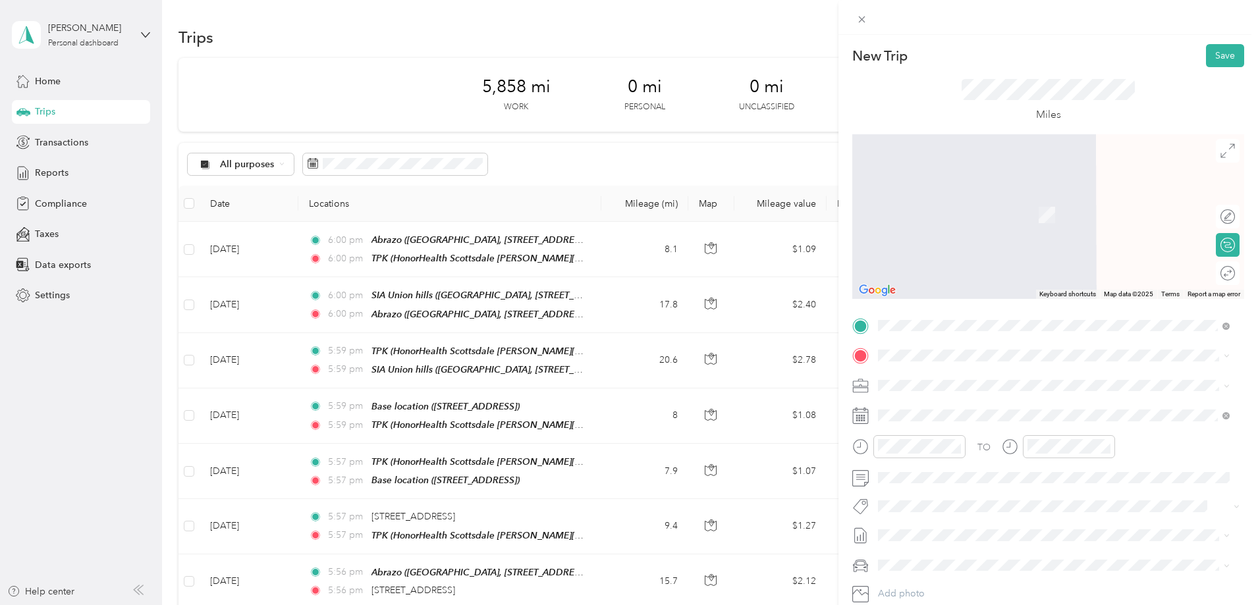
click at [914, 480] on div "Base location [STREET_ADDRESS]" at bounding box center [945, 484] width 84 height 28
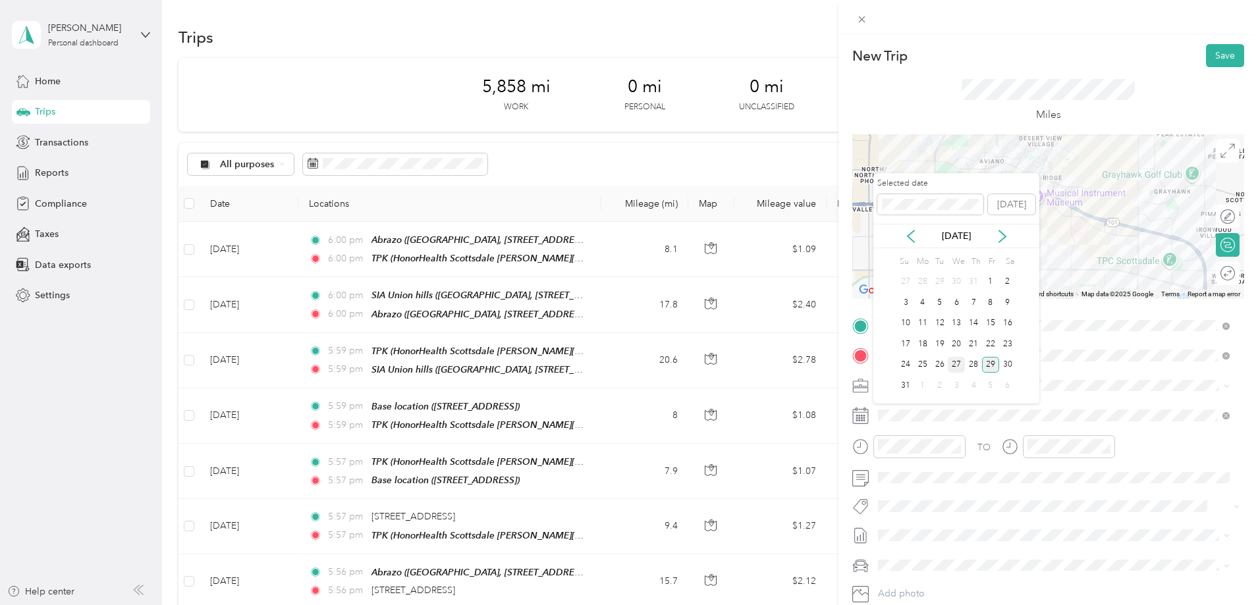
click at [958, 364] on div "27" at bounding box center [956, 365] width 17 height 16
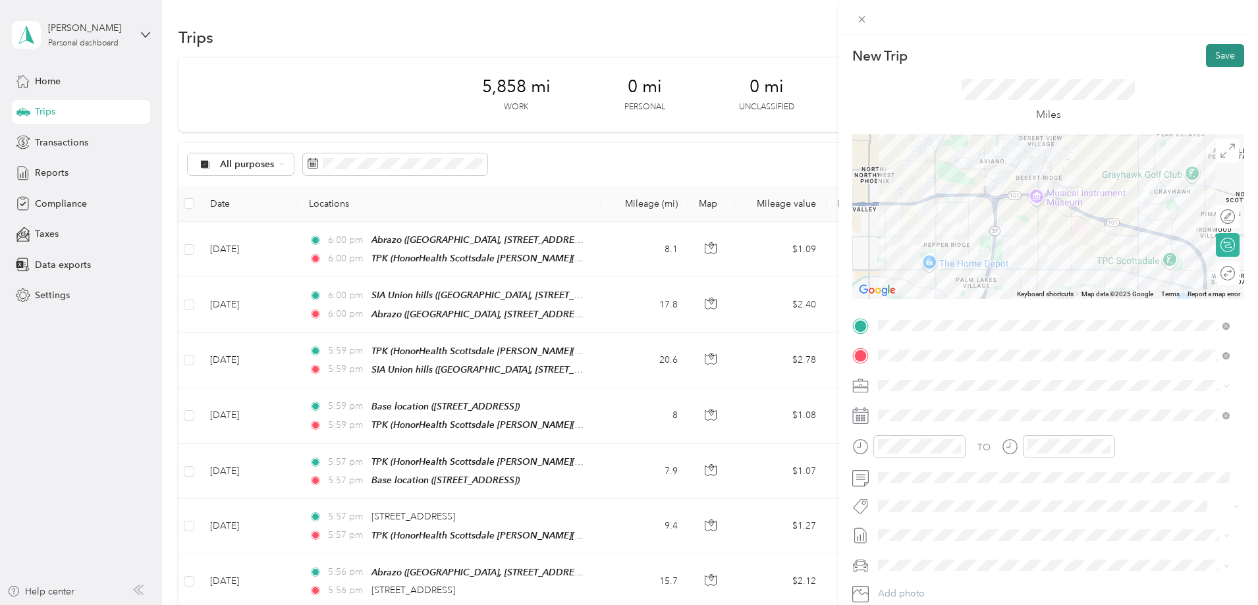
click at [1213, 57] on button "Save" at bounding box center [1225, 55] width 38 height 23
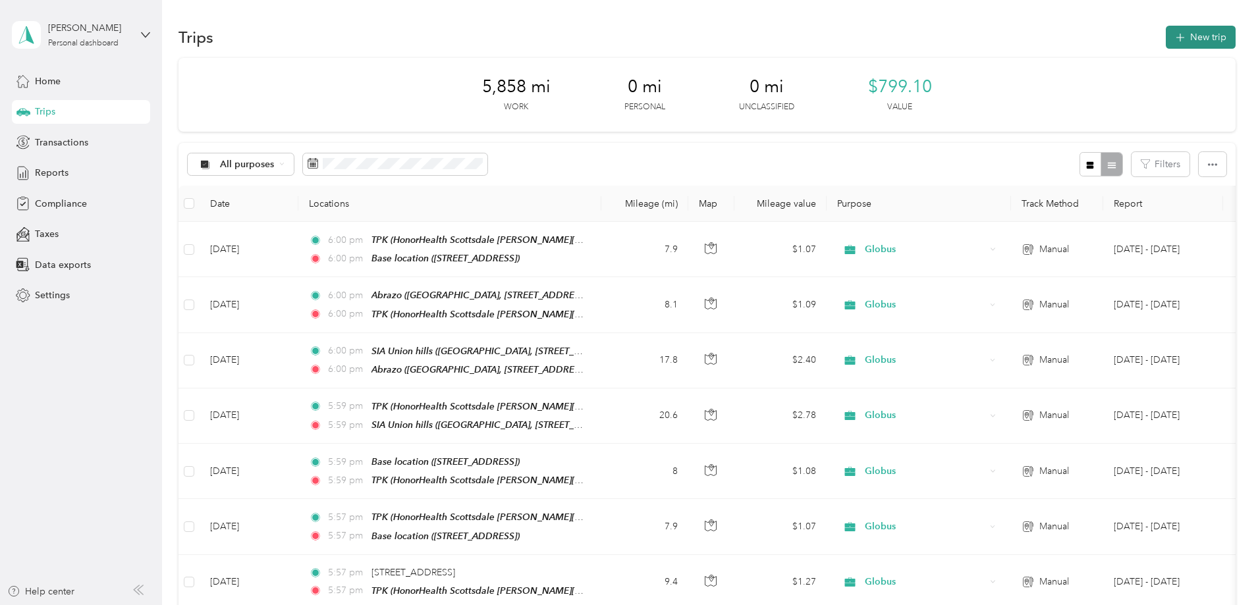
click at [1166, 43] on button "New trip" at bounding box center [1201, 37] width 70 height 23
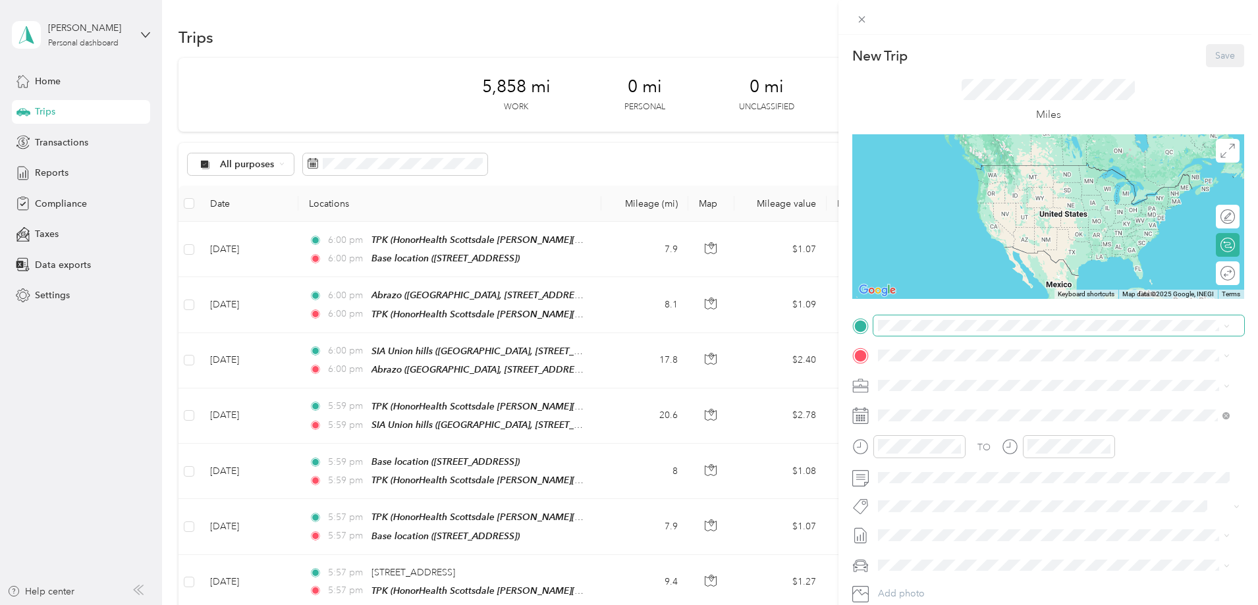
click at [910, 331] on span at bounding box center [1058, 326] width 371 height 21
click at [929, 458] on span "[STREET_ADDRESS]" at bounding box center [945, 460] width 84 height 11
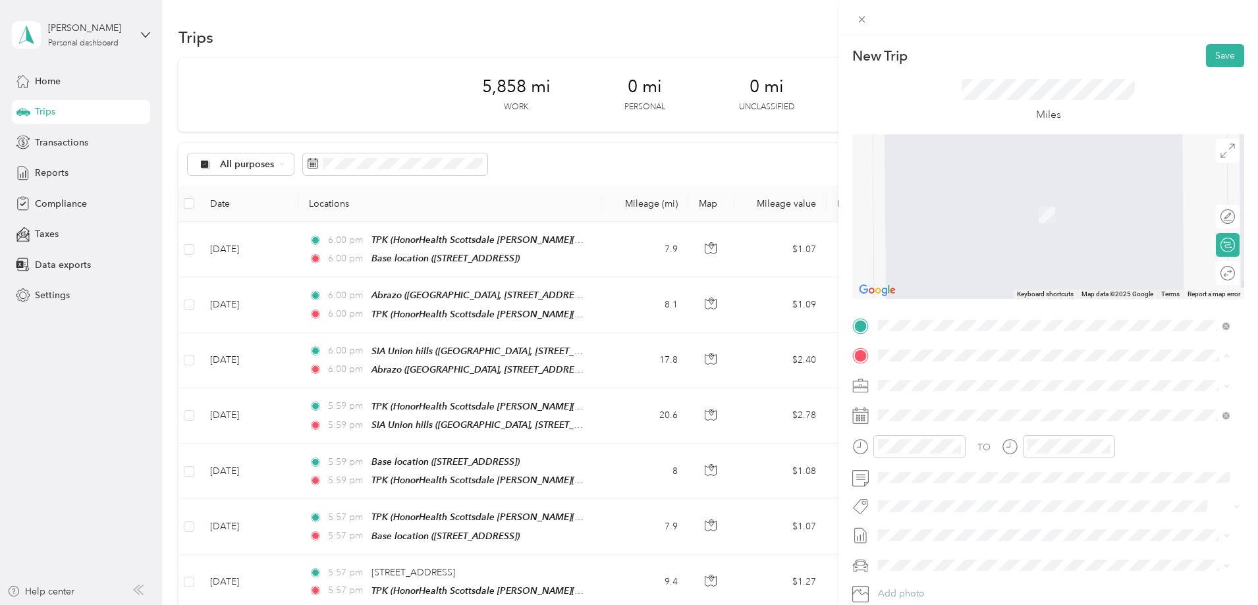
click at [922, 433] on span "HonorHealth Scottsdale [PERSON_NAME][GEOGRAPHIC_DATA], [STREET_ADDRESS][PERSON_…" at bounding box center [1050, 436] width 294 height 39
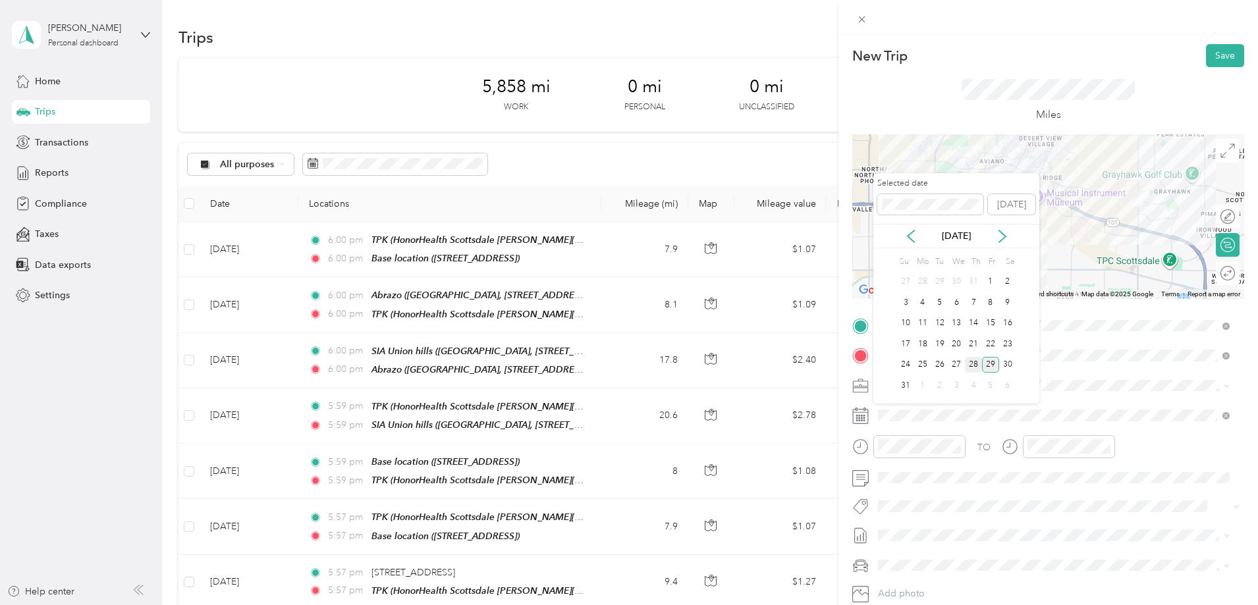
click at [973, 363] on div "28" at bounding box center [973, 365] width 17 height 16
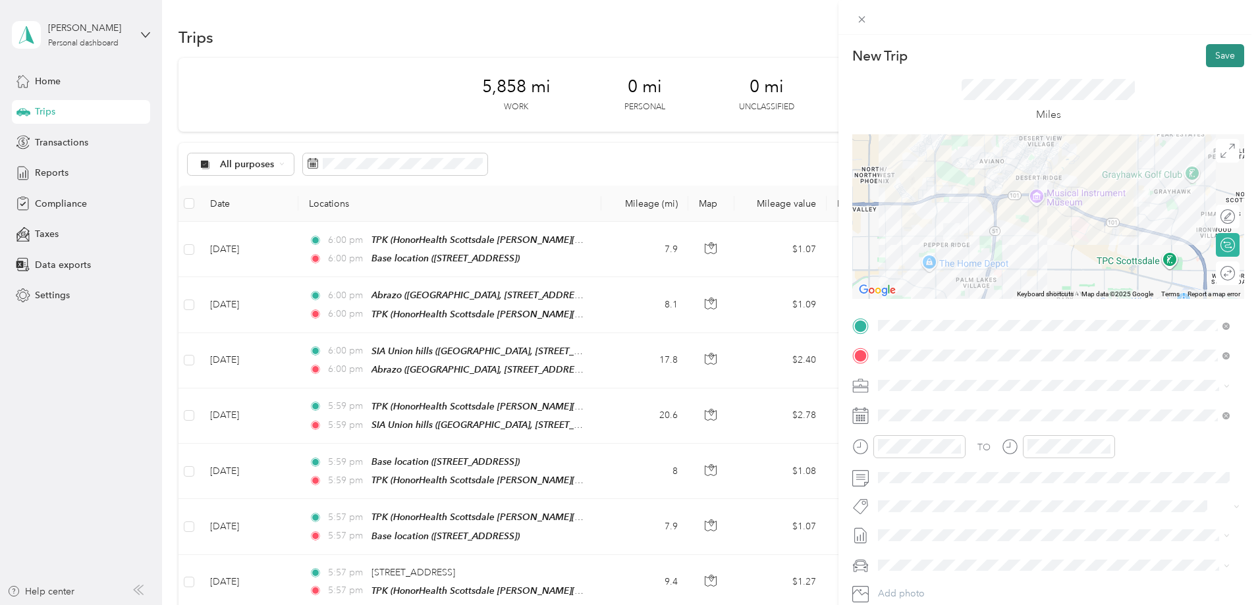
click at [1211, 45] on button "Save" at bounding box center [1225, 55] width 38 height 23
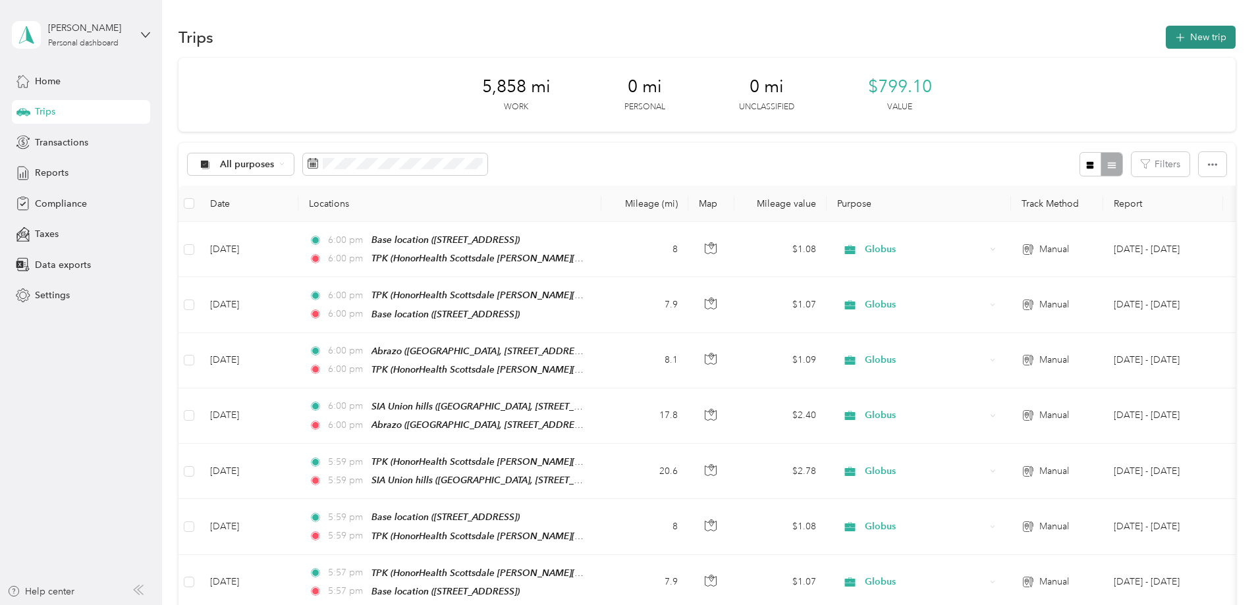
click at [1166, 28] on button "New trip" at bounding box center [1201, 37] width 70 height 23
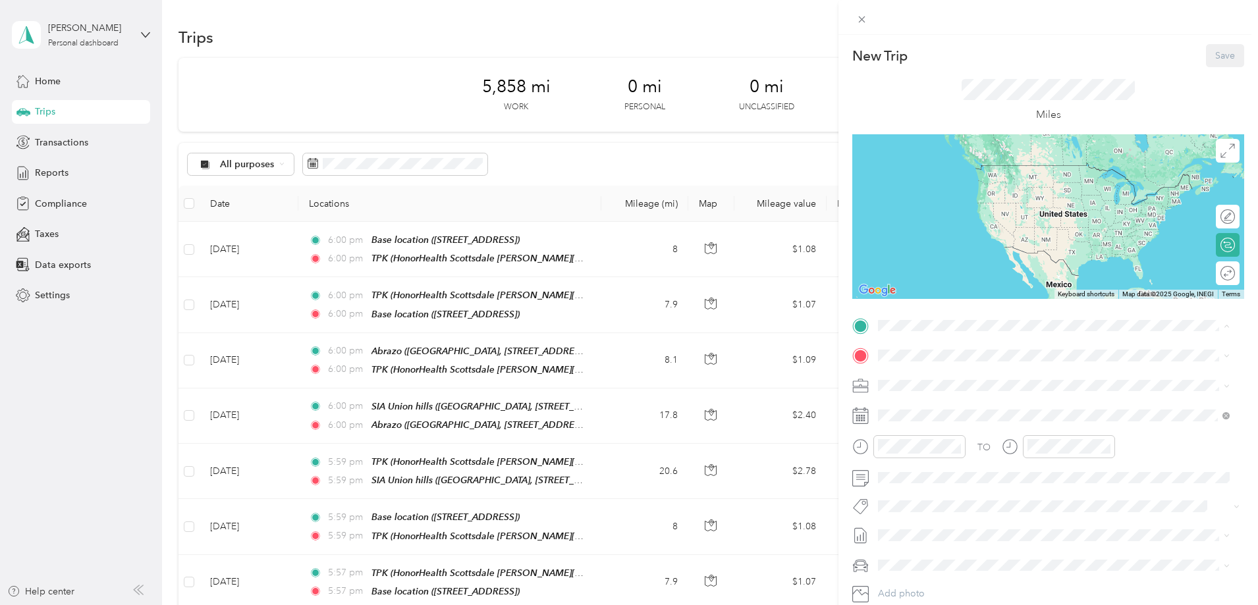
click at [917, 393] on span "HonorHealth Scottsdale [PERSON_NAME][GEOGRAPHIC_DATA], [STREET_ADDRESS][PERSON_…" at bounding box center [1050, 406] width 294 height 39
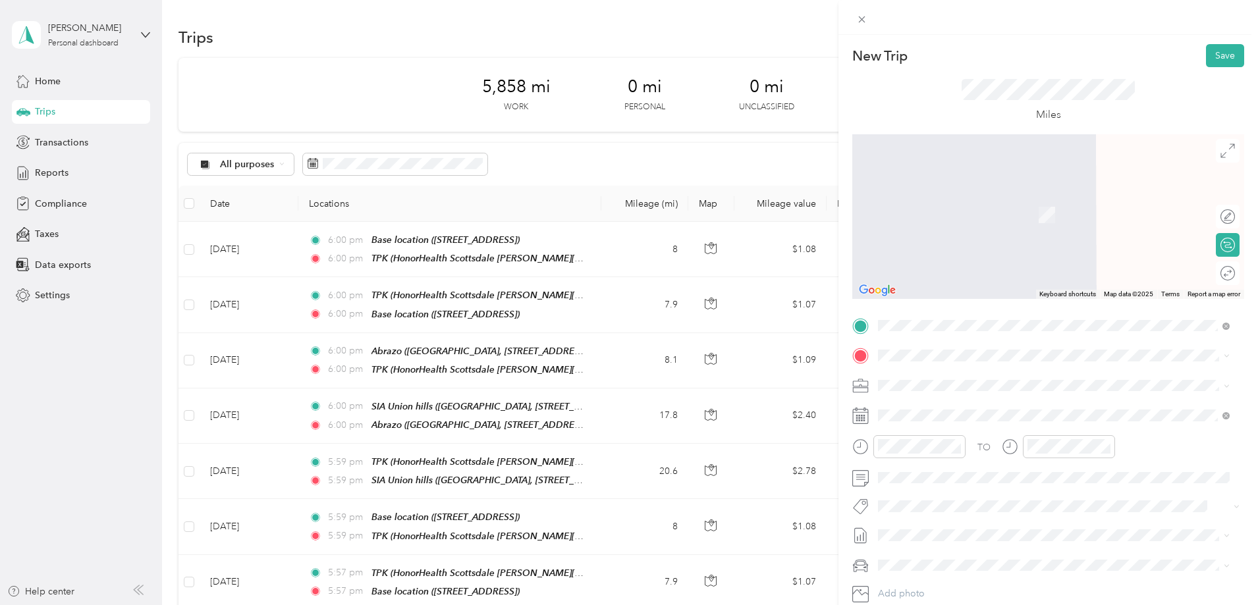
click at [914, 523] on strong "Abrazo" at bounding box center [919, 517] width 32 height 12
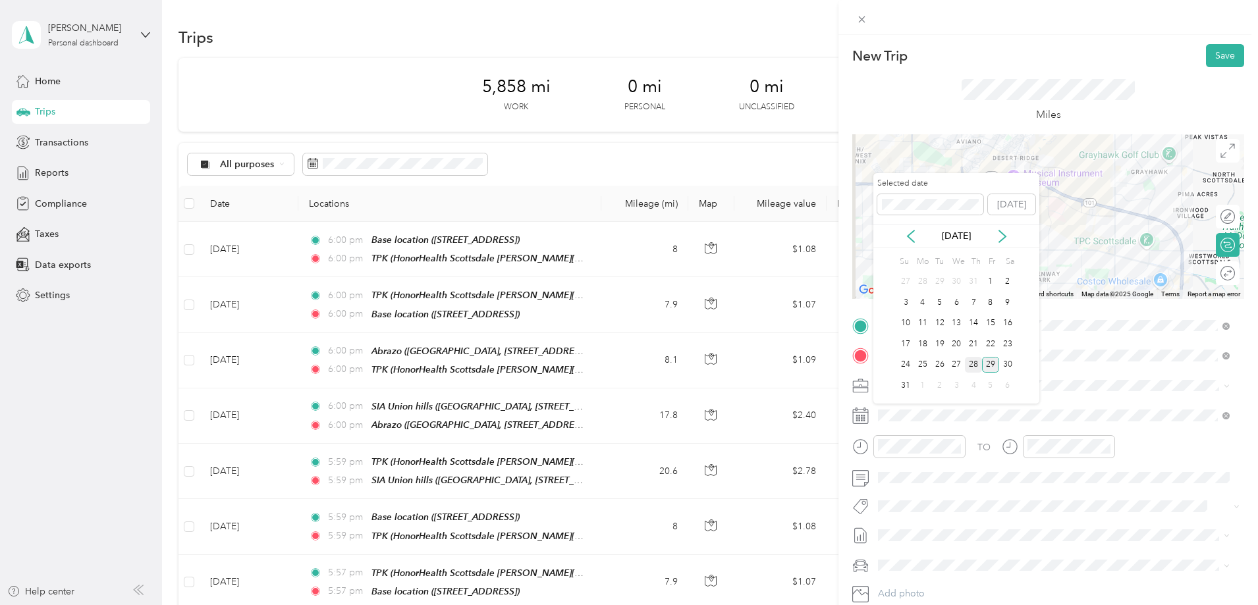
click at [972, 362] on div "28" at bounding box center [973, 365] width 17 height 16
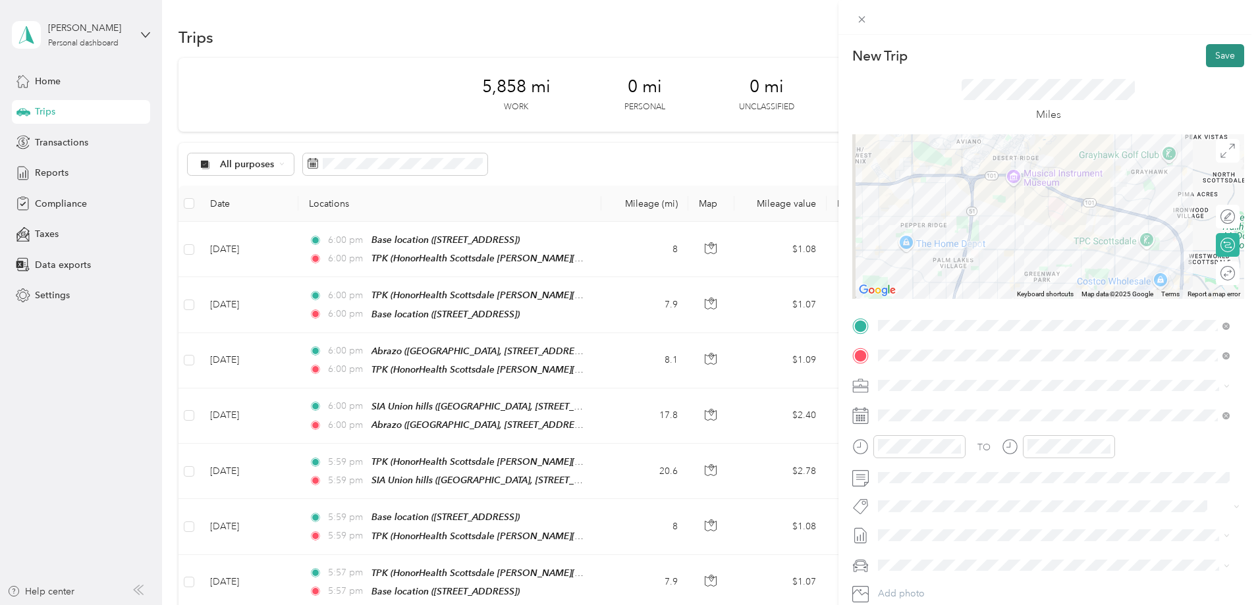
click at [1213, 48] on button "Save" at bounding box center [1225, 55] width 38 height 23
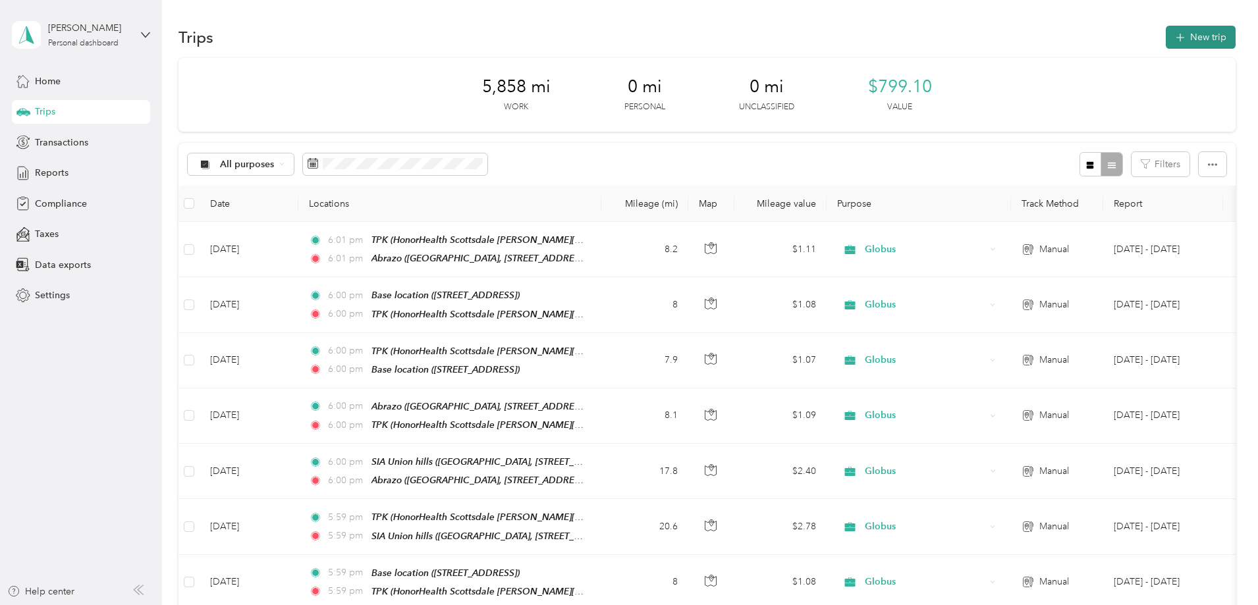
click at [1166, 31] on button "New trip" at bounding box center [1201, 37] width 70 height 23
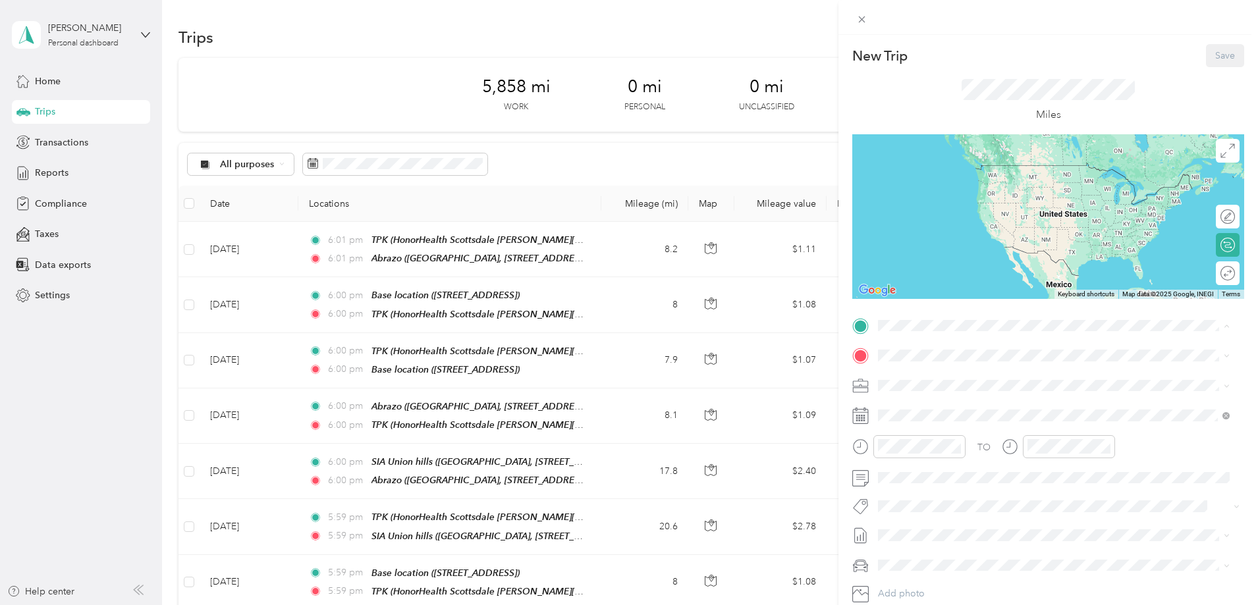
click at [914, 495] on strong "Abrazo" at bounding box center [919, 489] width 32 height 12
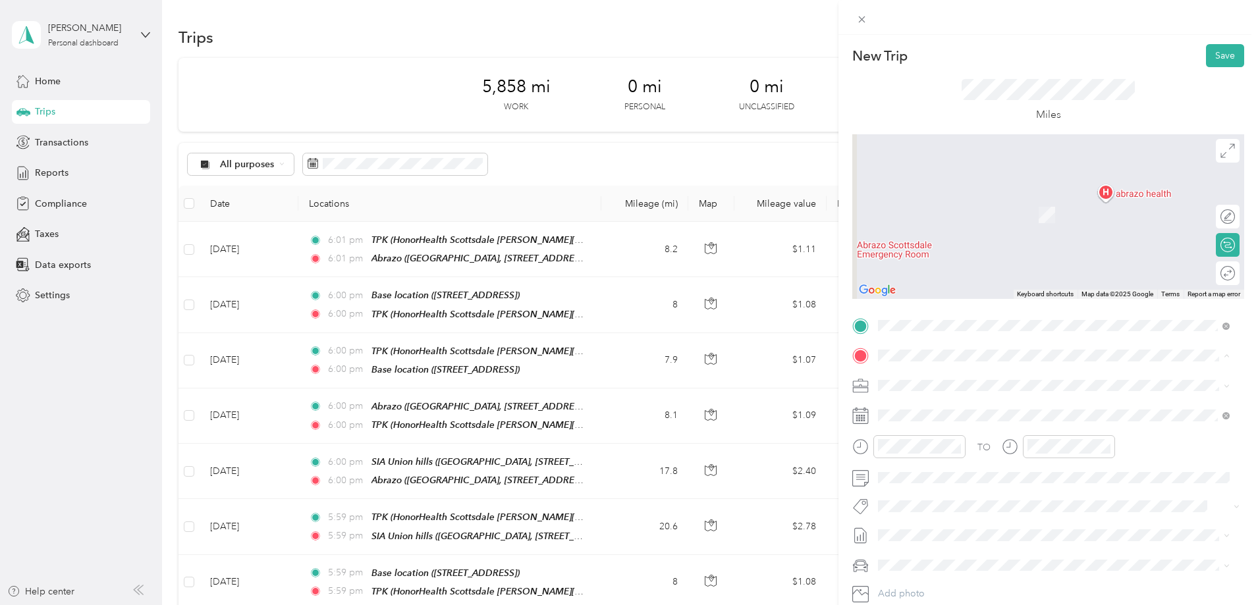
click at [918, 420] on span "HonorHealth Scottsdale [PERSON_NAME][GEOGRAPHIC_DATA], [STREET_ADDRESS][PERSON_…" at bounding box center [1050, 436] width 294 height 39
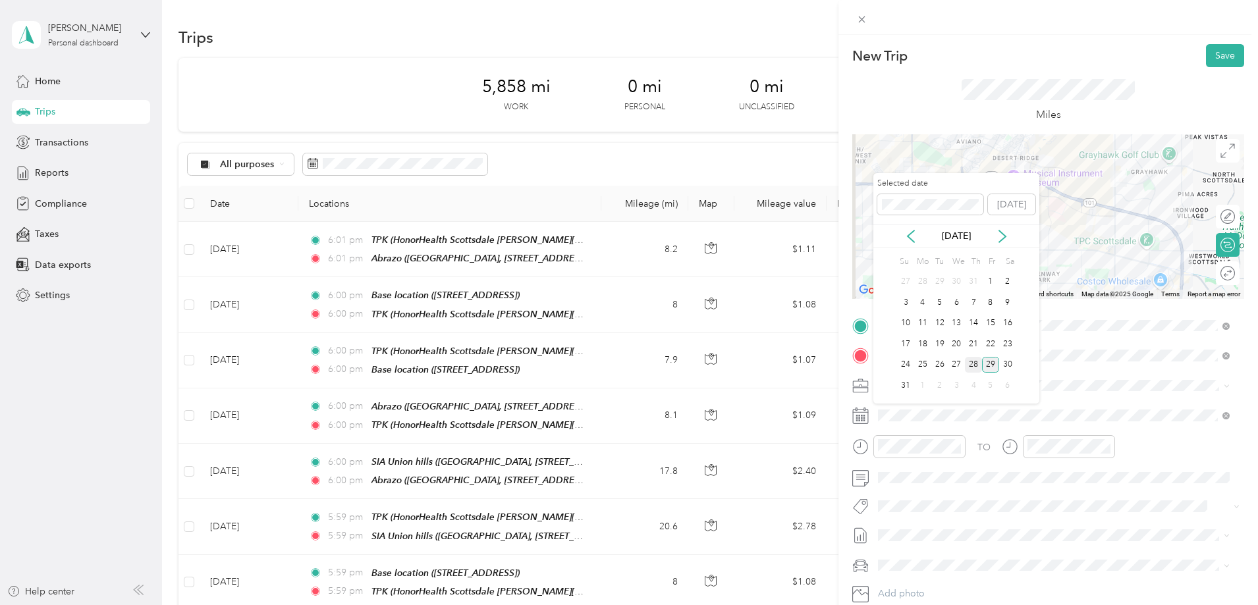
click at [973, 361] on div "28" at bounding box center [973, 365] width 17 height 16
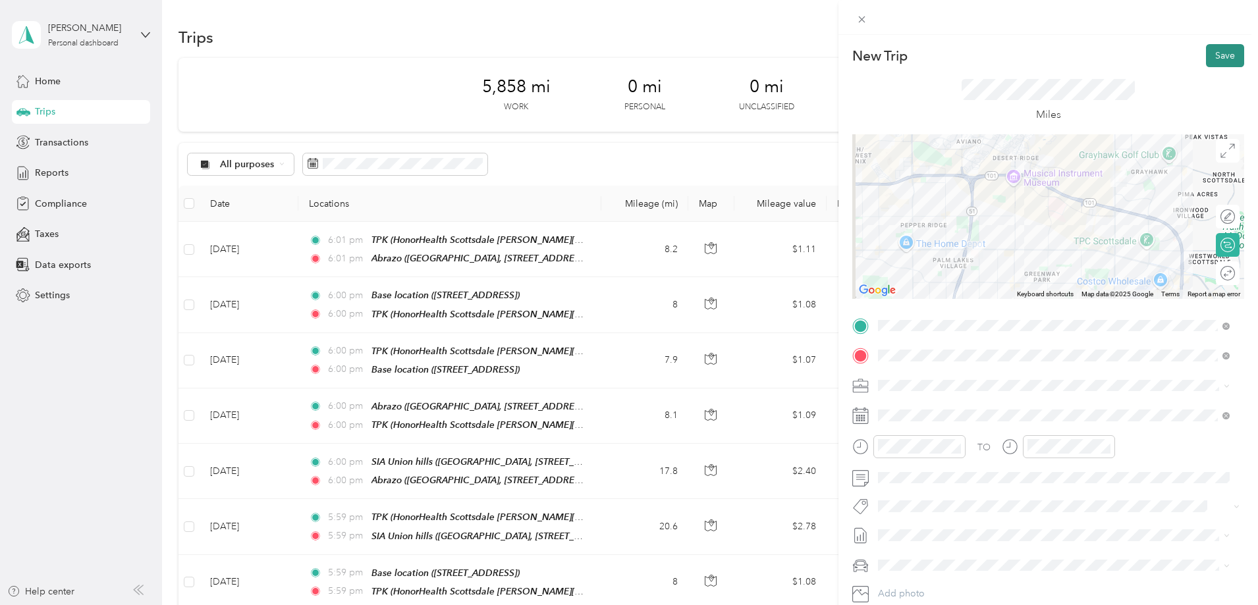
click at [1208, 49] on button "Save" at bounding box center [1225, 55] width 38 height 23
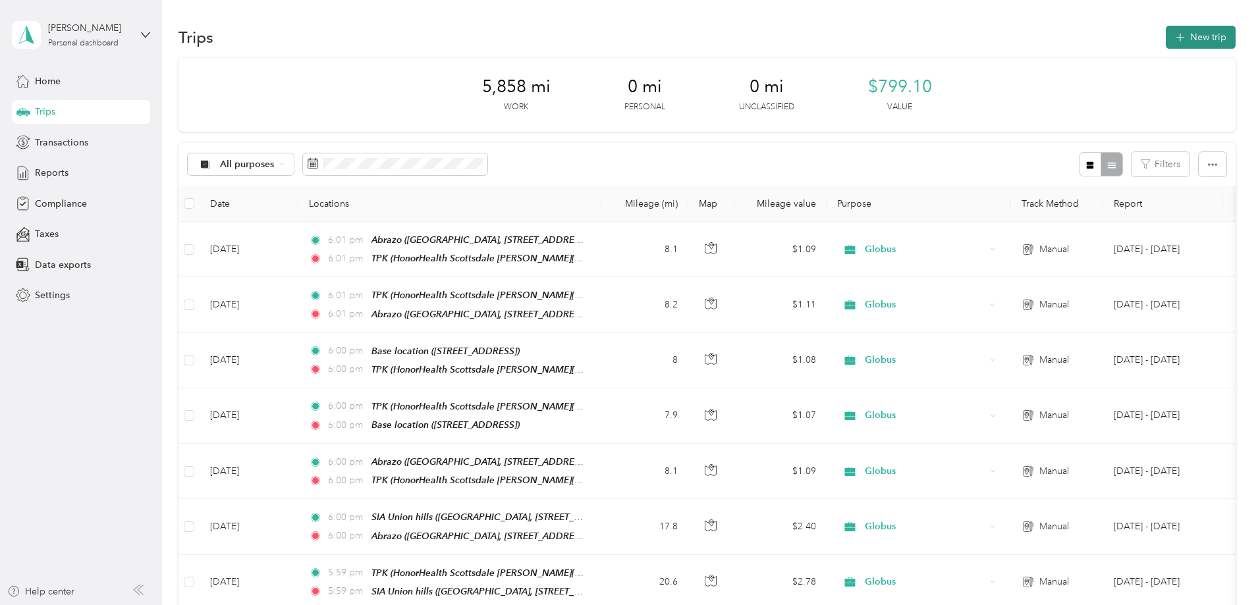
click at [1166, 34] on button "New trip" at bounding box center [1201, 37] width 70 height 23
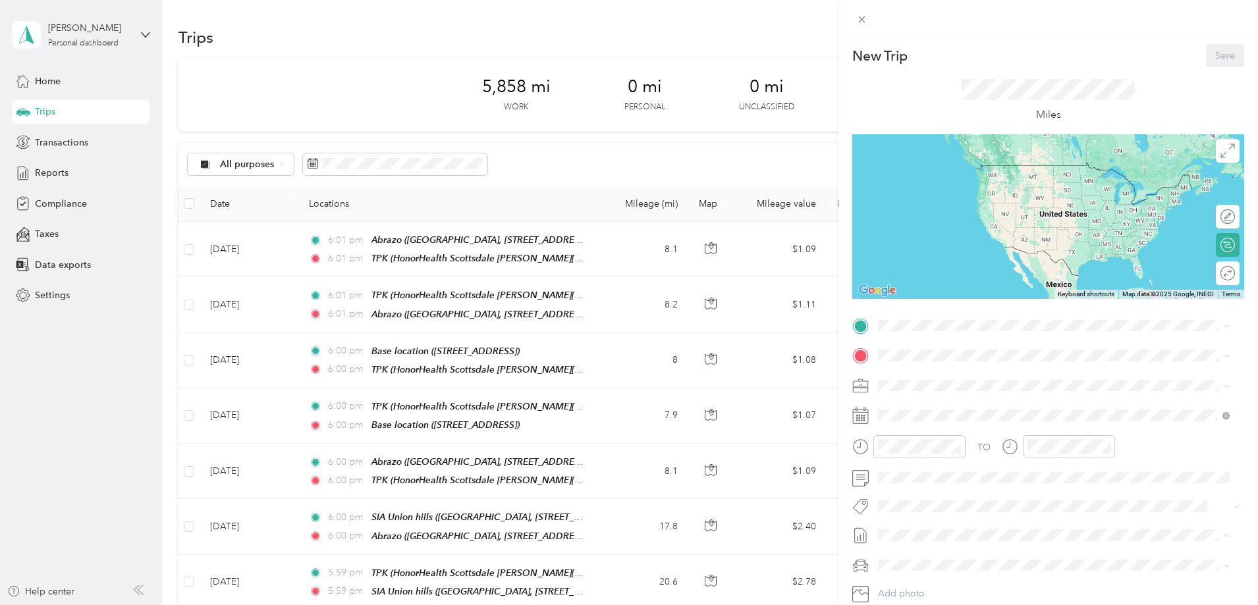
click at [917, 387] on span "HonorHealth Scottsdale [PERSON_NAME][GEOGRAPHIC_DATA], [STREET_ADDRESS][PERSON_…" at bounding box center [1050, 406] width 294 height 39
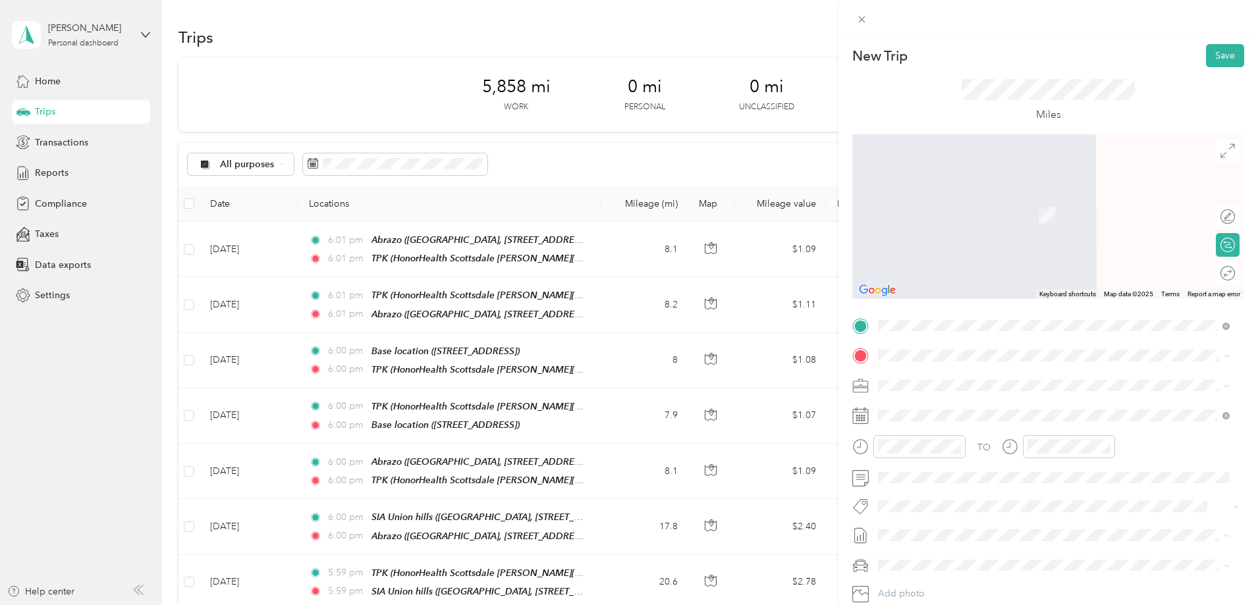
click at [927, 481] on div "Base location [STREET_ADDRESS]" at bounding box center [945, 485] width 84 height 28
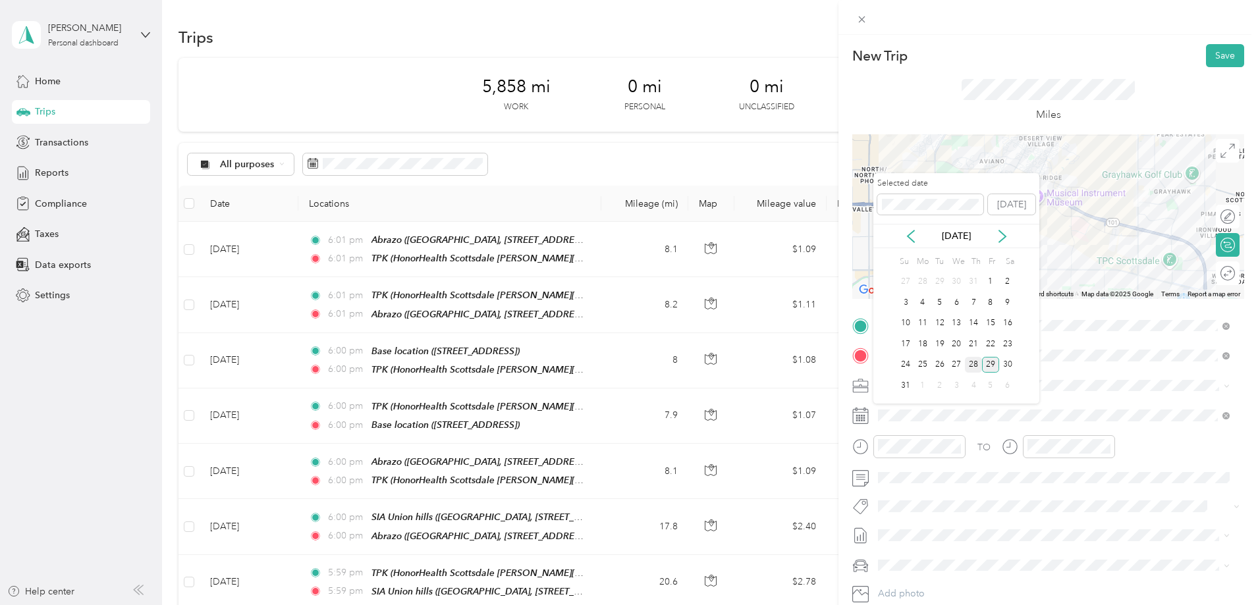
click at [972, 362] on div "28" at bounding box center [973, 365] width 17 height 16
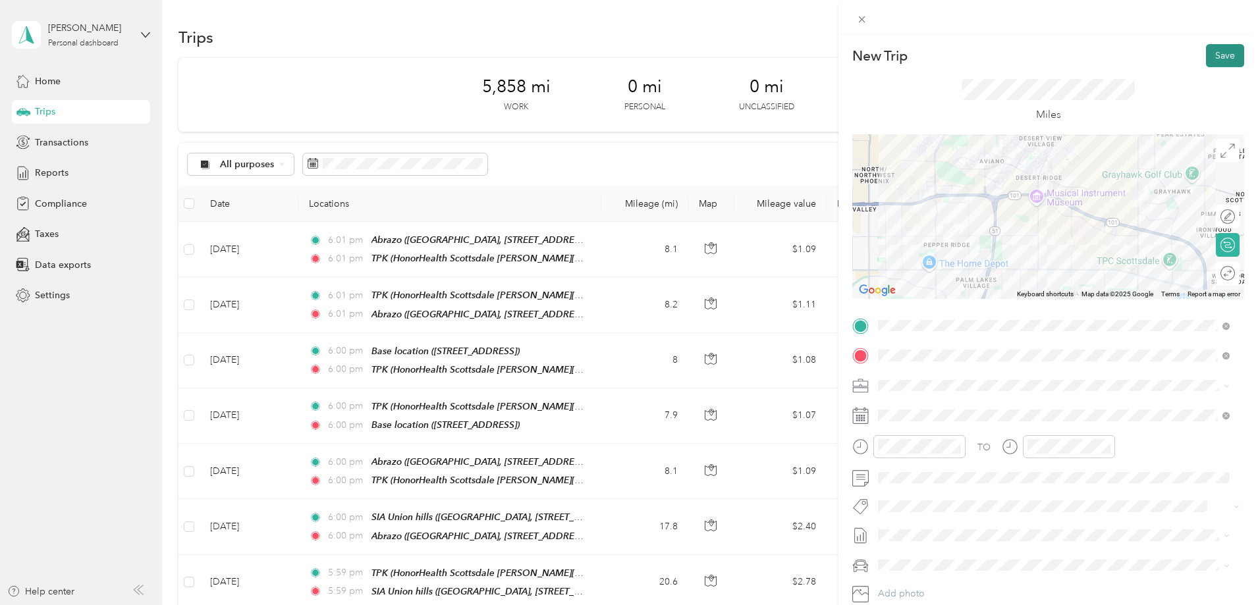
click at [1210, 52] on button "Save" at bounding box center [1225, 55] width 38 height 23
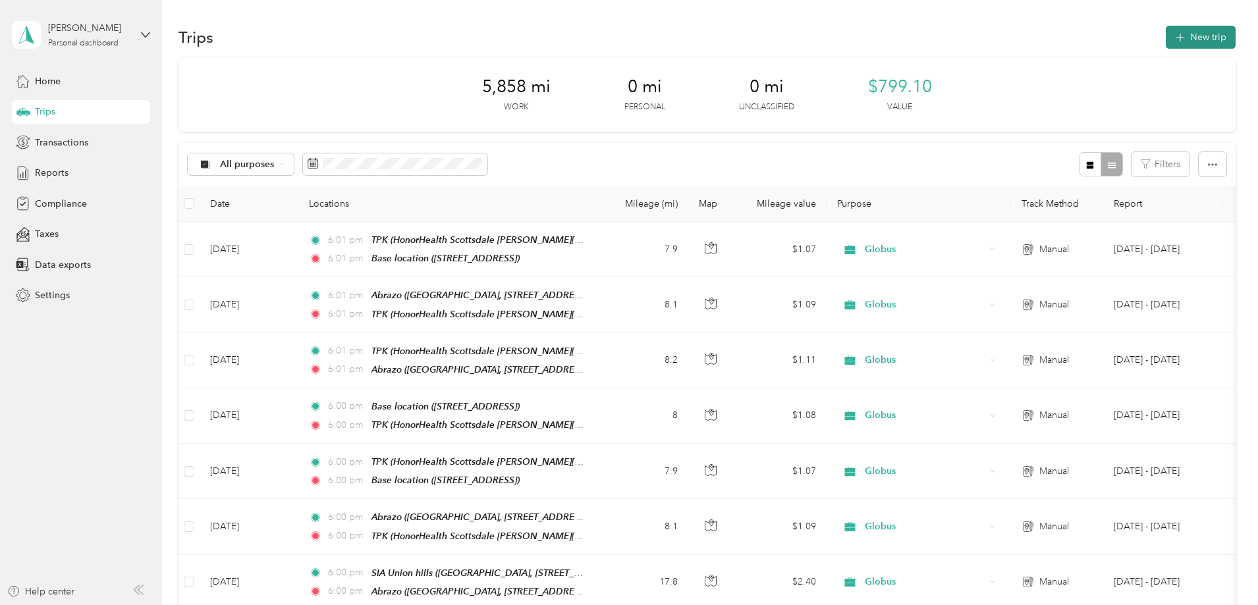
click at [1166, 38] on button "New trip" at bounding box center [1201, 37] width 70 height 23
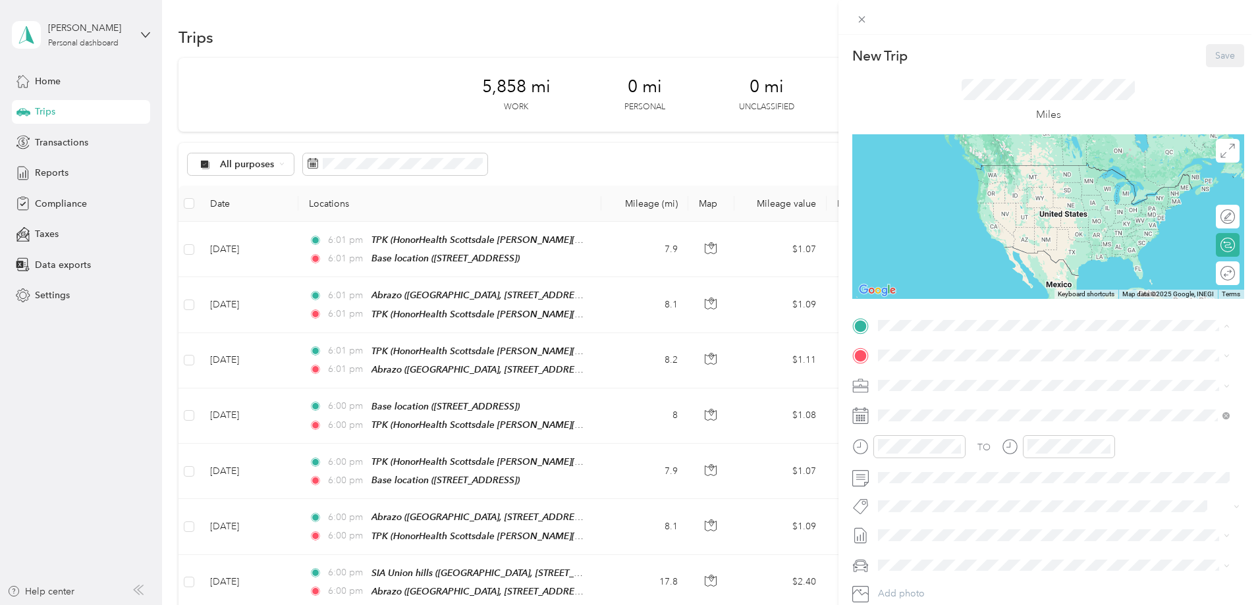
click at [912, 444] on strong "Base location" at bounding box center [932, 447] width 59 height 12
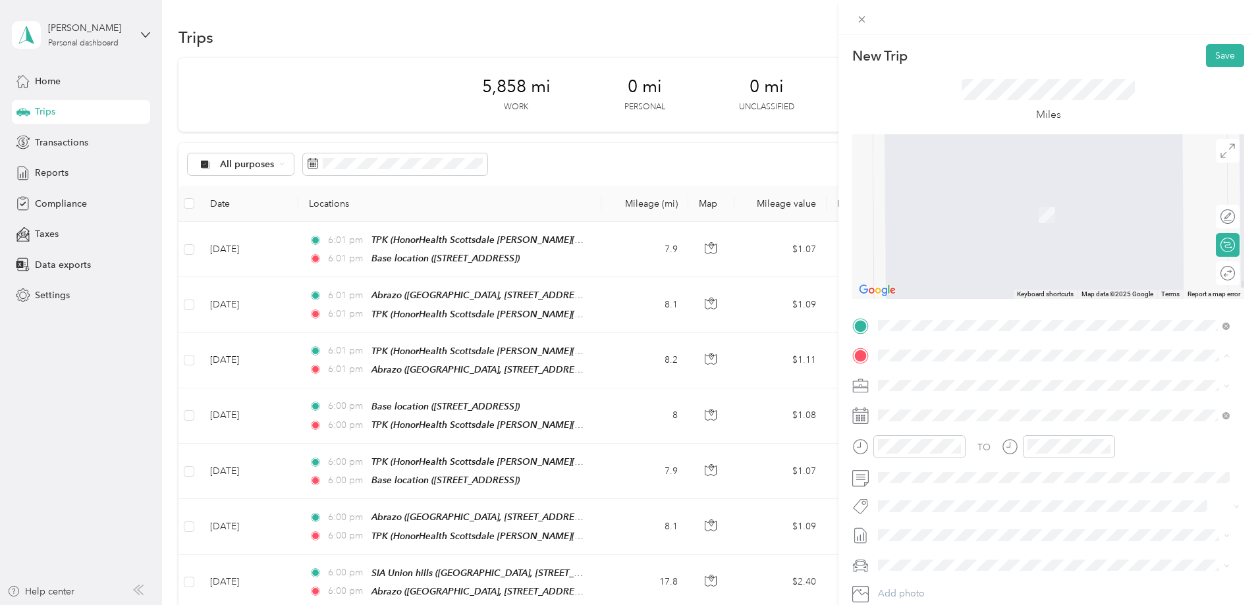
click at [929, 424] on span "HonorHealth Scottsdale [PERSON_NAME][GEOGRAPHIC_DATA], [STREET_ADDRESS][PERSON_…" at bounding box center [1050, 436] width 294 height 39
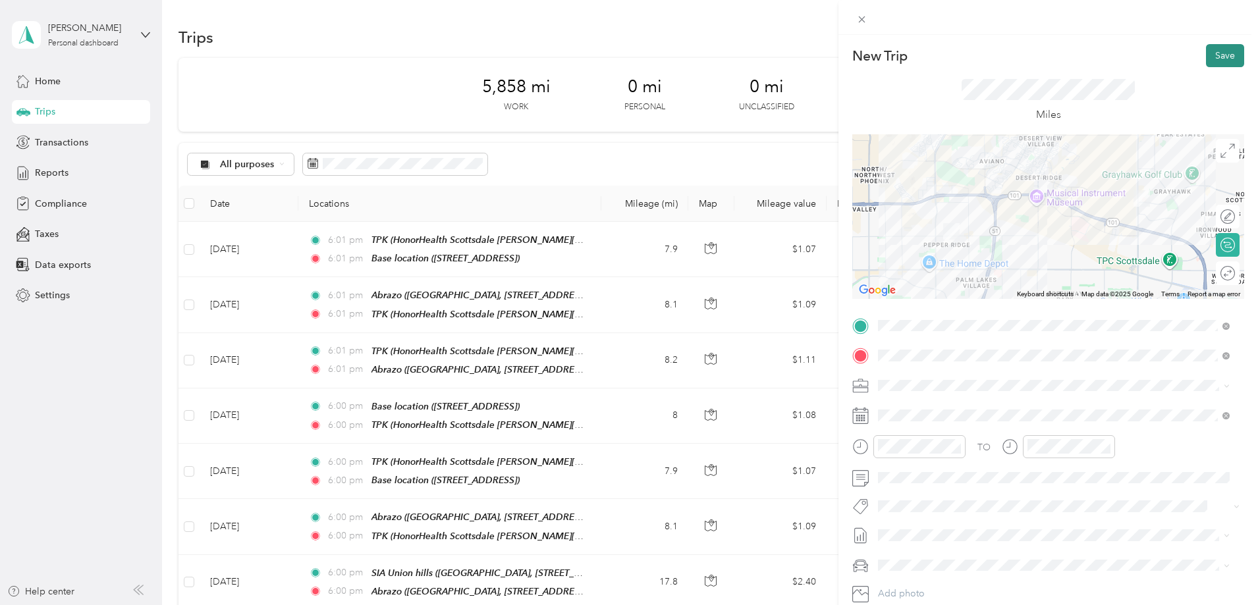
click at [1206, 59] on button "Save" at bounding box center [1225, 55] width 38 height 23
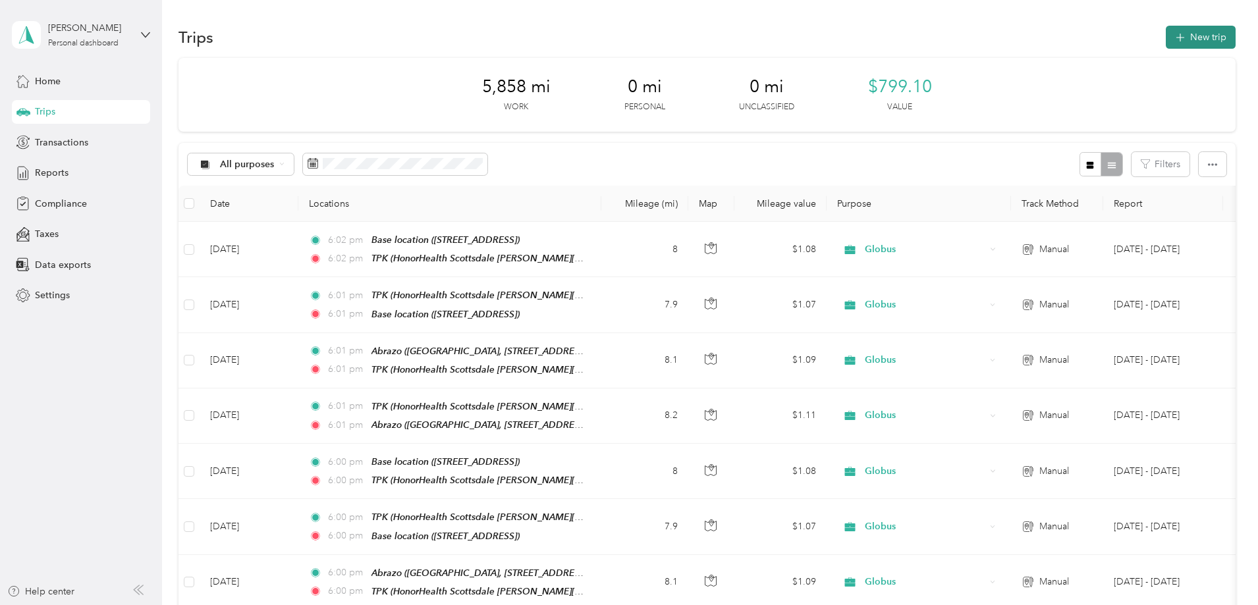
click at [1166, 33] on button "New trip" at bounding box center [1201, 37] width 70 height 23
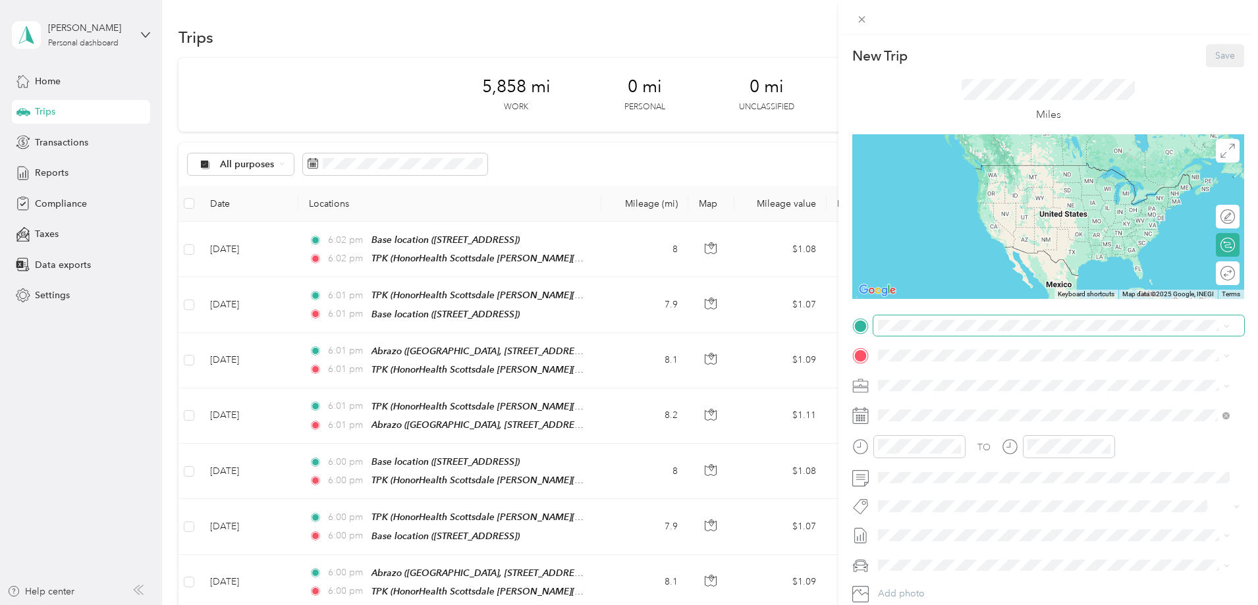
click at [902, 331] on span at bounding box center [1058, 326] width 371 height 21
click at [917, 378] on strong "TPK" at bounding box center [912, 376] width 18 height 12
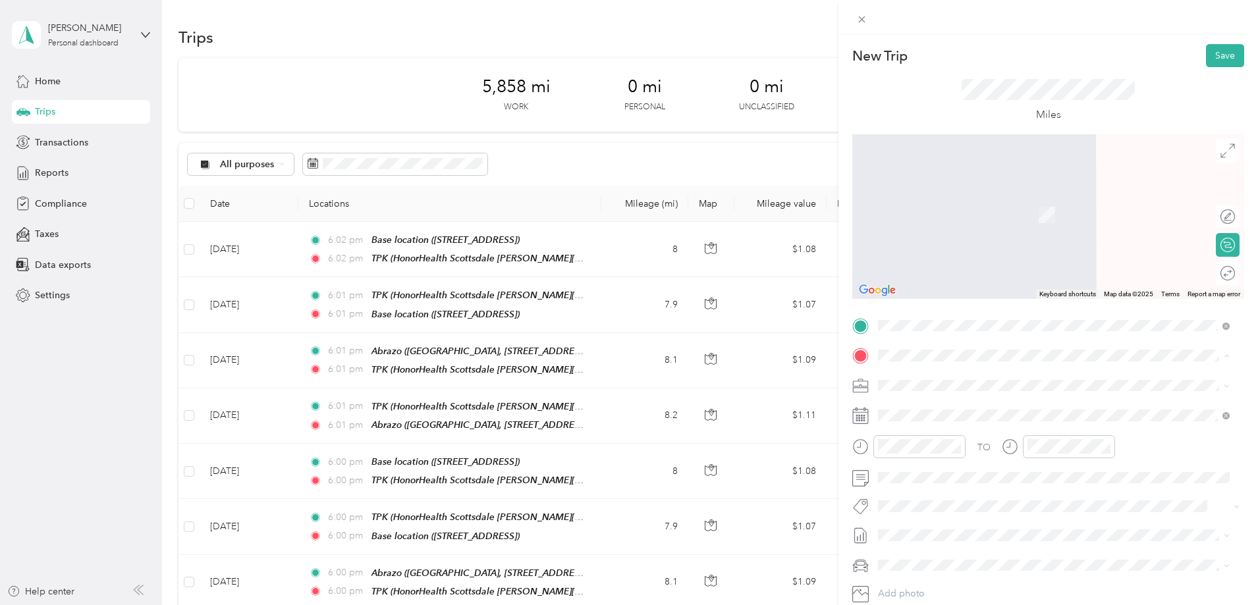
click at [920, 524] on strong "Abrazo" at bounding box center [919, 519] width 32 height 12
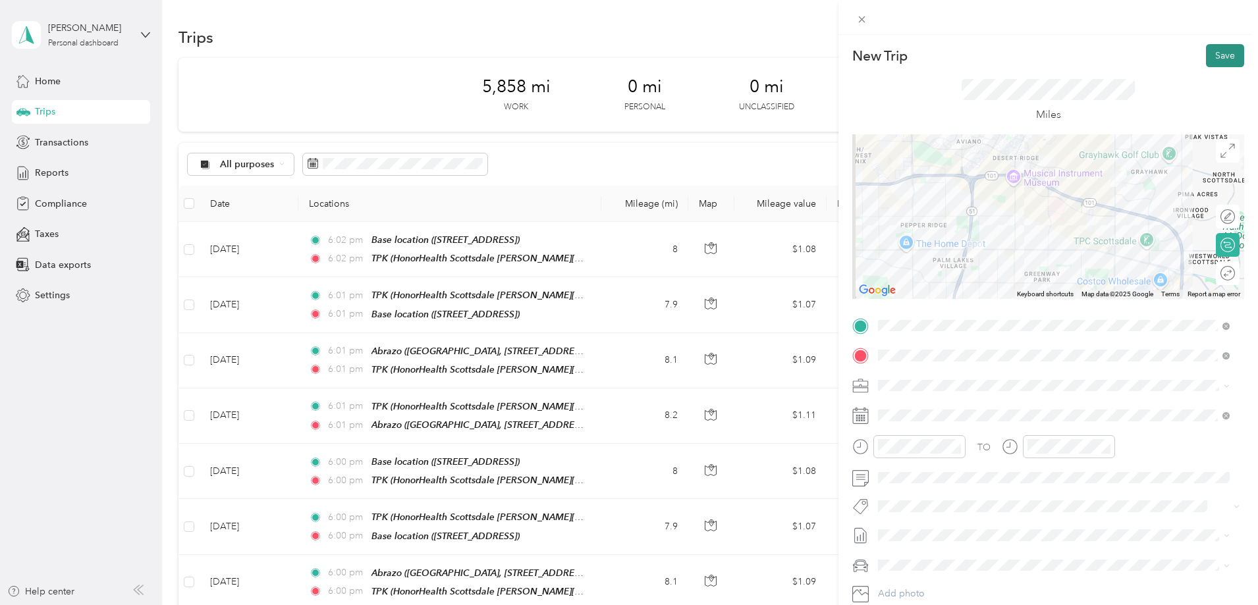
click at [1207, 55] on button "Save" at bounding box center [1225, 55] width 38 height 23
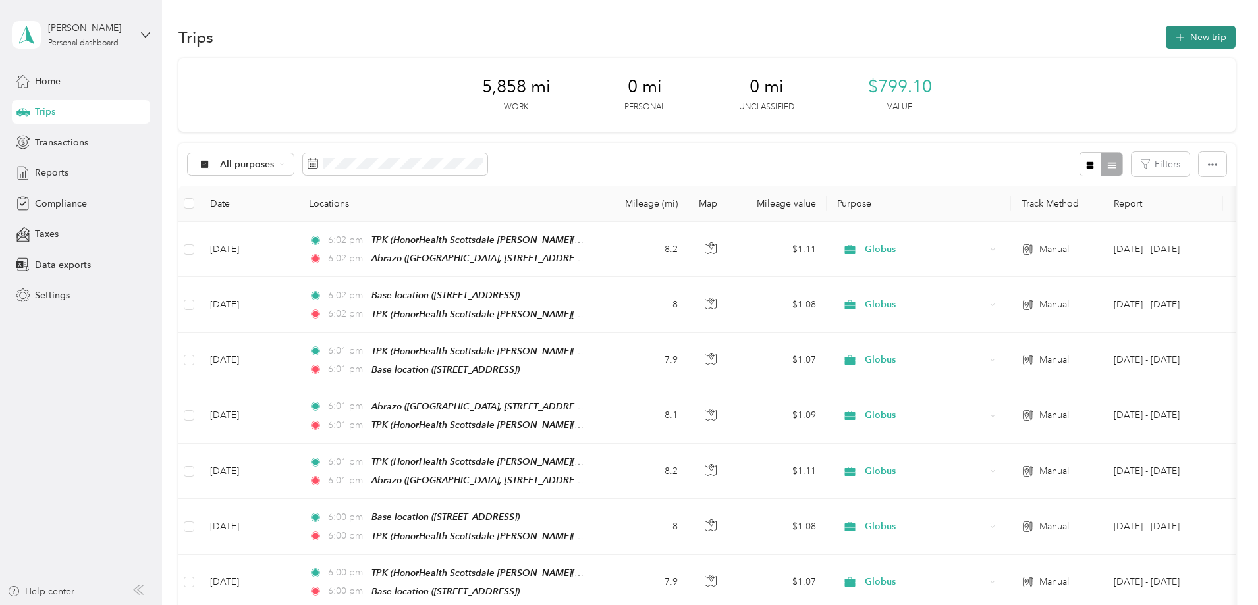
click at [1166, 42] on button "New trip" at bounding box center [1201, 37] width 70 height 23
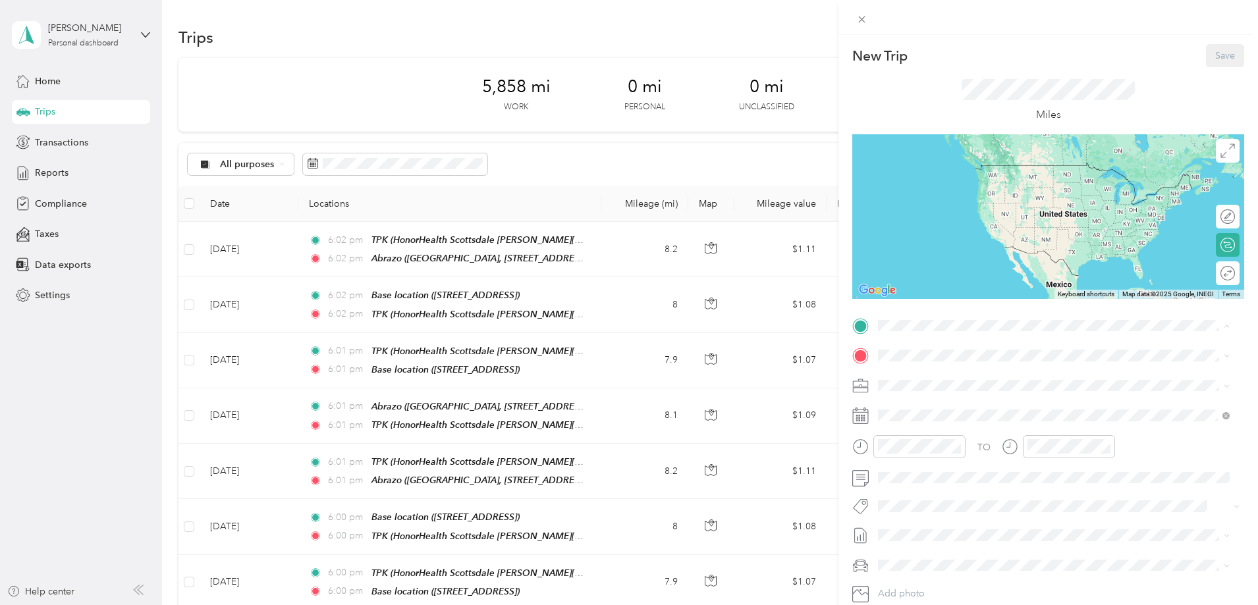
click at [918, 495] on strong "Abrazo" at bounding box center [919, 489] width 32 height 12
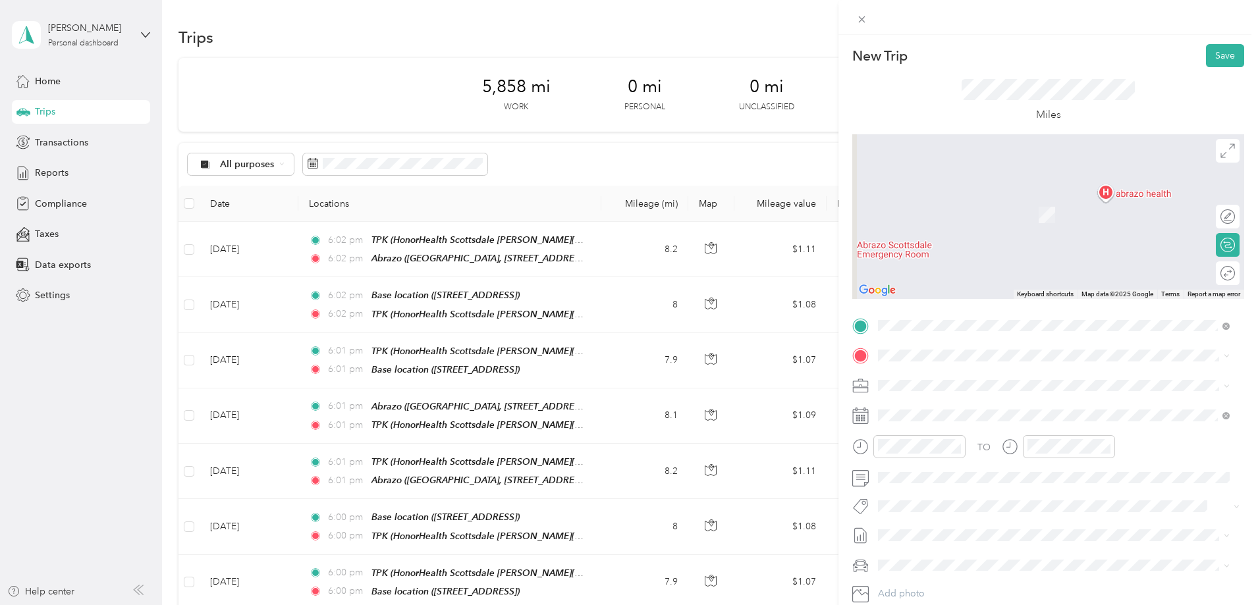
click at [922, 430] on div "TPK HonorHealth [GEOGRAPHIC_DATA][PERSON_NAME], [STREET_ADDRESS][PERSON_NAME] ,…" at bounding box center [1064, 428] width 322 height 55
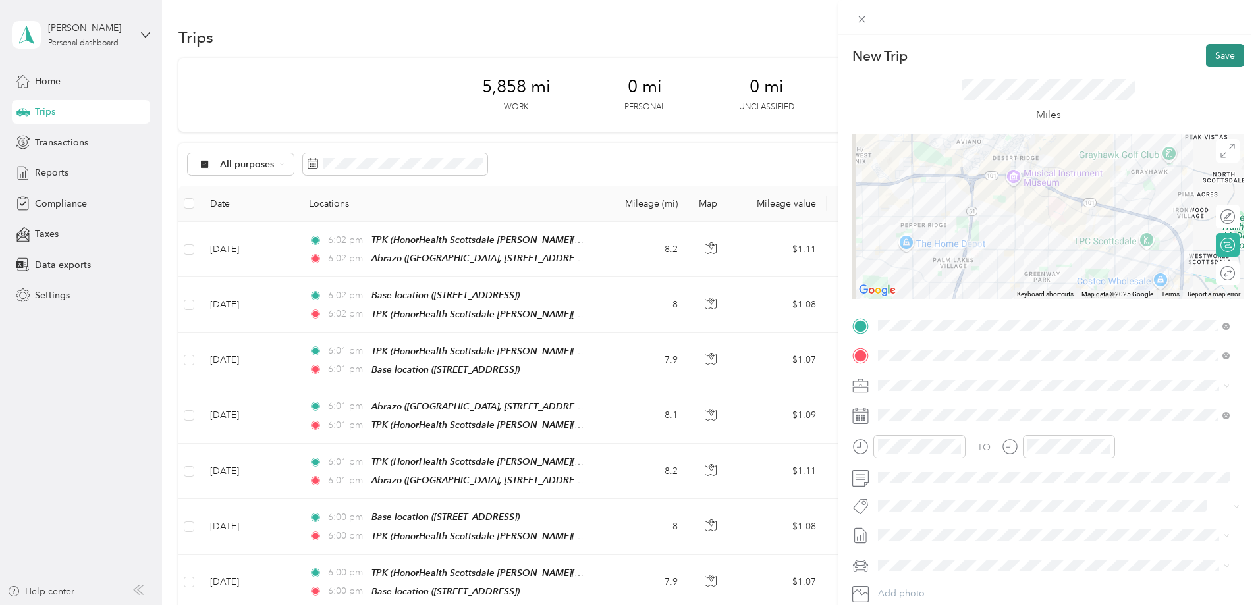
click at [1206, 45] on button "Save" at bounding box center [1225, 55] width 38 height 23
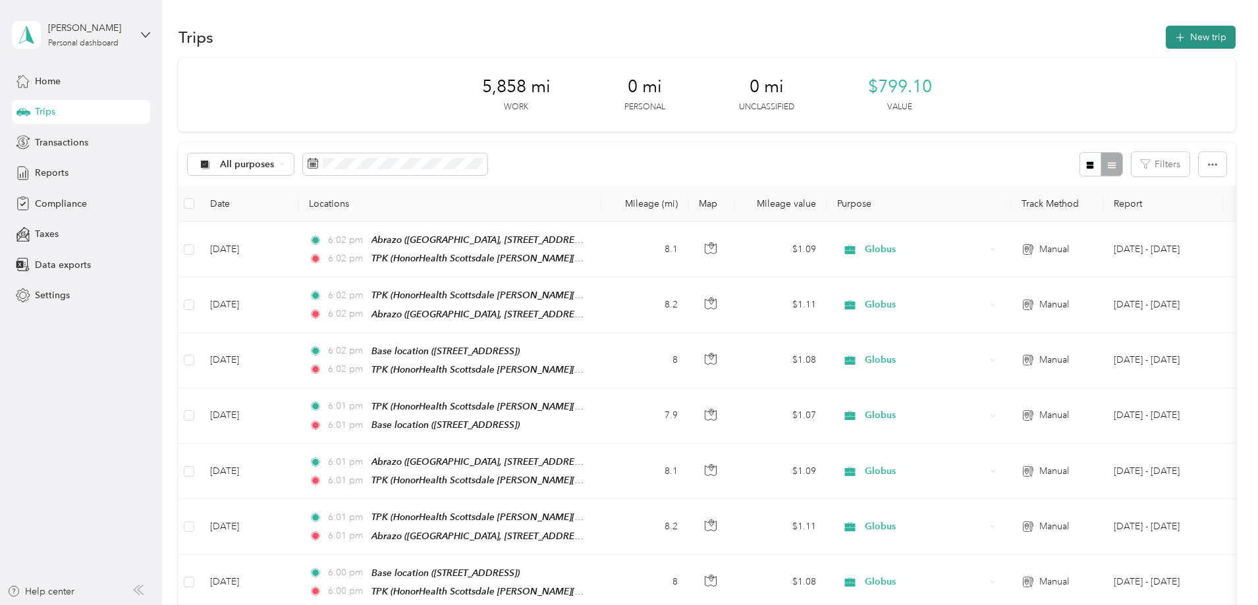
click at [1166, 38] on button "New trip" at bounding box center [1201, 37] width 70 height 23
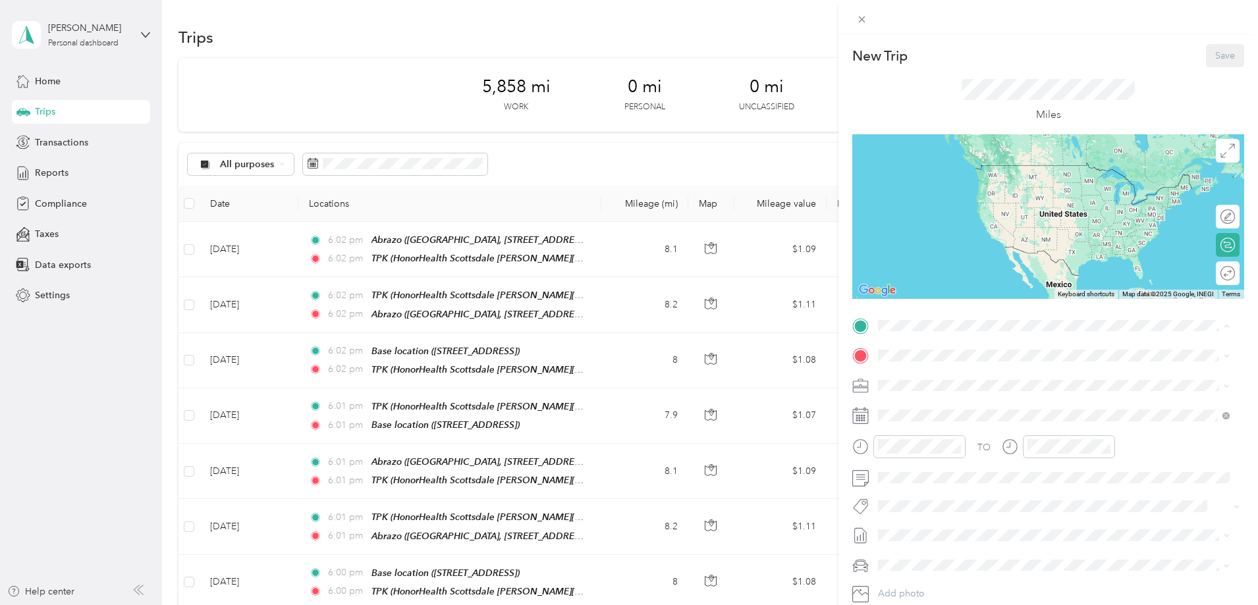
click at [926, 394] on div "TPK HonorHealth [GEOGRAPHIC_DATA][PERSON_NAME], [STREET_ADDRESS][PERSON_NAME] ,…" at bounding box center [1064, 399] width 322 height 55
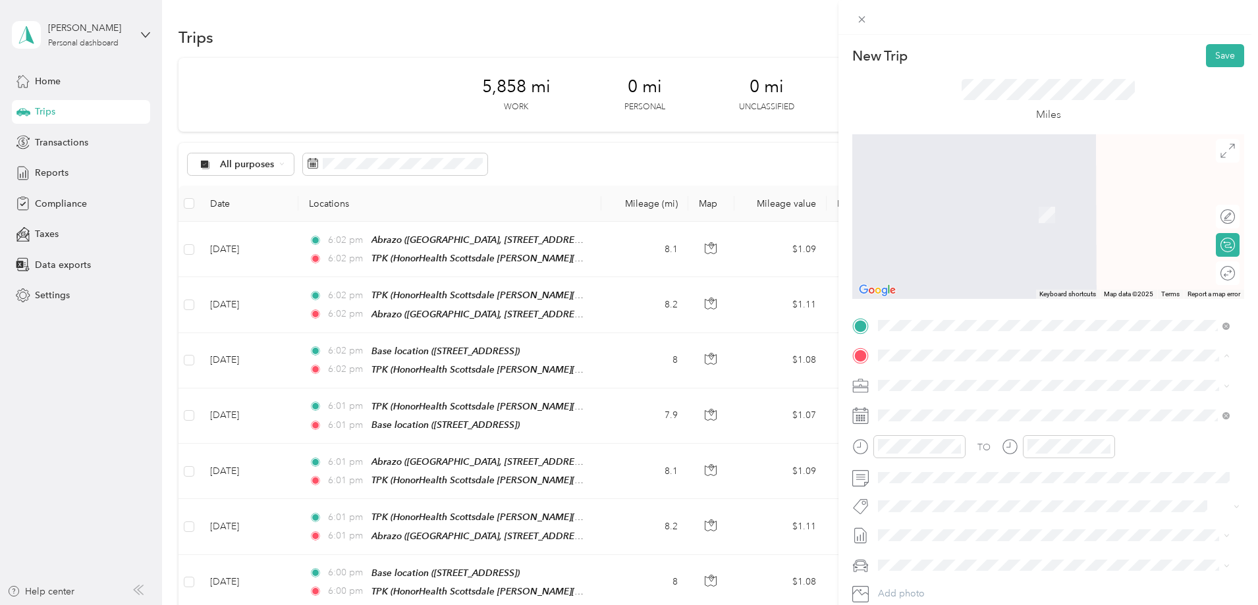
click at [922, 489] on span "[STREET_ADDRESS]" at bounding box center [945, 491] width 84 height 11
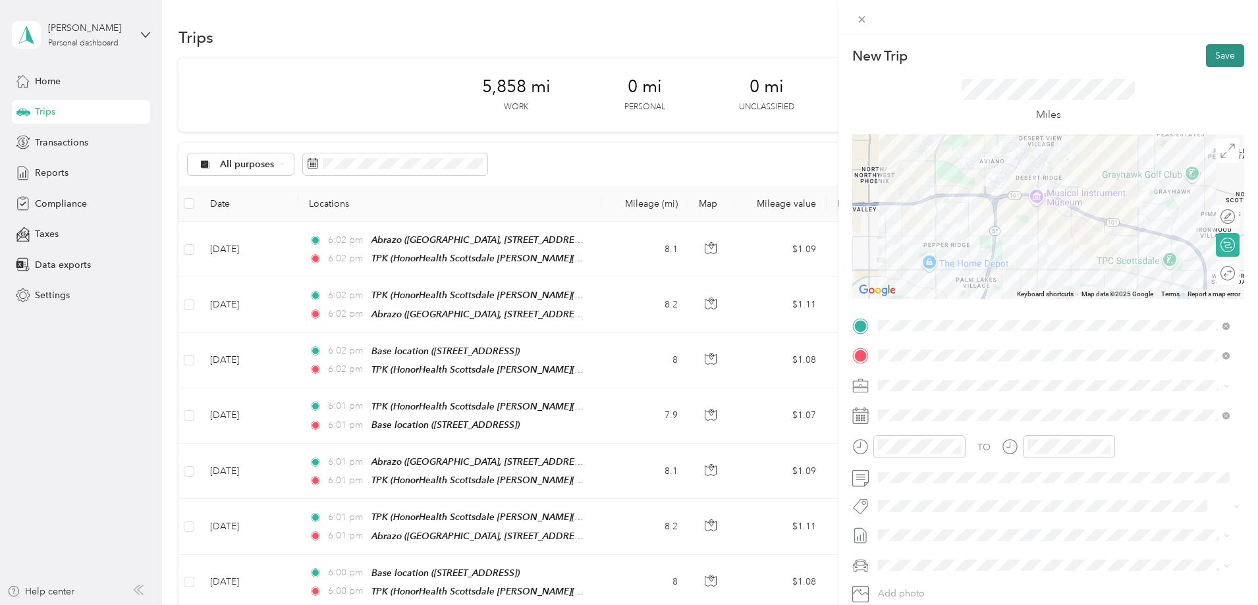
click at [1210, 48] on button "Save" at bounding box center [1225, 55] width 38 height 23
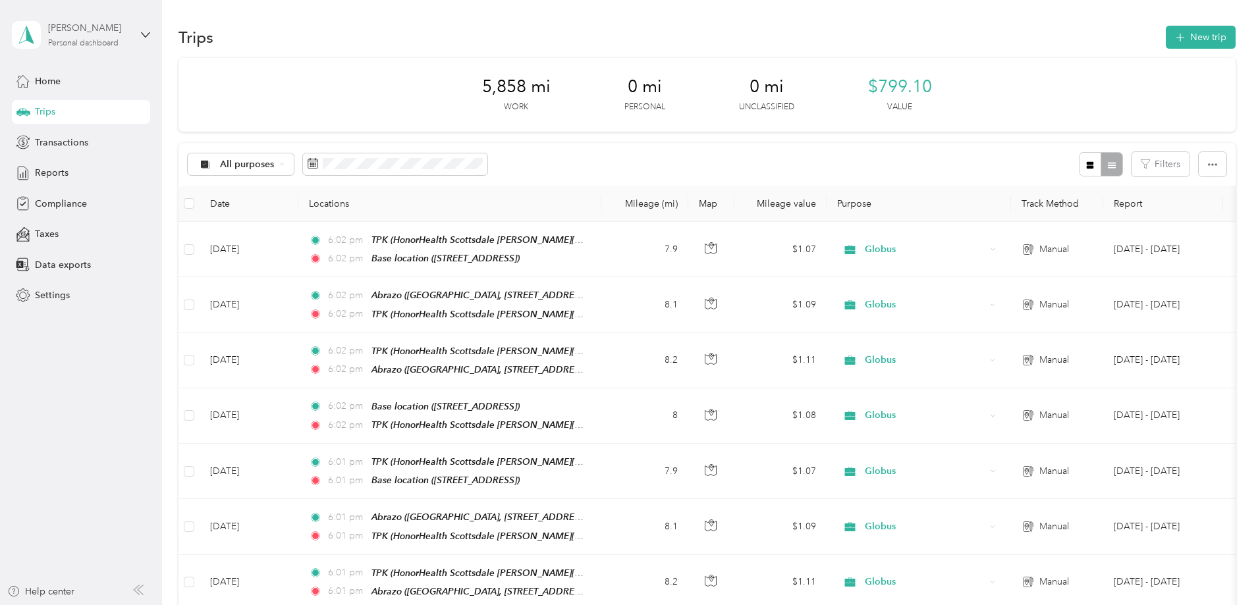
click at [125, 23] on div "[PERSON_NAME]" at bounding box center [89, 28] width 82 height 14
click at [65, 111] on div "Log out" at bounding box center [150, 106] width 259 height 23
